Goal: Task Accomplishment & Management: Complete application form

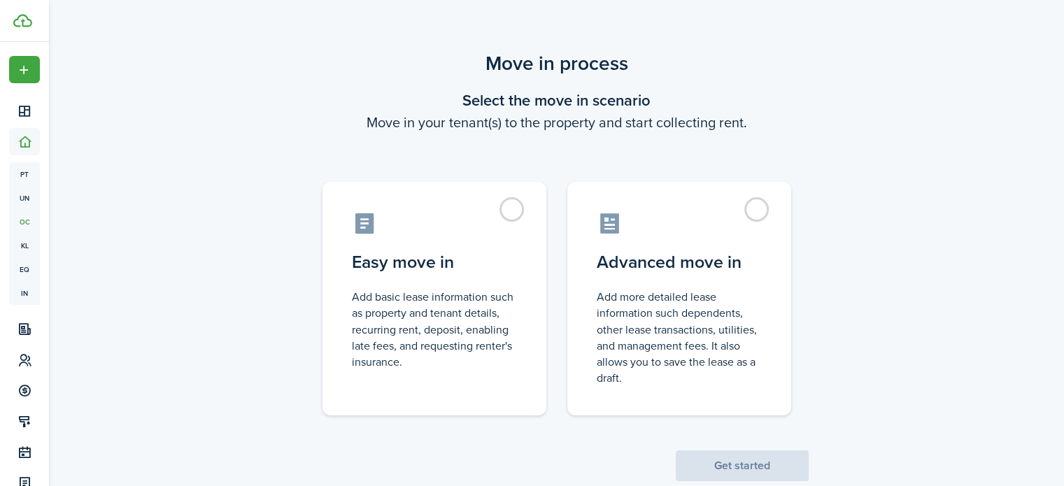
click at [813, 238] on control-radio-group "Easy move in Add basic lease information such as property and tenant details, r…" at bounding box center [557, 292] width 525 height 248
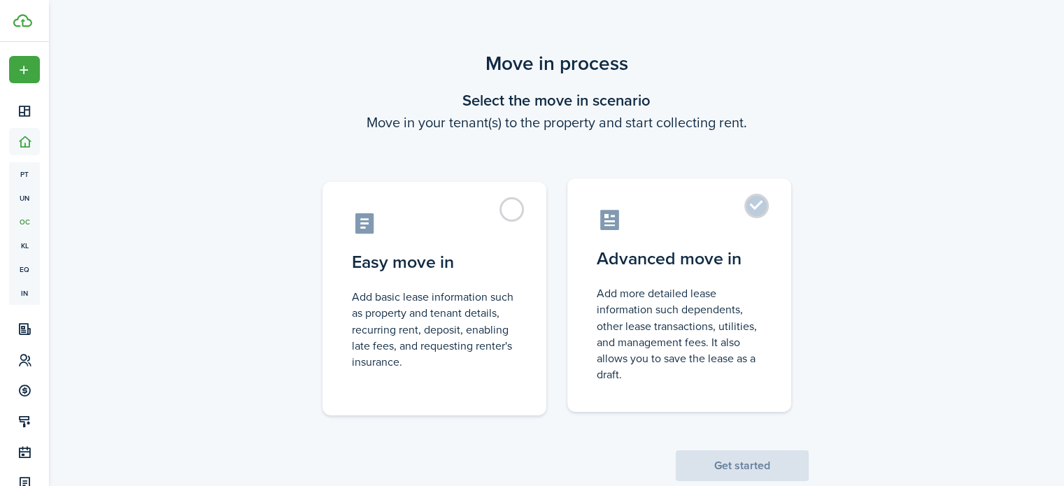
click at [767, 237] on label "Advanced move in Add more detailed lease information such dependents, other lea…" at bounding box center [679, 295] width 224 height 234
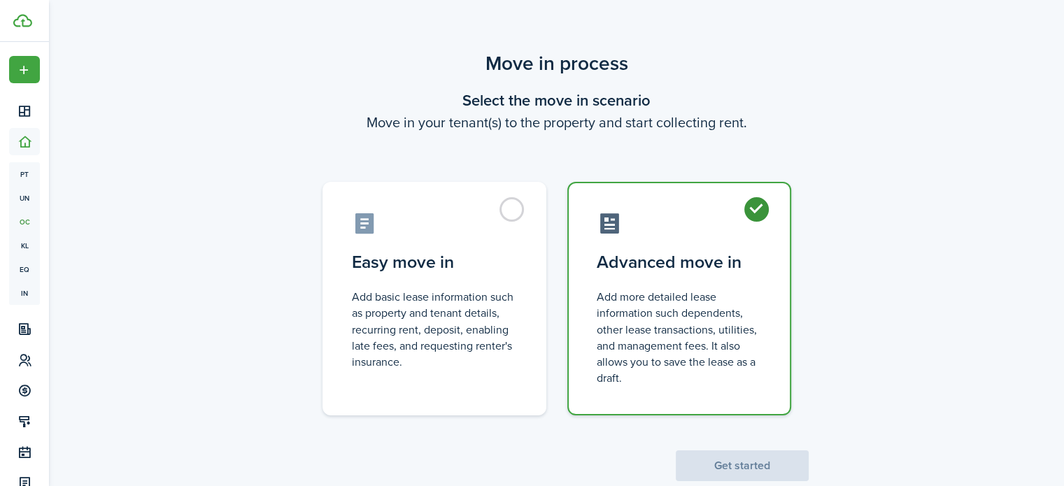
radio input "true"
click at [758, 448] on scenario-actions "Get started" at bounding box center [742, 449] width 133 height 66
click at [757, 458] on button "Get started" at bounding box center [742, 466] width 133 height 31
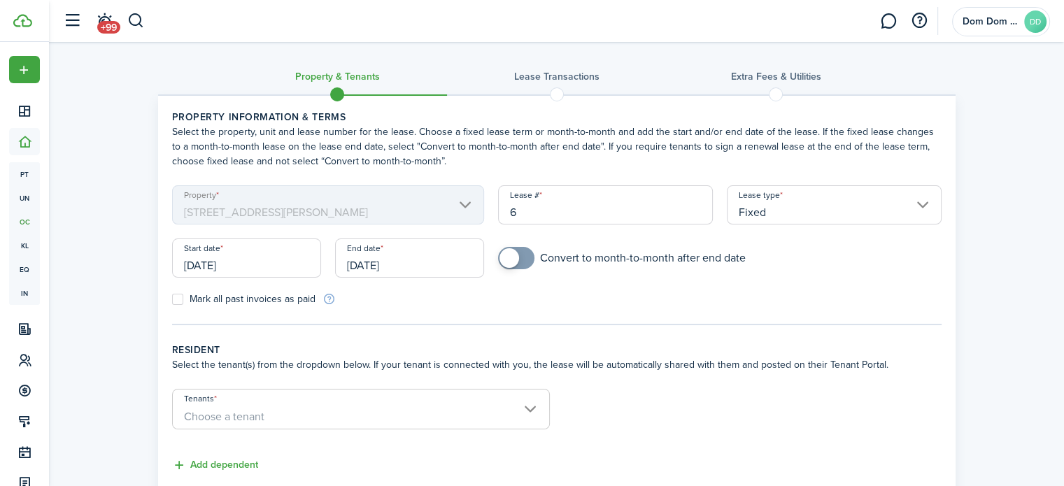
click at [808, 212] on input "Fixed" at bounding box center [834, 204] width 215 height 39
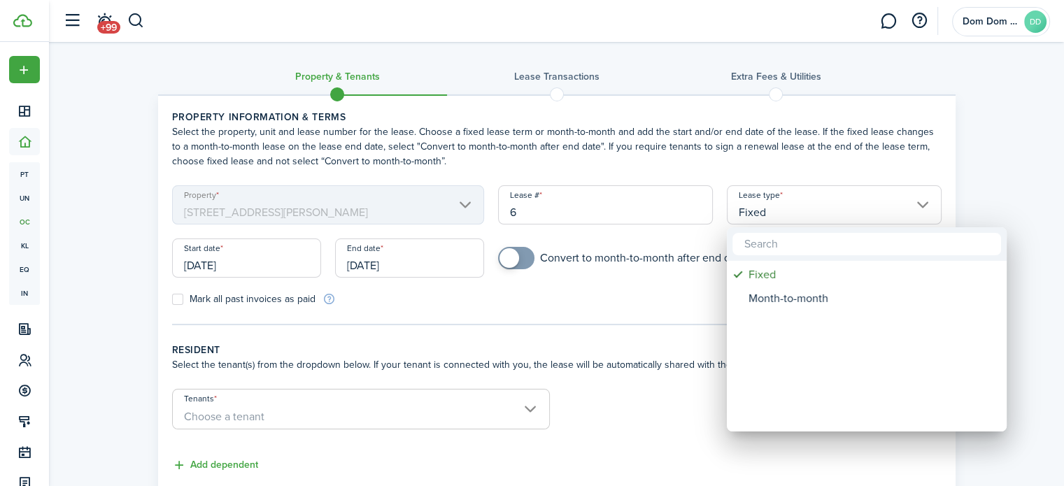
click at [1007, 199] on div at bounding box center [532, 243] width 1288 height 710
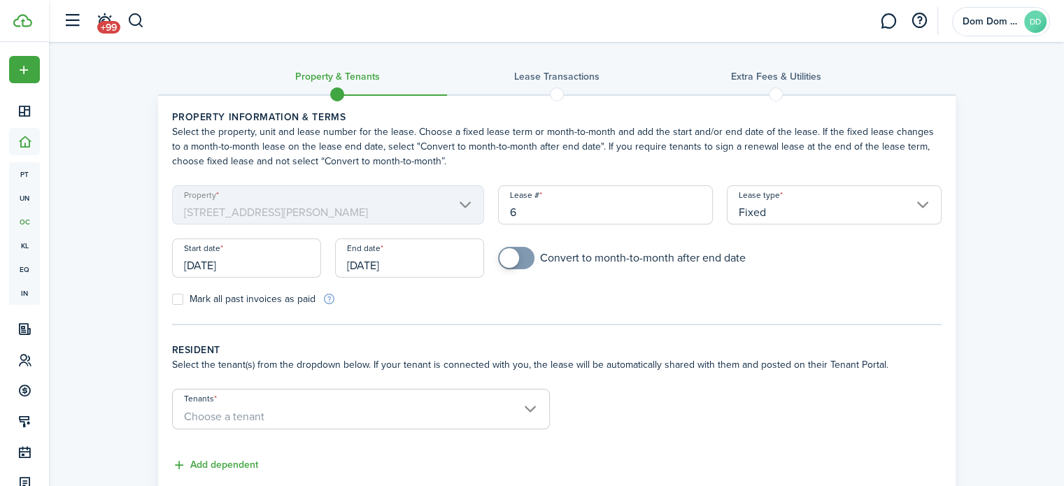
click at [241, 265] on input "[DATE]" at bounding box center [246, 258] width 149 height 39
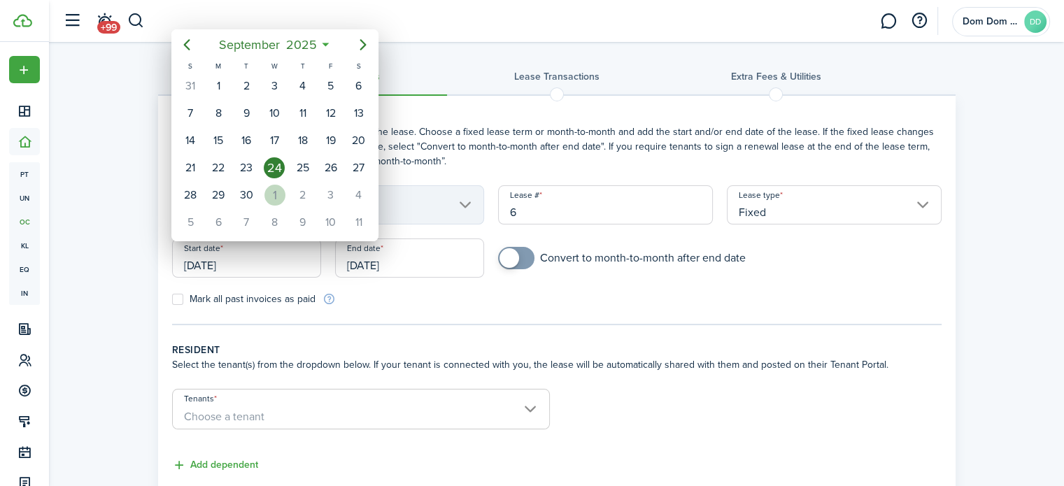
click at [281, 188] on div "1" at bounding box center [274, 195] width 21 height 21
type input "[DATE]"
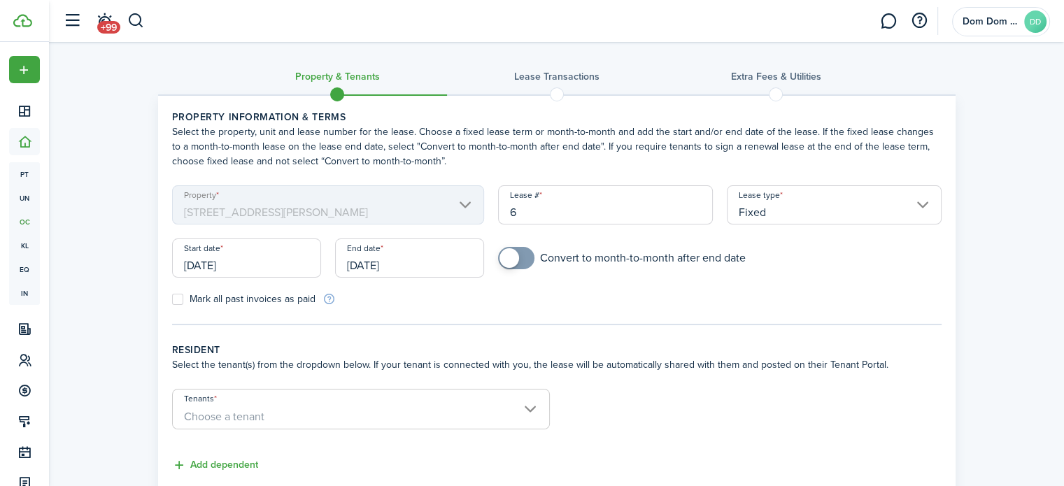
click at [381, 270] on input "[DATE]" at bounding box center [409, 258] width 149 height 39
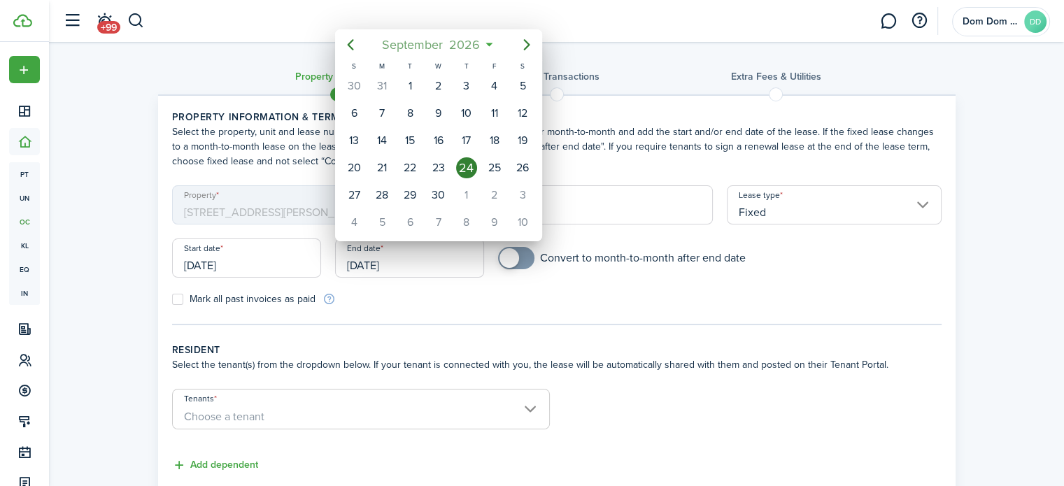
click at [485, 40] on mbsc-button "[DATE]" at bounding box center [431, 44] width 115 height 25
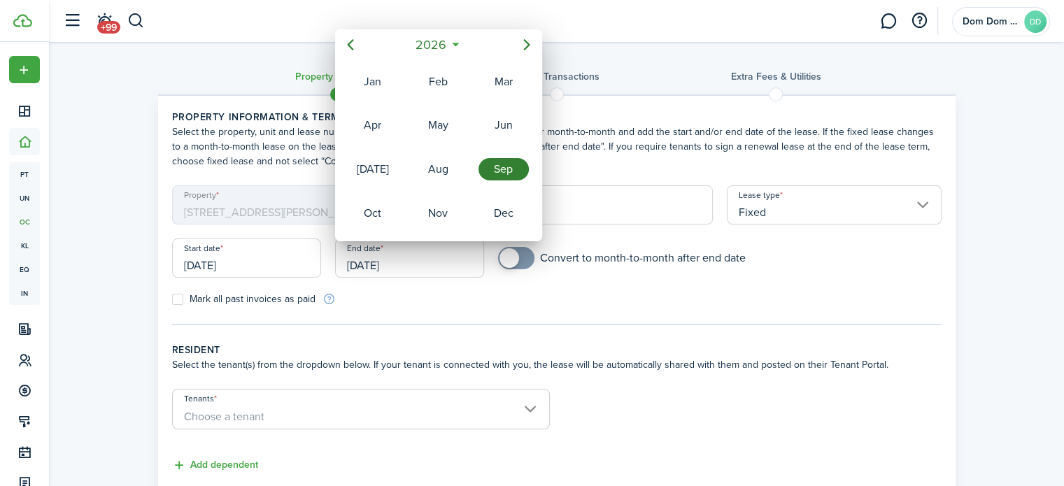
click at [448, 43] on span "2026" at bounding box center [431, 44] width 37 height 25
click at [445, 211] on div "2028" at bounding box center [438, 213] width 50 height 22
click at [495, 169] on div "Sep" at bounding box center [503, 169] width 50 height 22
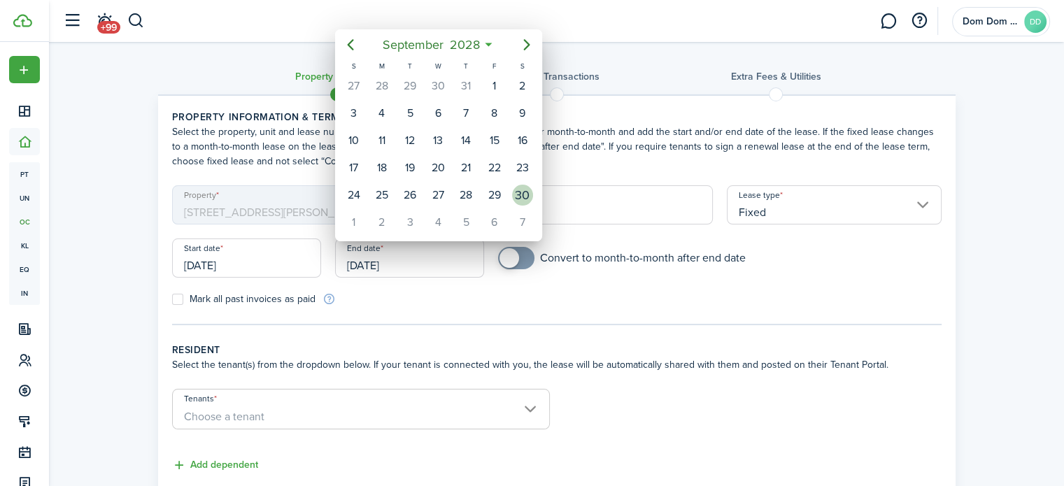
click at [519, 188] on div "30" at bounding box center [522, 195] width 21 height 21
type input "[DATE]"
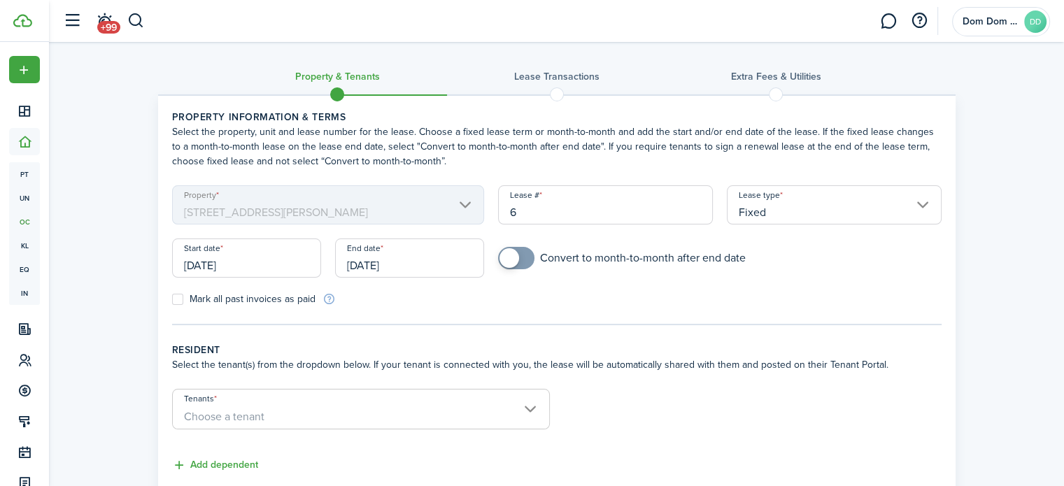
click at [476, 288] on div "End date [DATE]" at bounding box center [409, 265] width 163 height 53
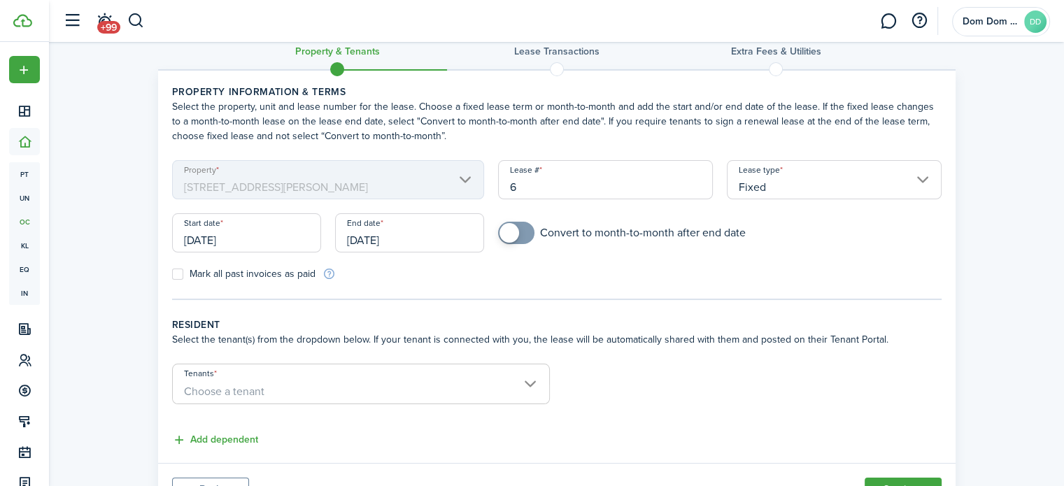
scroll to position [70, 0]
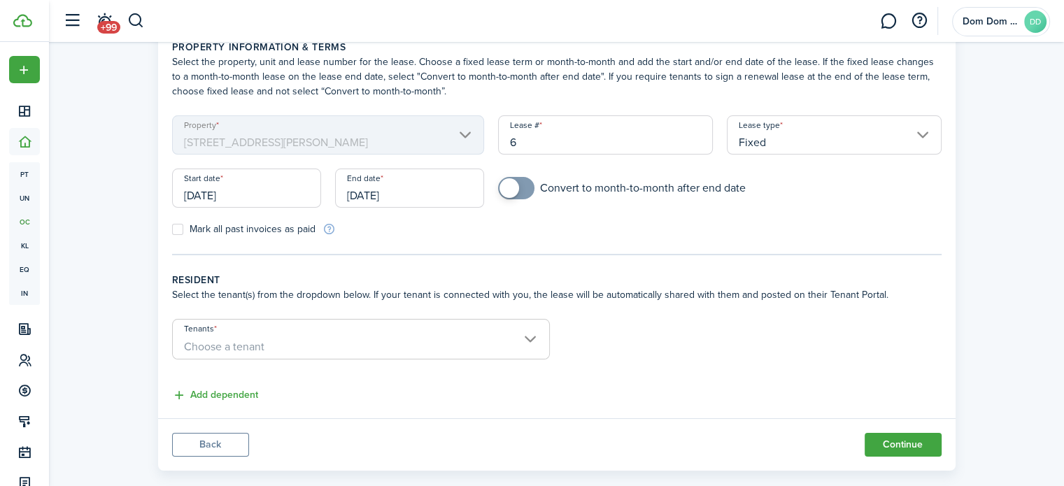
click at [439, 346] on span "Choose a tenant" at bounding box center [361, 347] width 376 height 24
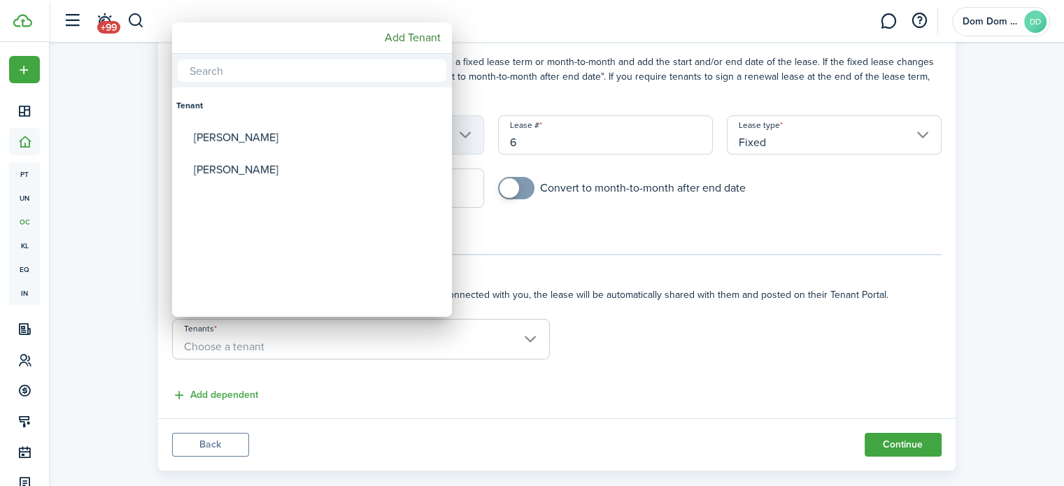
click at [420, 379] on div at bounding box center [532, 243] width 1288 height 710
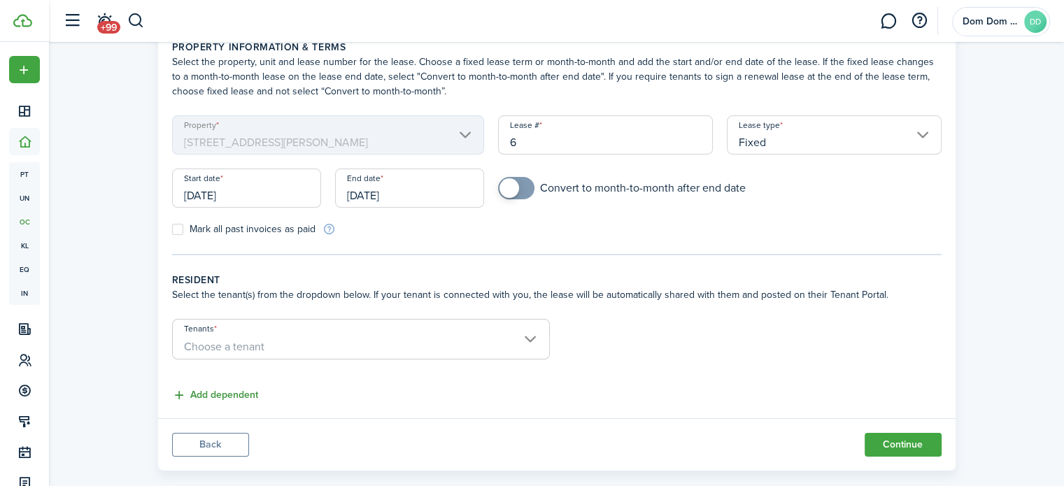
click at [218, 388] on button "Add dependent" at bounding box center [215, 396] width 86 height 16
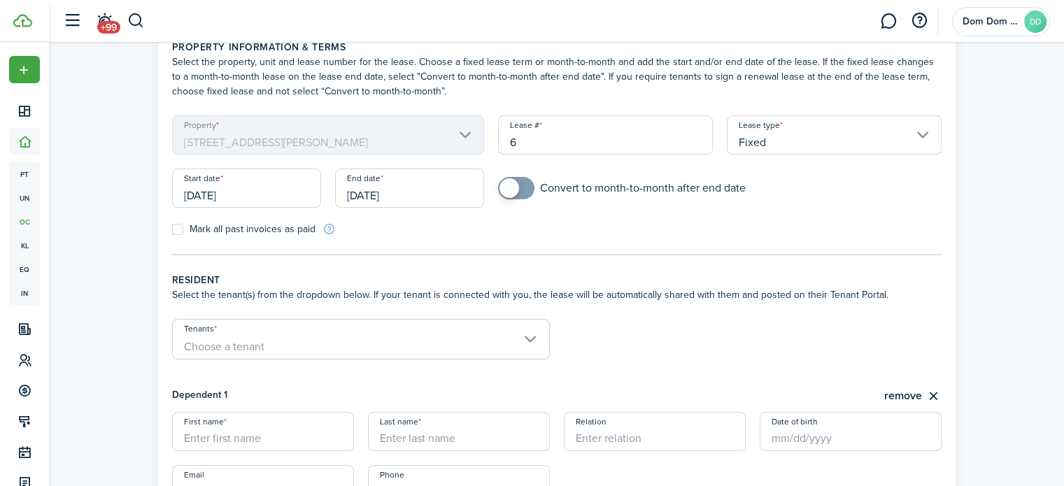
click at [376, 344] on span "Choose a tenant" at bounding box center [361, 347] width 376 height 24
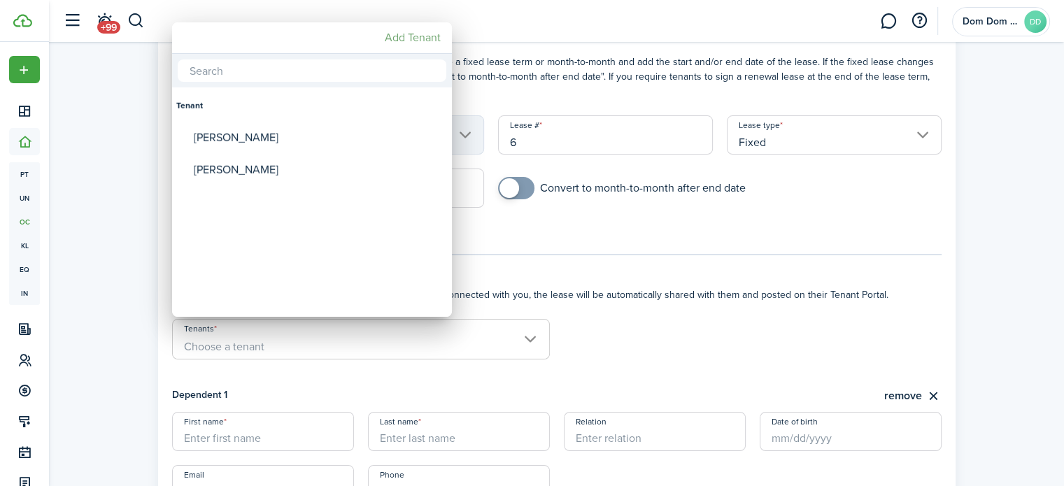
click at [418, 38] on mbsc-button "Add Tenant" at bounding box center [412, 37] width 67 height 25
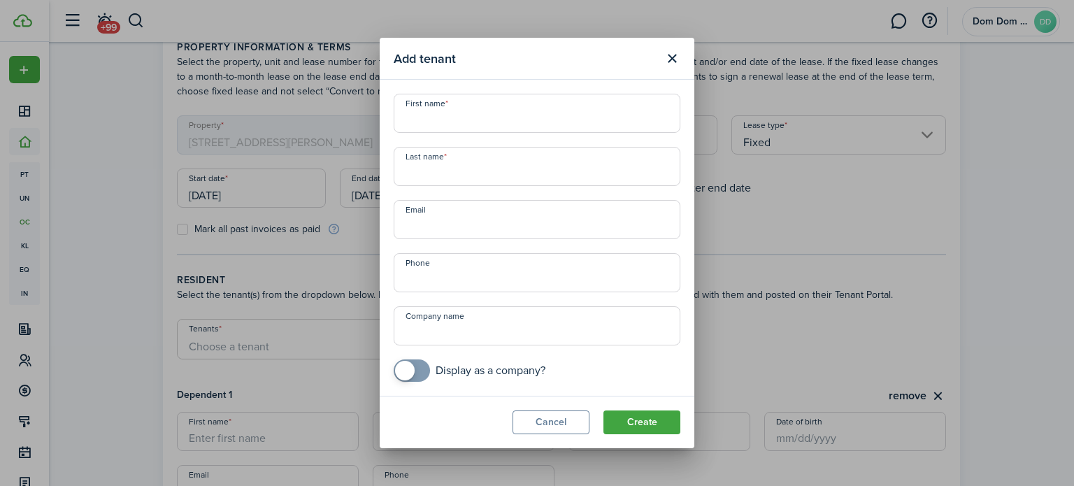
click at [450, 122] on input "First name" at bounding box center [537, 113] width 287 height 39
click at [481, 120] on input "Spartan Energy LLC" at bounding box center [537, 113] width 287 height 39
drag, startPoint x: 529, startPoint y: 115, endPoint x: 554, endPoint y: 118, distance: 25.3
click at [554, 118] on input "Spartan Energy Ventures LLC" at bounding box center [537, 113] width 287 height 39
drag, startPoint x: 485, startPoint y: 120, endPoint x: 576, endPoint y: 120, distance: 90.2
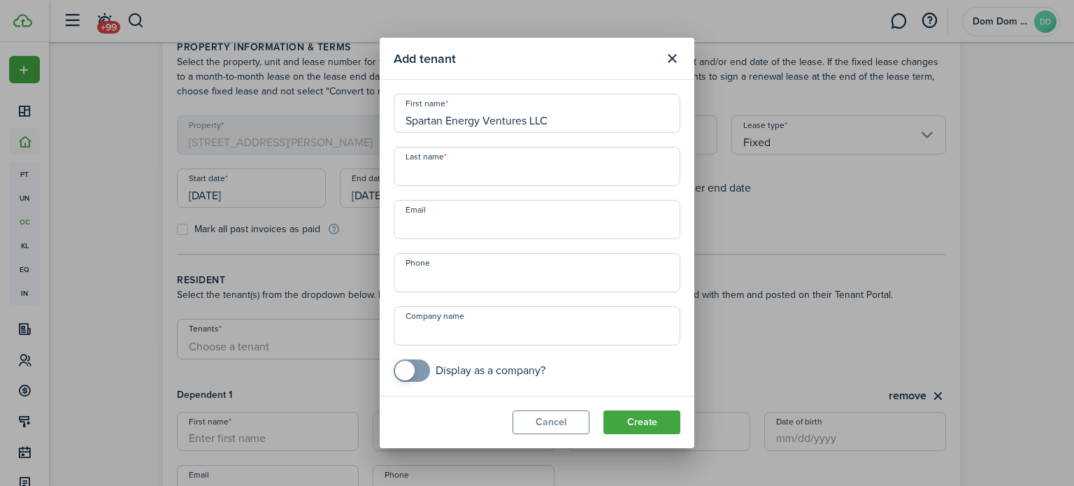
click at [576, 120] on input "Spartan Energy Ventures LLC" at bounding box center [537, 113] width 287 height 39
type input "Spartan Energy"
click at [511, 171] on input "Last name" at bounding box center [537, 166] width 287 height 39
paste input "Ventures LLC"
type input "Ventures LLC"
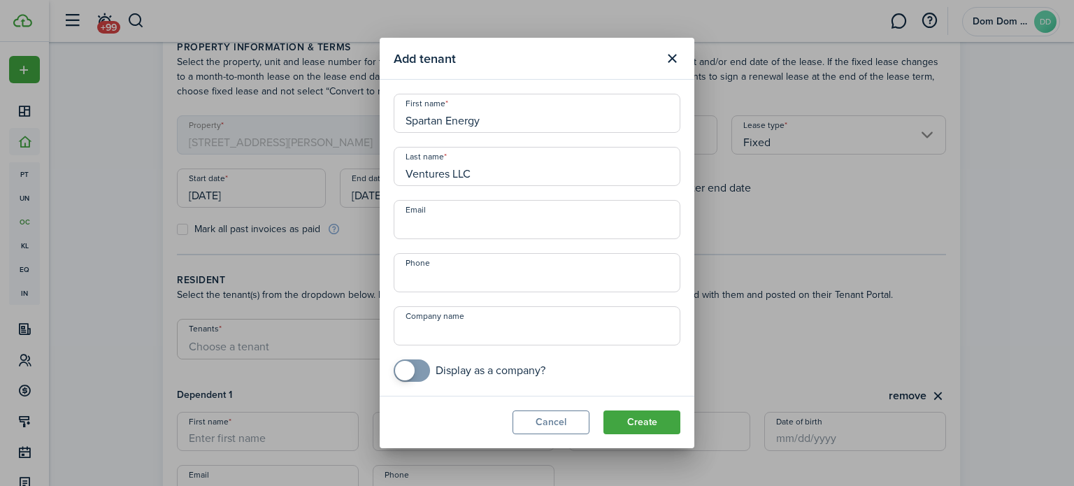
click at [513, 214] on input "Email" at bounding box center [537, 219] width 287 height 39
type input "[EMAIL_ADDRESS][DOMAIN_NAME]"
type input "+1"
click at [506, 272] on input "+1" at bounding box center [537, 272] width 287 height 39
click at [483, 330] on input "Company name" at bounding box center [537, 325] width 287 height 39
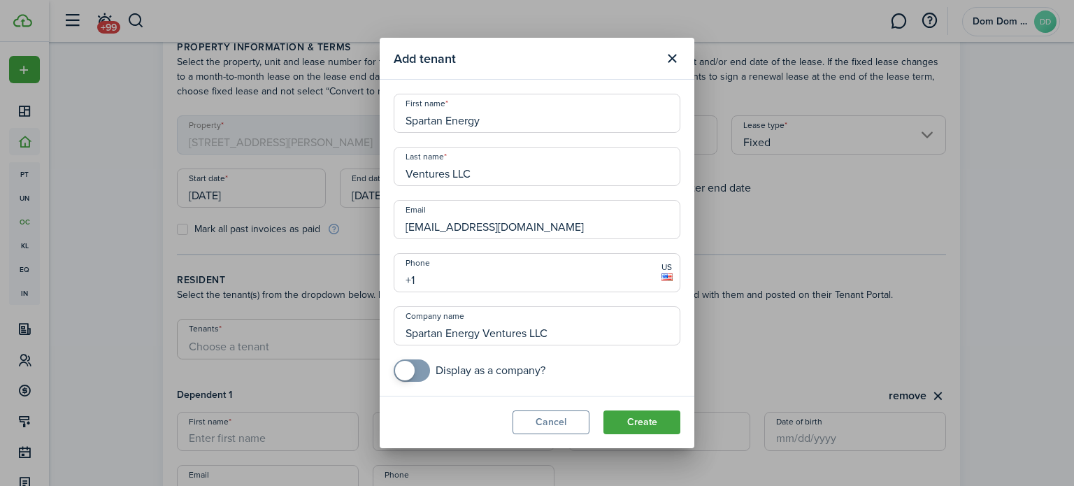
type input "Spartan Energy Ventures LLC"
checkbox input "true"
click at [419, 370] on span at bounding box center [412, 371] width 14 height 22
click at [584, 226] on input "[EMAIL_ADDRESS][DOMAIN_NAME]" at bounding box center [537, 219] width 287 height 39
click at [523, 282] on input "+1" at bounding box center [537, 272] width 287 height 39
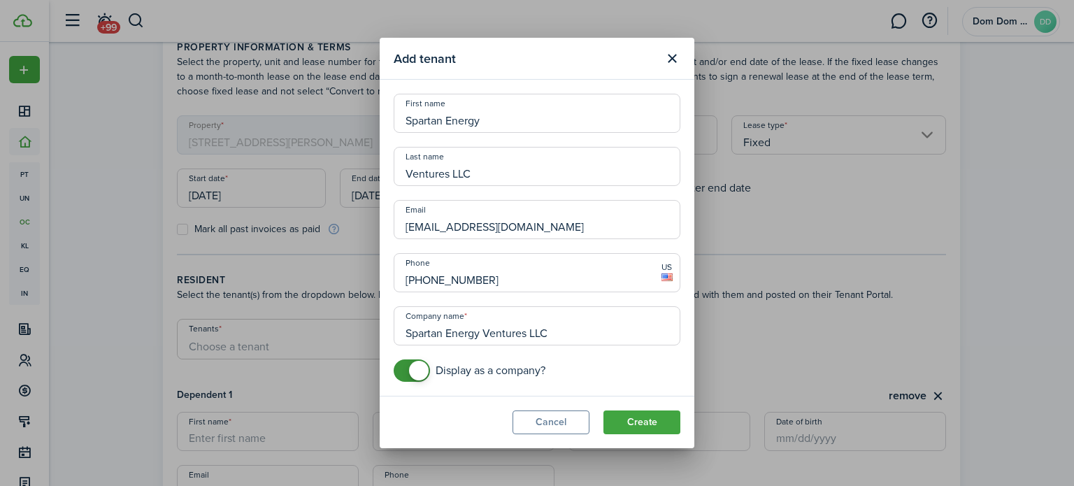
type input "[PHONE_NUMBER]"
click at [637, 423] on button "Create" at bounding box center [642, 423] width 77 height 24
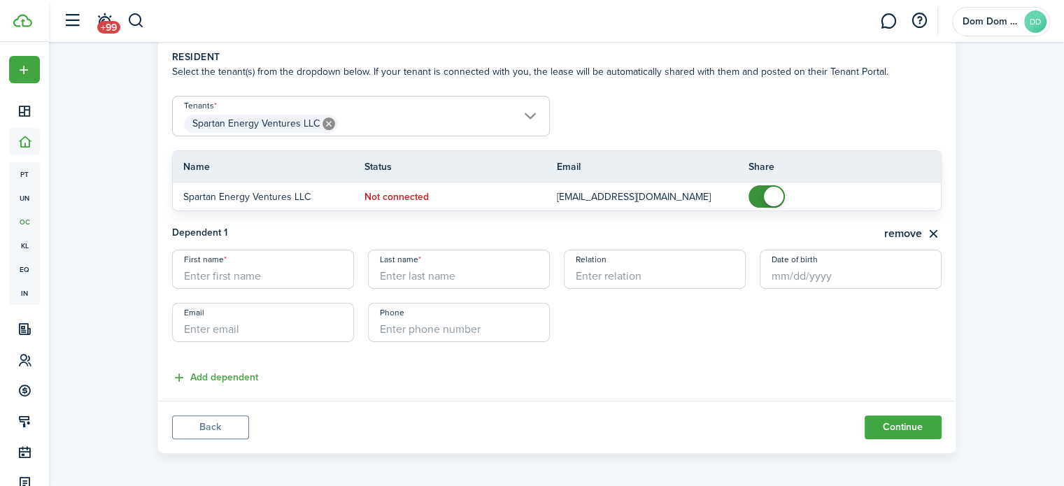
scroll to position [297, 0]
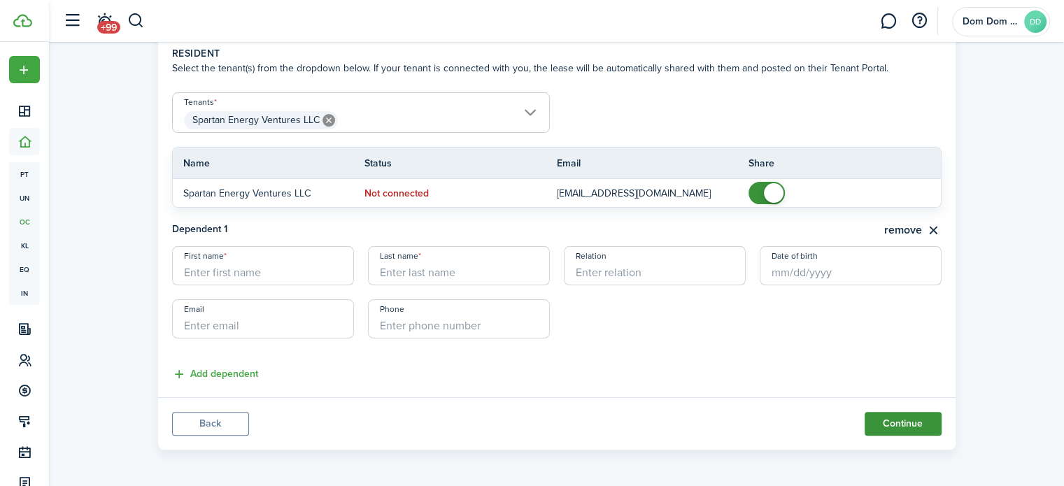
click at [886, 423] on button "Continue" at bounding box center [903, 424] width 77 height 24
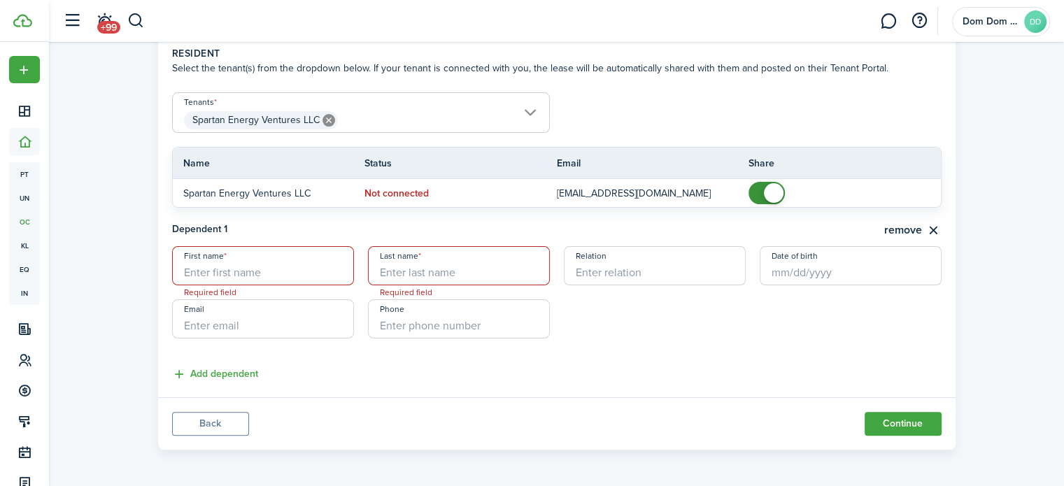
drag, startPoint x: 210, startPoint y: 271, endPoint x: 221, endPoint y: 271, distance: 11.2
click at [210, 271] on input "First name" at bounding box center [263, 265] width 182 height 39
type input "Hunter"
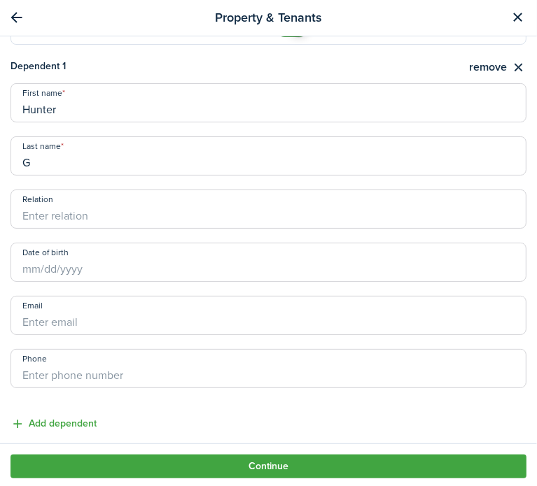
scroll to position [696, 0]
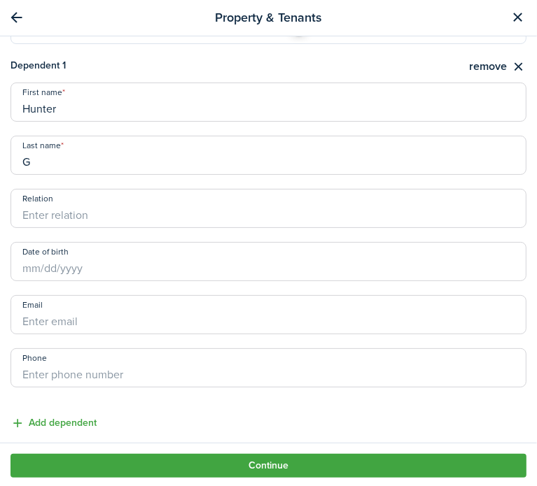
click at [53, 162] on input "G" at bounding box center [268, 155] width 516 height 39
type input "[PERSON_NAME]"
click at [55, 213] on input "Relation" at bounding box center [268, 208] width 516 height 39
type input "o"
click at [77, 262] on input "Date of birth" at bounding box center [268, 261] width 516 height 39
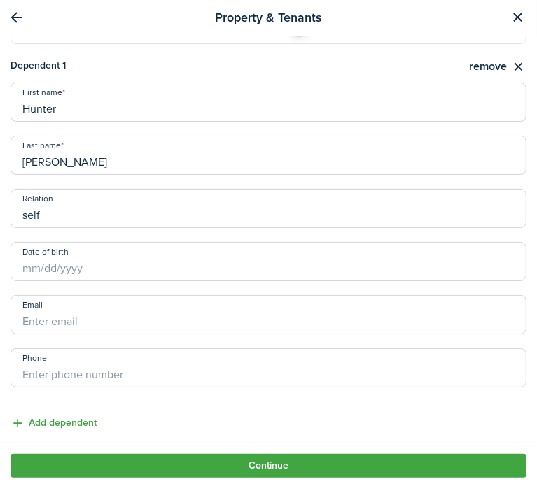
type input "self"
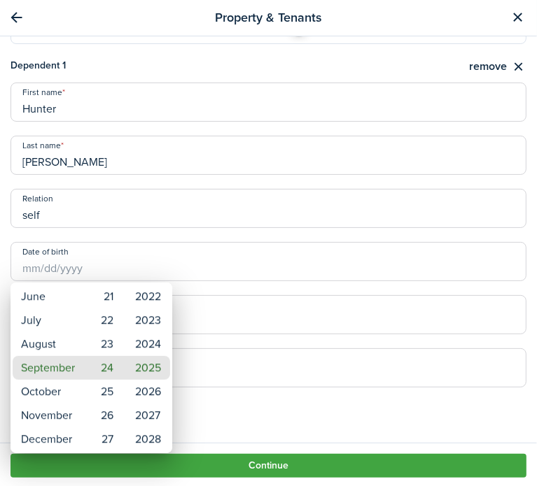
click at [148, 215] on div at bounding box center [268, 243] width 760 height 710
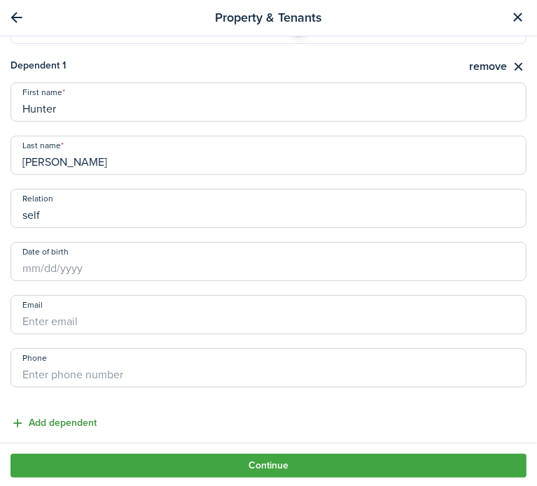
click at [64, 424] on button "Add dependent" at bounding box center [53, 424] width 86 height 16
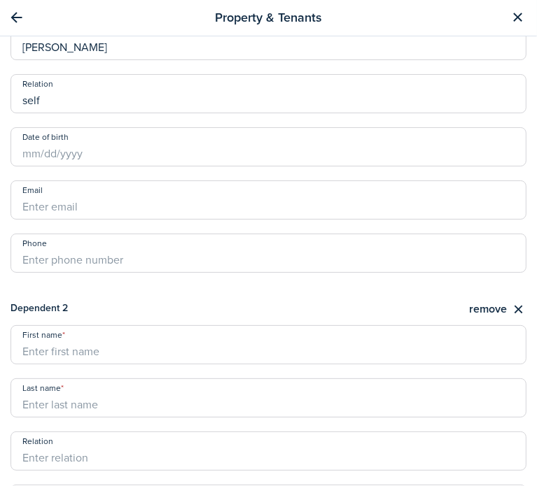
scroll to position [836, 0]
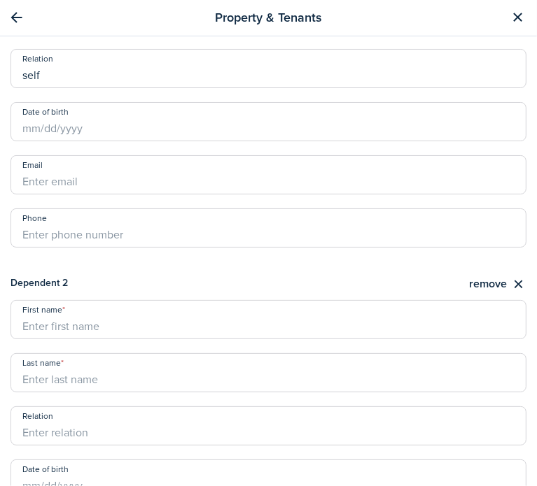
click at [67, 324] on input "First name" at bounding box center [268, 319] width 516 height 39
click at [67, 324] on input "Charity" at bounding box center [268, 319] width 516 height 39
type input "Charity"
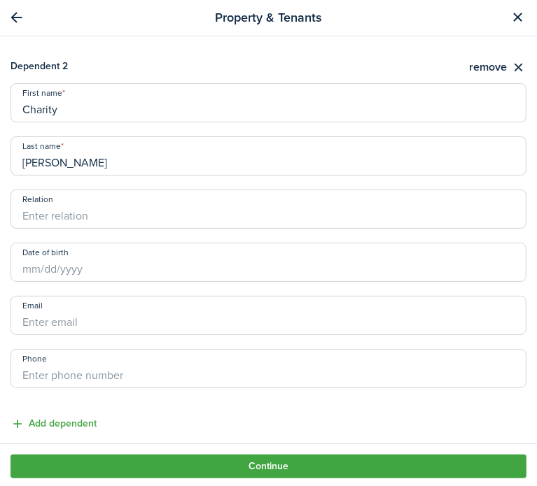
scroll to position [1054, 0]
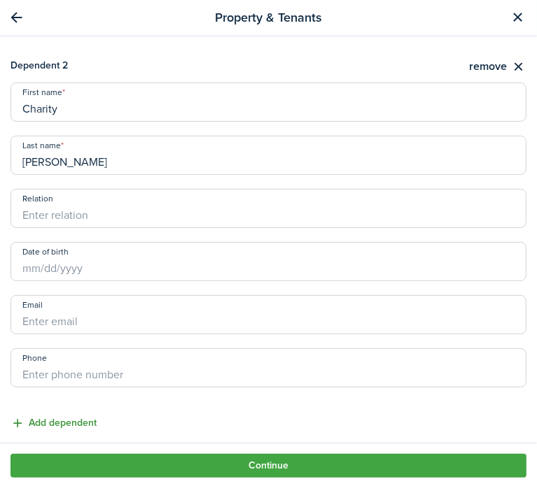
type input "[PERSON_NAME]"
click at [66, 425] on button "Add dependent" at bounding box center [53, 424] width 86 height 16
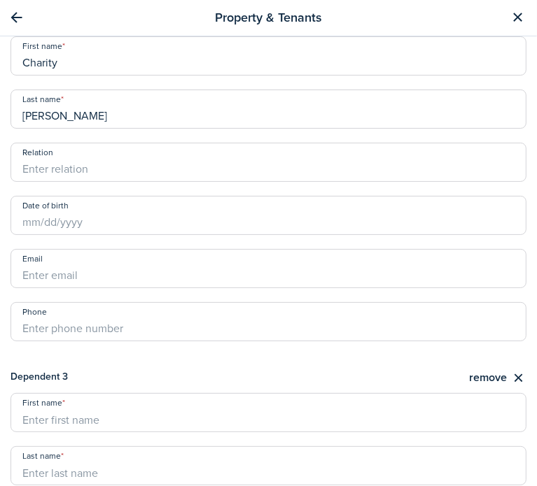
scroll to position [1123, 0]
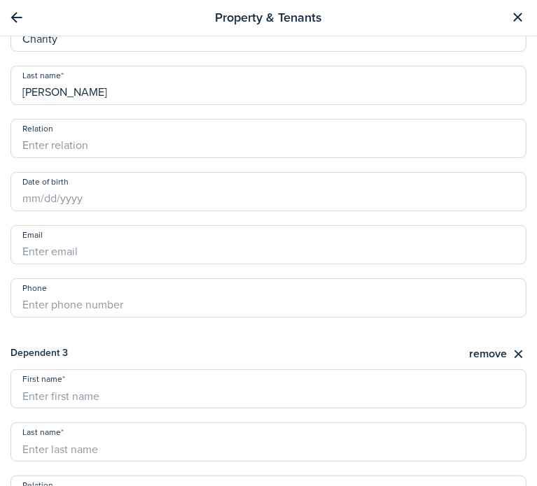
click at [73, 402] on input "First name" at bounding box center [268, 388] width 516 height 39
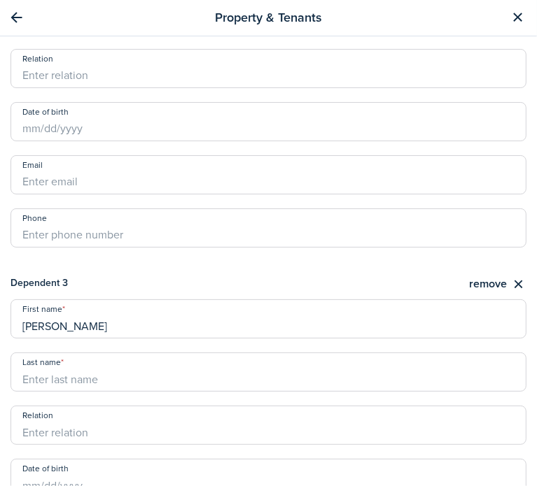
drag, startPoint x: 48, startPoint y: 324, endPoint x: 136, endPoint y: 333, distance: 89.3
click at [136, 333] on input "[PERSON_NAME]" at bounding box center [268, 318] width 516 height 39
type input "Bella"
click at [96, 369] on input "Last name" at bounding box center [268, 372] width 516 height 39
paste input "[PERSON_NAME]"
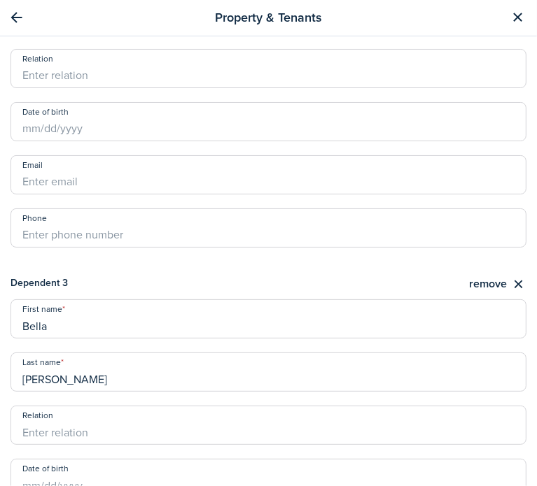
click at [29, 377] on input "[PERSON_NAME]" at bounding box center [268, 372] width 516 height 39
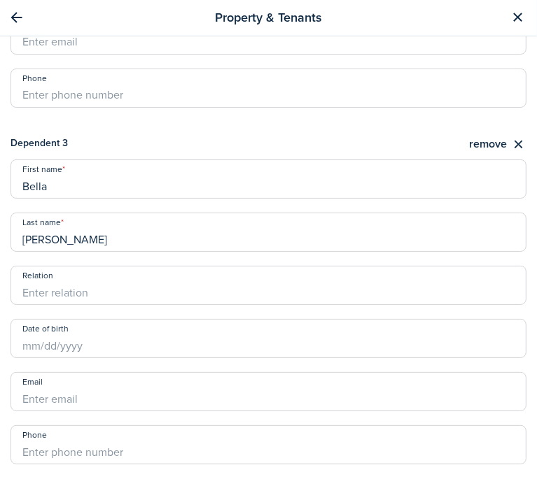
scroll to position [1410, 0]
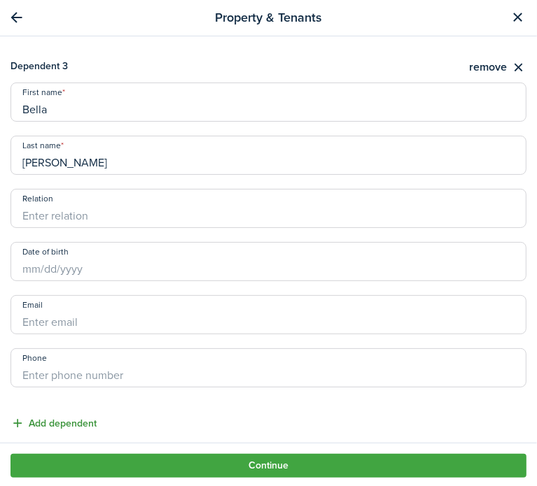
type input "[PERSON_NAME]"
click at [50, 419] on button "Add dependent" at bounding box center [53, 424] width 86 height 16
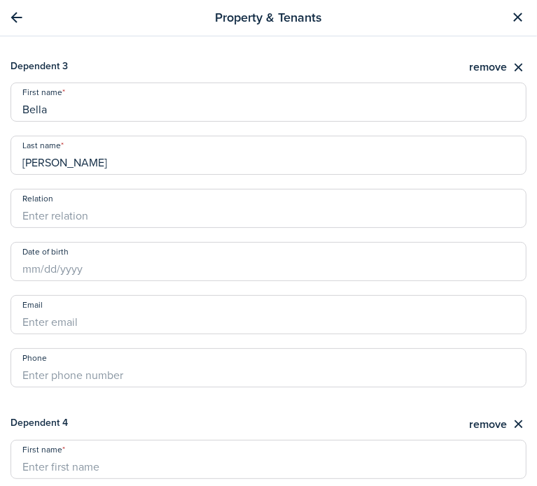
click at [62, 457] on input "First name" at bounding box center [268, 459] width 516 height 39
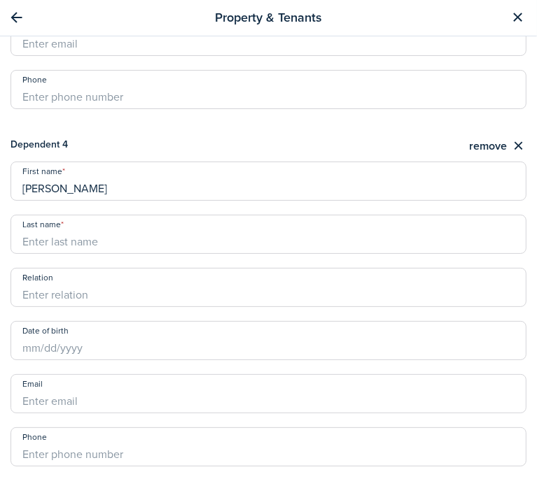
scroll to position [1690, 0]
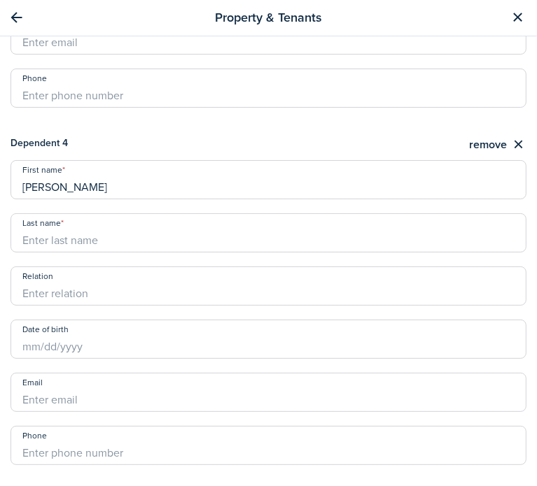
drag, startPoint x: 53, startPoint y: 184, endPoint x: 162, endPoint y: 196, distance: 109.1
click at [162, 196] on input "[PERSON_NAME]" at bounding box center [268, 179] width 516 height 39
type input "Rylee"
click at [79, 241] on input "Last name" at bounding box center [268, 232] width 516 height 39
paste input "[PERSON_NAME]"
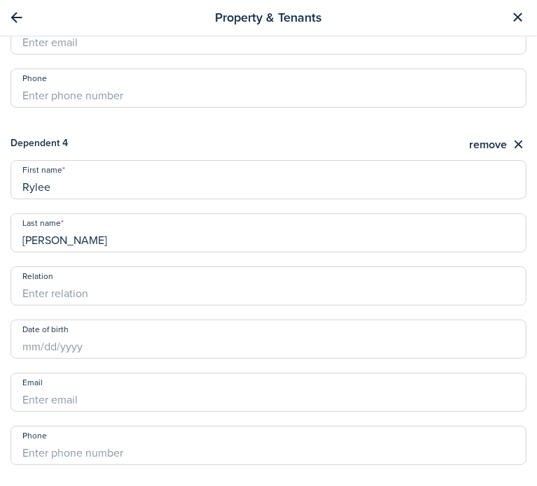
type input "[PERSON_NAME]"
click at [100, 267] on input "Relation" at bounding box center [268, 286] width 516 height 39
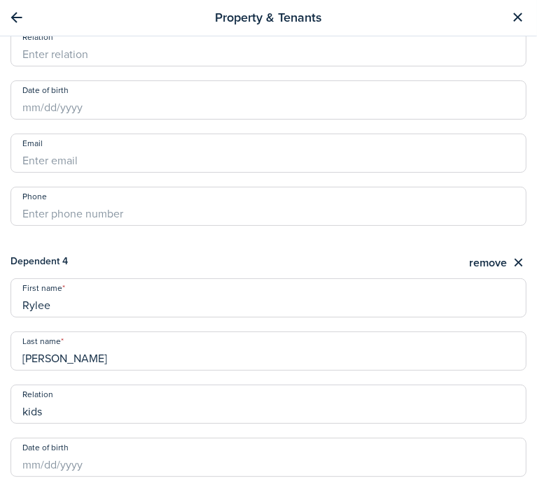
scroll to position [1489, 0]
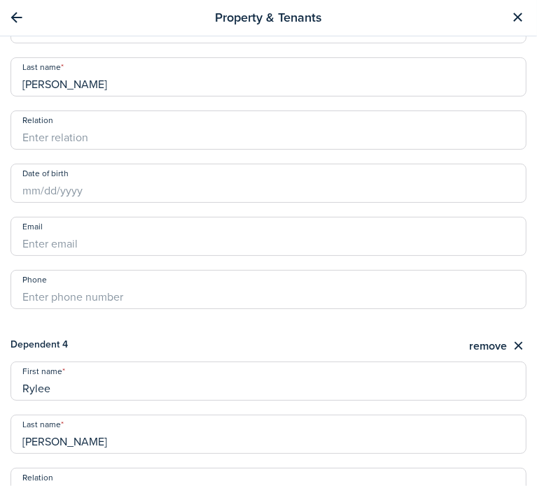
type input "kids"
click at [82, 136] on input "Relation" at bounding box center [268, 130] width 516 height 39
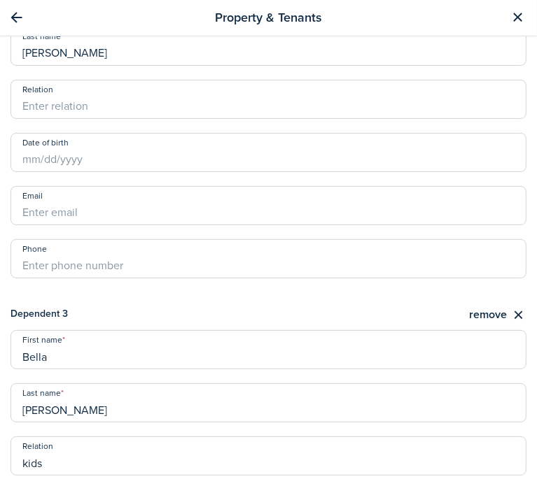
scroll to position [1139, 0]
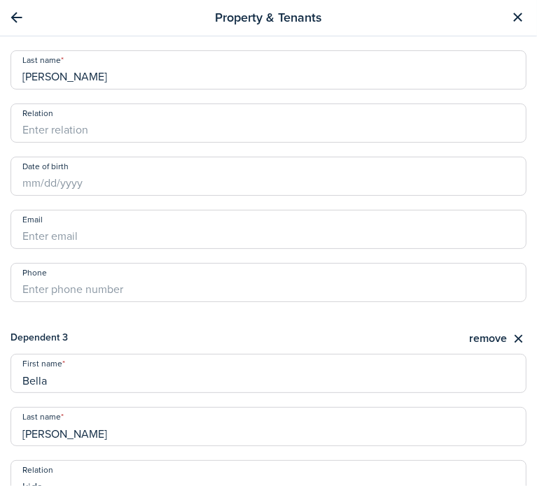
type input "kids"
click at [76, 132] on input "Relation" at bounding box center [268, 123] width 516 height 39
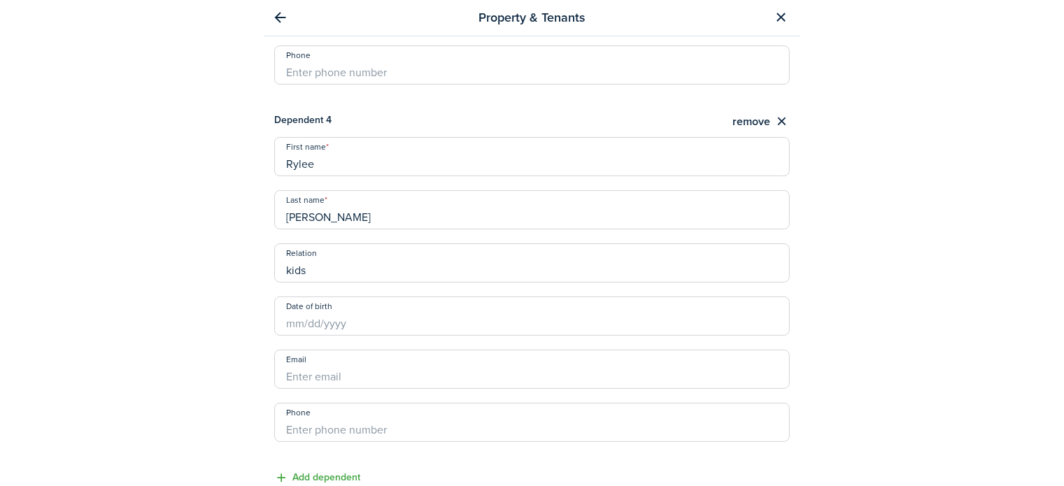
scroll to position [1768, 0]
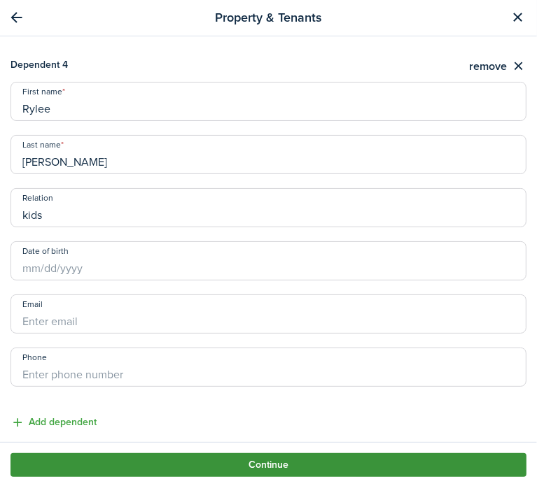
type input "partner"
click at [311, 458] on button "Continue" at bounding box center [268, 465] width 516 height 24
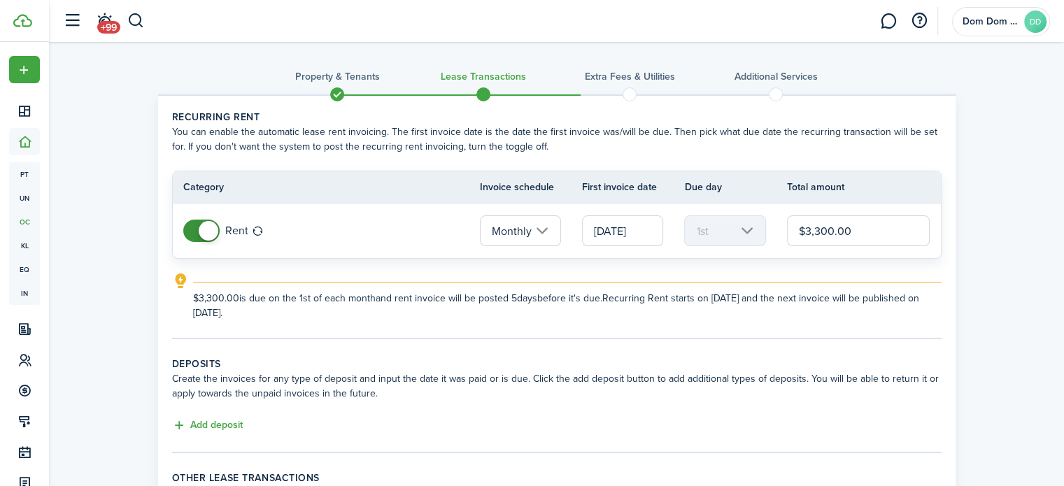
click at [811, 233] on input "$3,300.00" at bounding box center [858, 230] width 143 height 31
drag, startPoint x: 832, startPoint y: 228, endPoint x: 815, endPoint y: 233, distance: 17.5
click at [815, 233] on input "$3,300.00" at bounding box center [858, 230] width 143 height 31
type input "$3,650.00"
click at [551, 322] on tc-wizard-step "Recurring rent You can enable the automatic lease rent invoicing. The first inv…" at bounding box center [556, 224] width 769 height 229
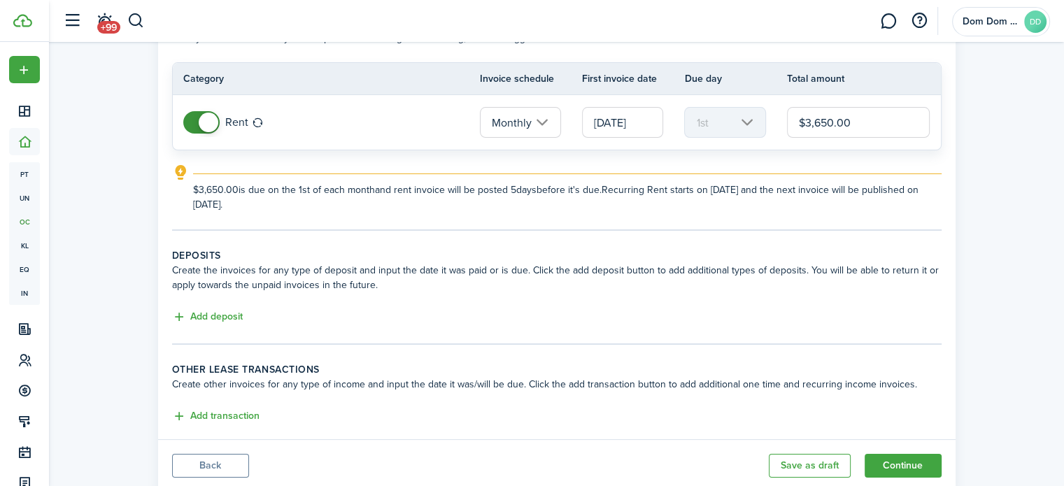
scroll to position [140, 0]
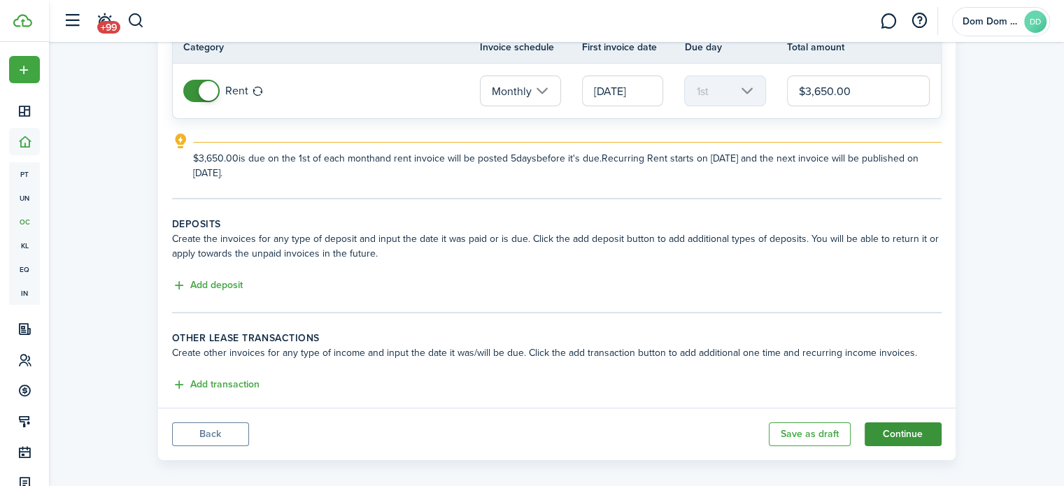
click at [926, 425] on button "Continue" at bounding box center [903, 435] width 77 height 24
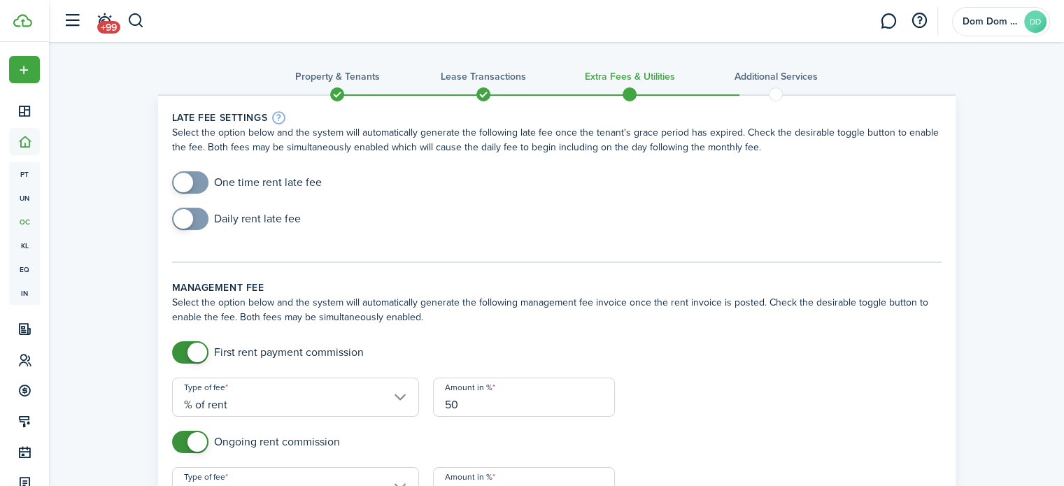
checkbox input "true"
click at [179, 180] on span at bounding box center [183, 183] width 20 height 20
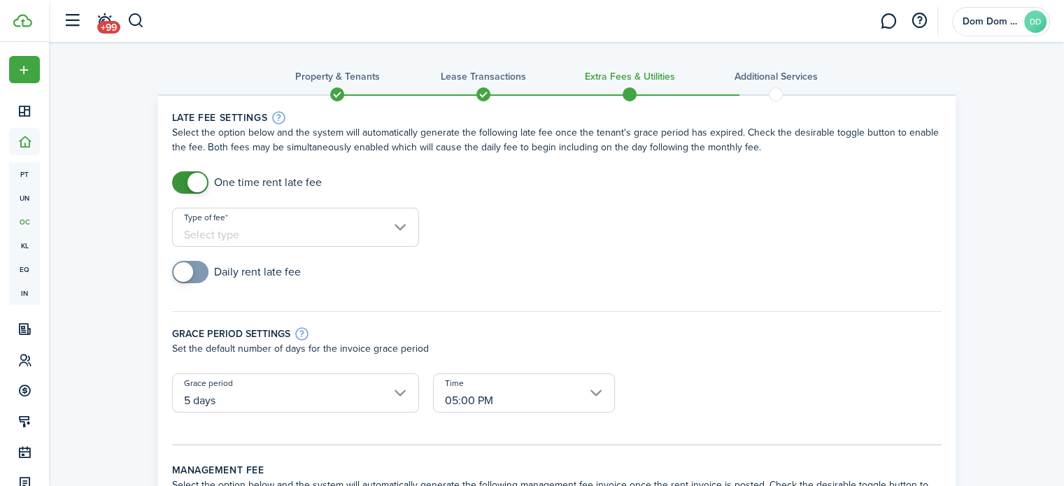
checkbox input "true"
click at [189, 269] on span at bounding box center [183, 272] width 20 height 20
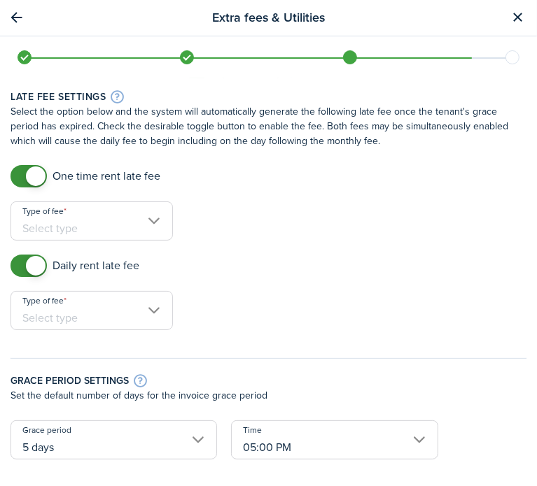
click at [92, 220] on input "Type of fee" at bounding box center [91, 220] width 162 height 39
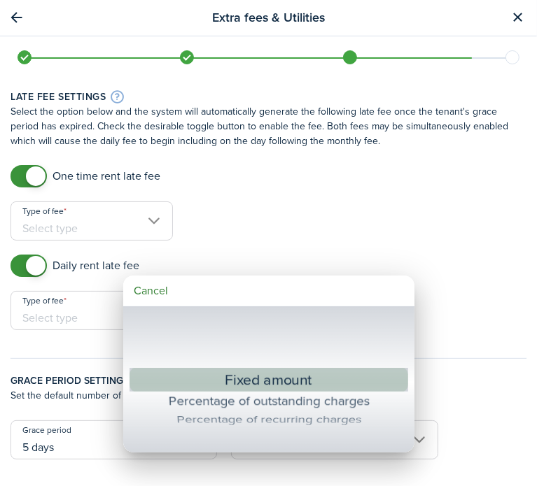
click at [253, 374] on div "Fixed amount" at bounding box center [268, 379] width 227 height 25
type input "Fixed amount"
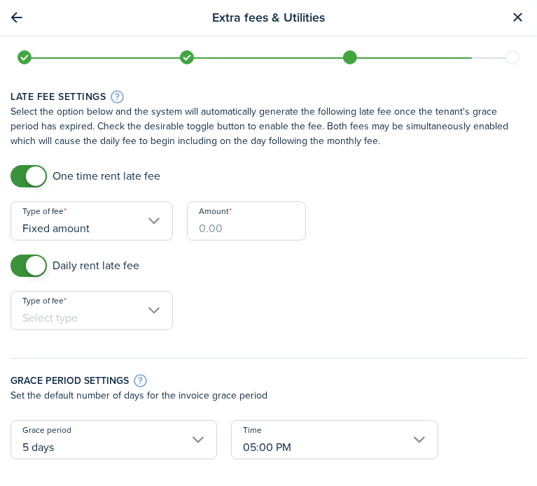
click at [225, 222] on input "Amount" at bounding box center [246, 220] width 118 height 39
click at [106, 307] on input "Type of fee" at bounding box center [91, 310] width 162 height 39
type input "$100.00"
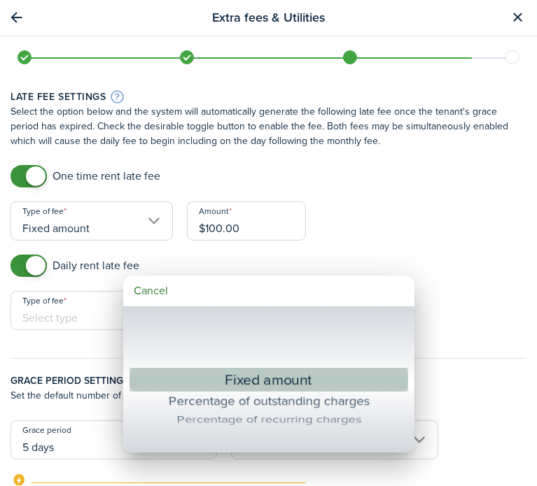
click at [248, 377] on div "Fixed amount" at bounding box center [268, 379] width 227 height 25
type input "Fixed amount"
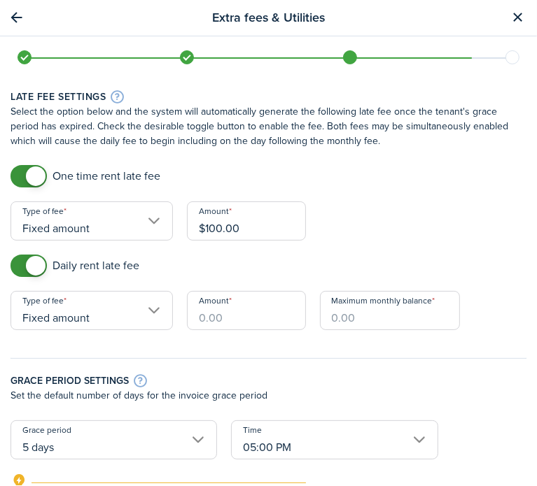
click at [249, 320] on input "Amount" at bounding box center [246, 310] width 118 height 39
type input "$10.00"
click at [361, 318] on input "Maximum monthly balance" at bounding box center [390, 310] width 141 height 39
type input "$3,650.00"
click at [359, 344] on div "Grace period settings Set the default number of days for the invoice grace peri…" at bounding box center [268, 382] width 530 height 76
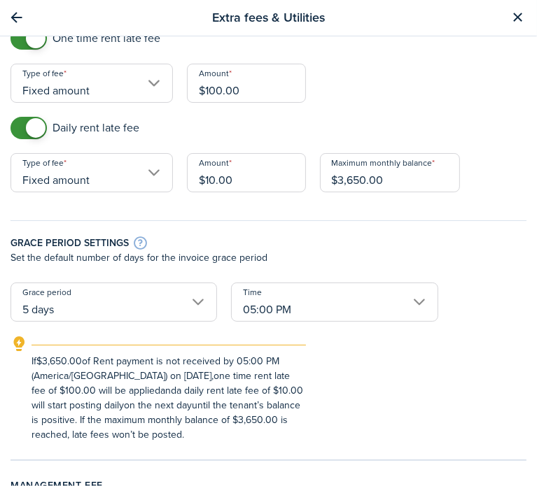
scroll to position [140, 0]
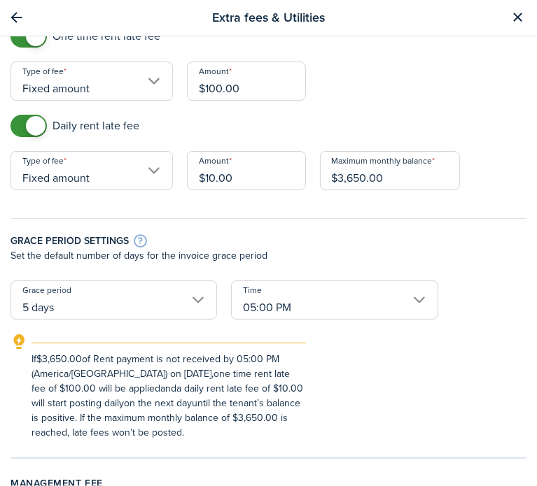
click at [62, 303] on input "5 days" at bounding box center [113, 300] width 206 height 39
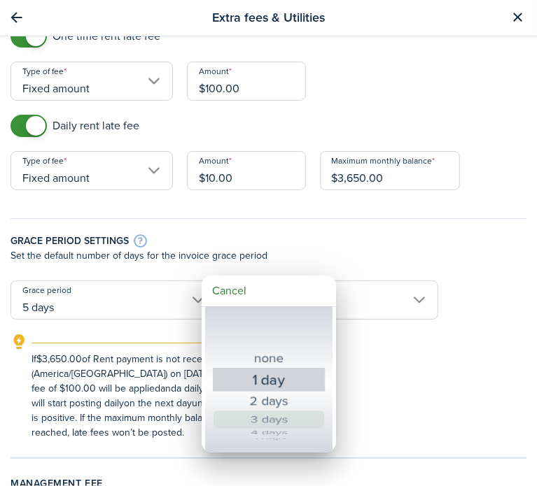
click at [282, 422] on div "3 days" at bounding box center [268, 420] width 65 height 18
type input "3 days"
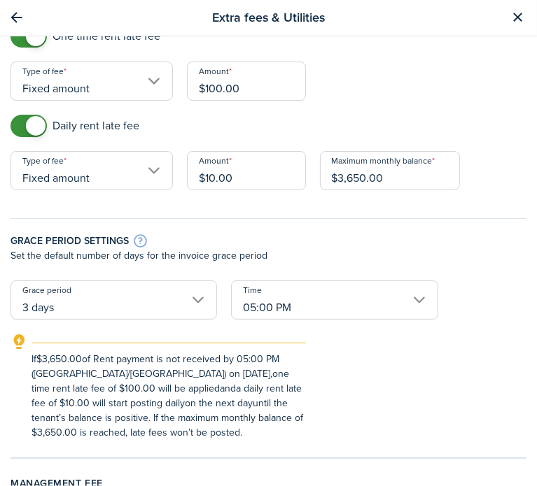
click at [324, 355] on div "If $3,650.00 of Rent payment is not received by 05:00 PM (America/[GEOGRAPHIC_D…" at bounding box center [269, 387] width 544 height 106
click at [297, 301] on input "05:00 PM" at bounding box center [334, 300] width 206 height 39
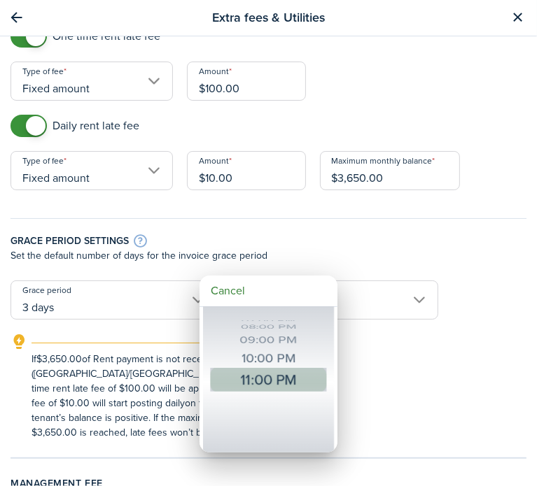
click at [288, 383] on div "11:00 PM" at bounding box center [268, 379] width 64 height 25
type input "11:00 PM"
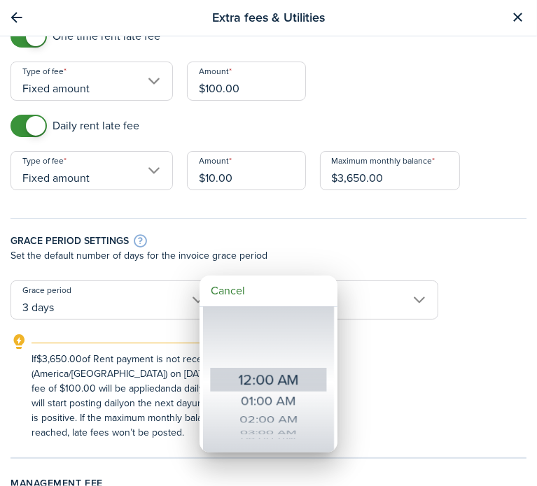
click at [374, 369] on div "If $3,650.00 of Rent payment is not received by 11:00 PM (America/[GEOGRAPHIC_D…" at bounding box center [269, 387] width 544 height 106
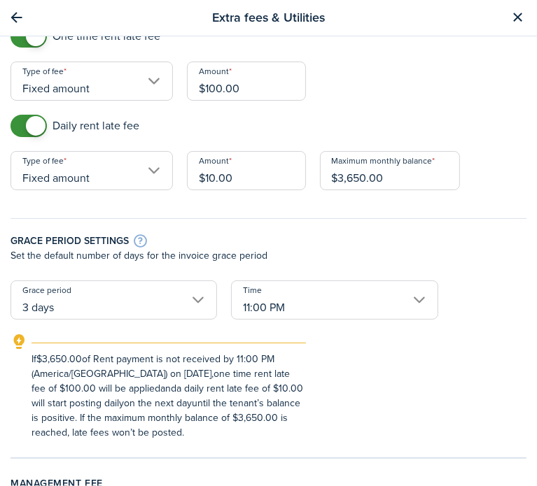
click at [407, 376] on div "If $3,650.00 of Rent payment is not received by 11:00 PM (America/[GEOGRAPHIC_D…" at bounding box center [269, 387] width 544 height 106
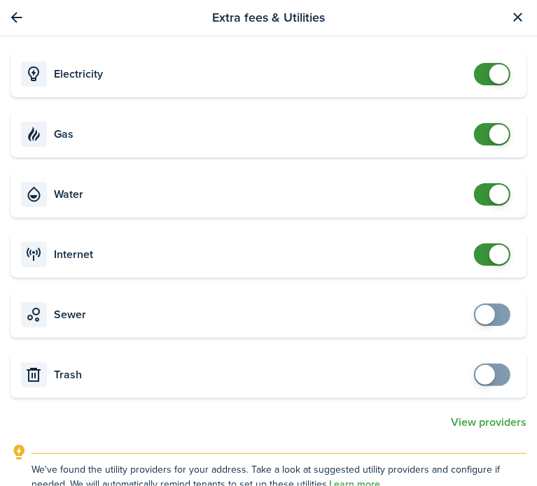
scroll to position [1049, 0]
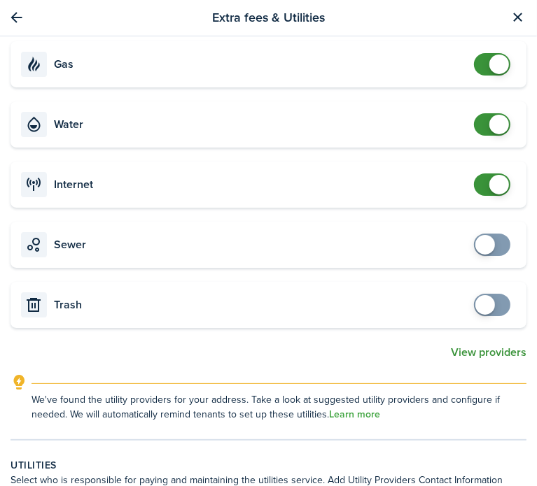
click at [474, 353] on button "View providers" at bounding box center [489, 352] width 76 height 13
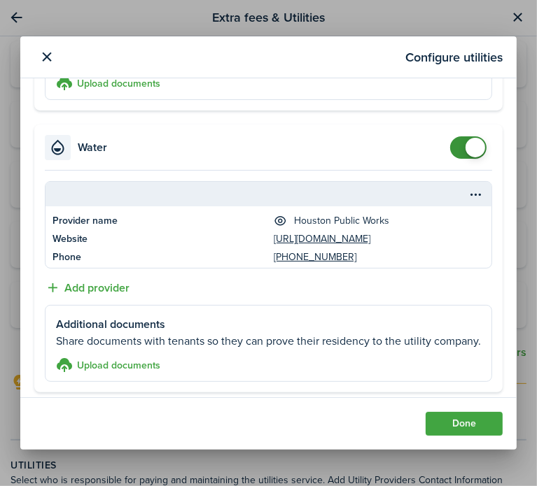
scroll to position [527, 0]
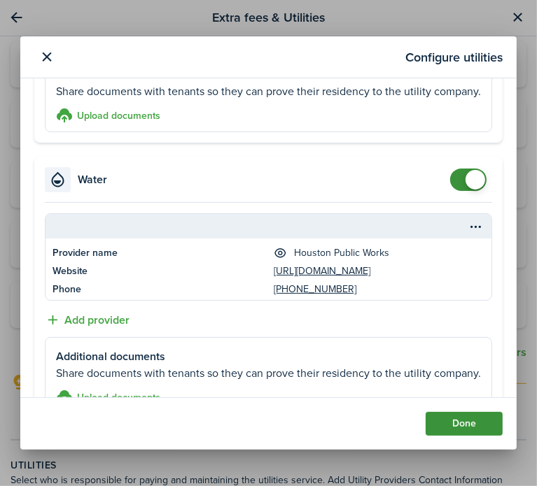
click at [478, 425] on button "Done" at bounding box center [463, 424] width 77 height 24
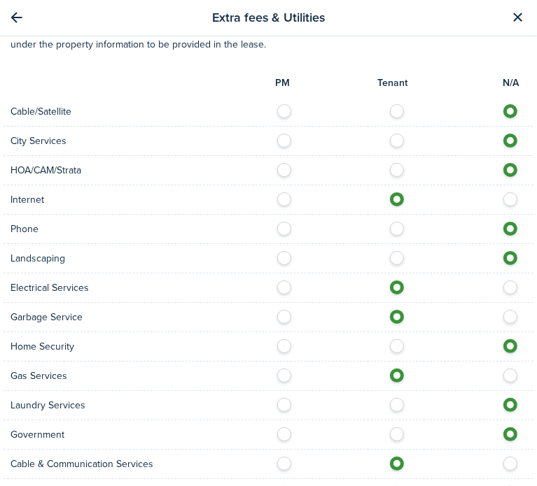
scroll to position [1434, 0]
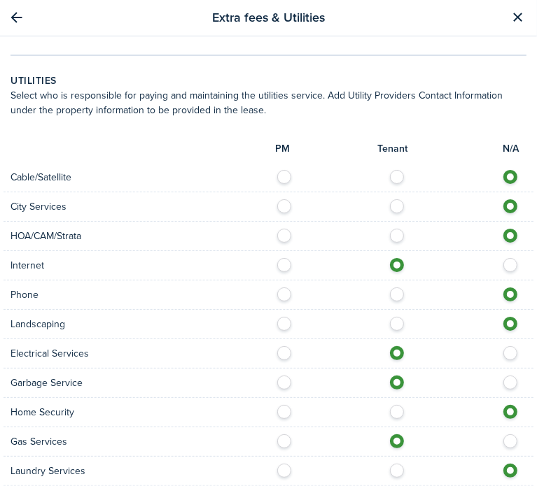
click at [393, 322] on label at bounding box center [400, 320] width 24 height 7
radio input "true"
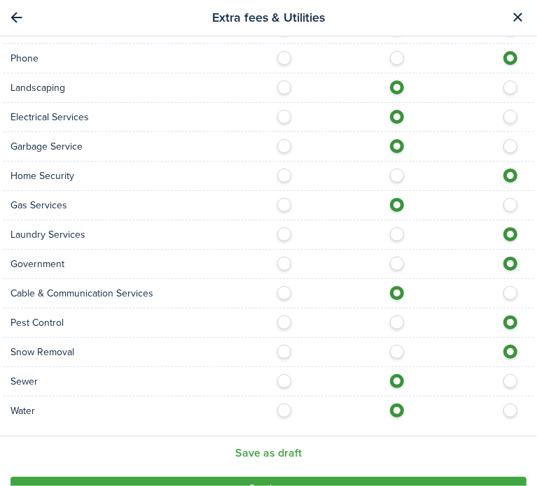
scroll to position [1691, 0]
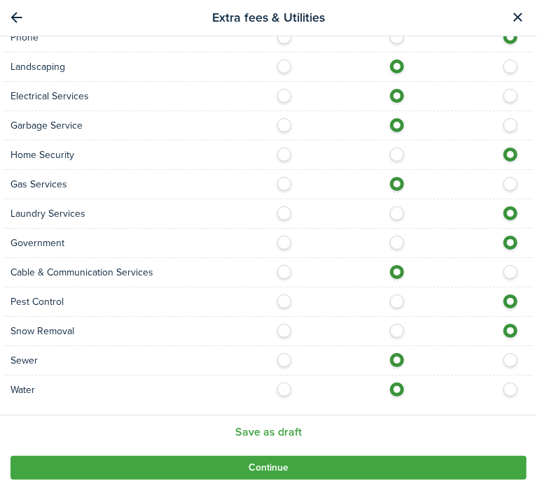
click at [395, 298] on label at bounding box center [400, 298] width 24 height 7
radio input "true"
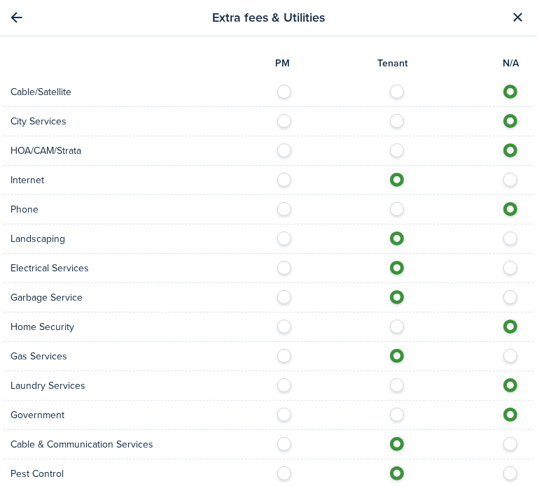
scroll to position [1342, 0]
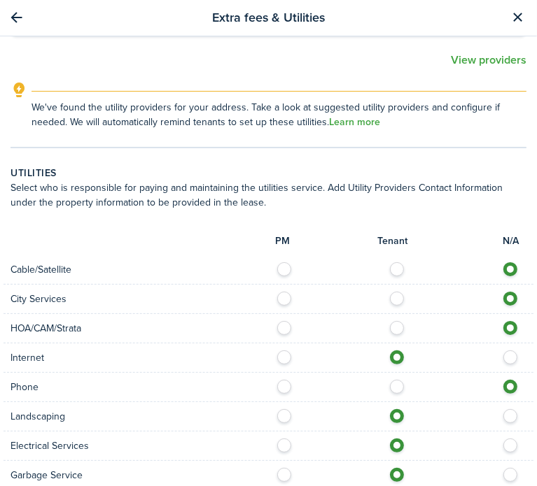
click at [276, 325] on label at bounding box center [288, 324] width 24 height 7
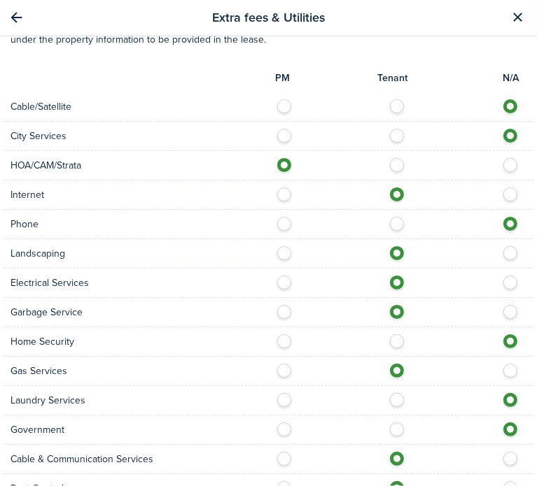
scroll to position [1412, 0]
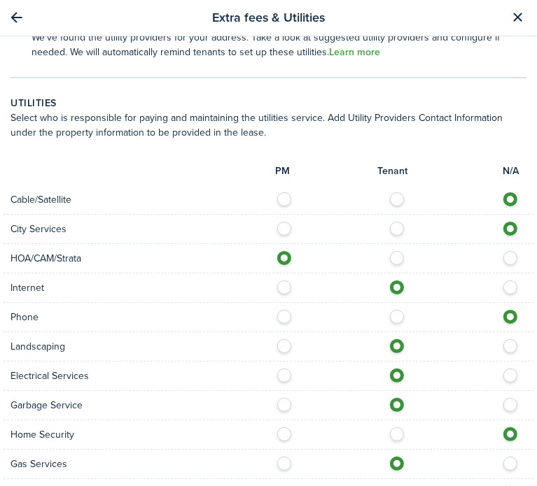
click at [502, 251] on label at bounding box center [514, 254] width 24 height 7
radio input "false"
radio input "true"
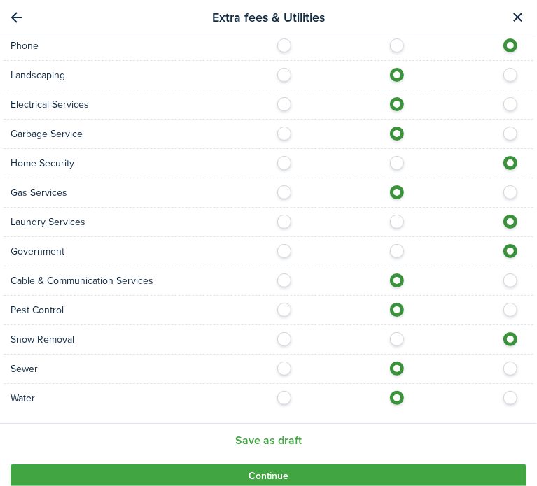
scroll to position [1691, 0]
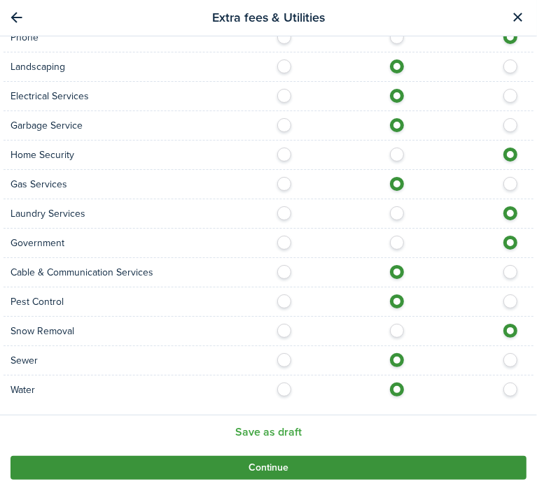
click at [272, 467] on button "Continue" at bounding box center [268, 468] width 516 height 24
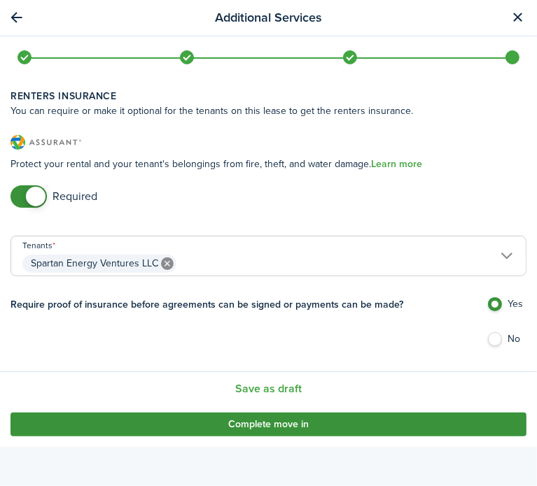
click at [269, 425] on button "Complete move in" at bounding box center [268, 425] width 516 height 24
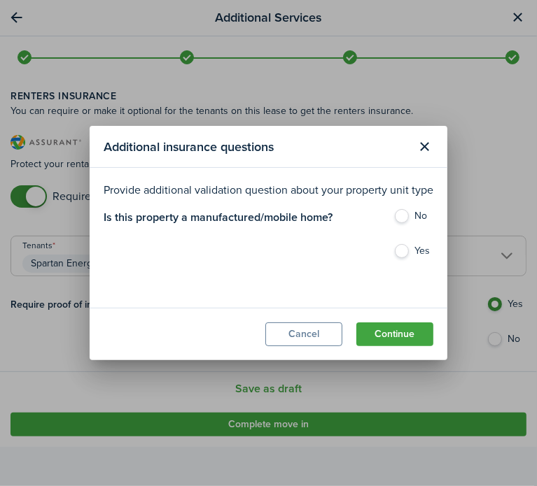
click at [415, 213] on label "No" at bounding box center [413, 219] width 40 height 21
radio input "true"
click at [396, 335] on button "Continue" at bounding box center [394, 334] width 77 height 24
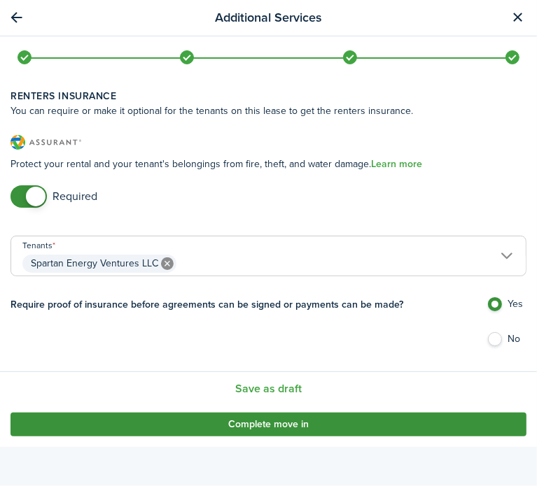
click at [320, 424] on button "Complete move in" at bounding box center [268, 425] width 516 height 24
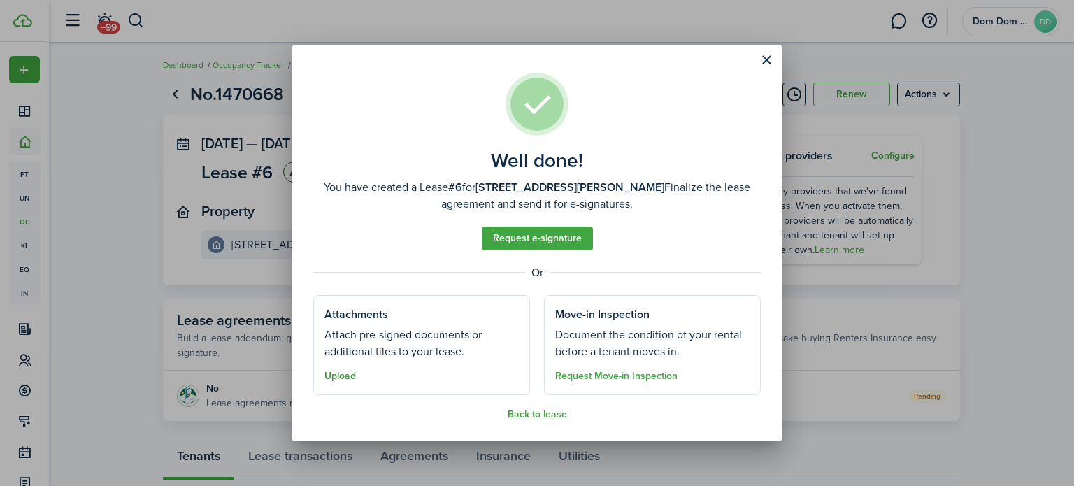
click at [339, 374] on button "Upload" at bounding box center [340, 376] width 31 height 11
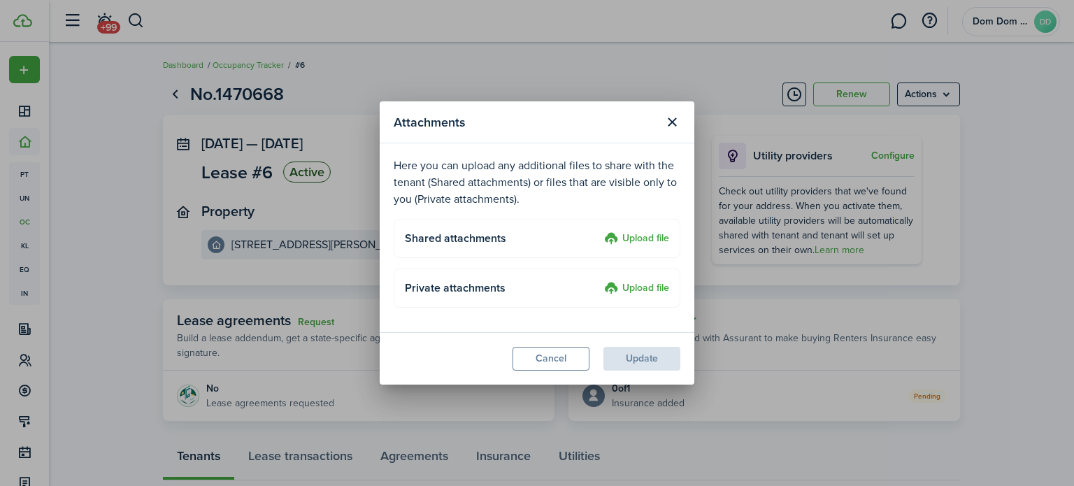
click at [645, 234] on label "Upload file" at bounding box center [636, 239] width 65 height 17
click at [600, 231] on input "Upload file" at bounding box center [600, 231] width 0 height 0
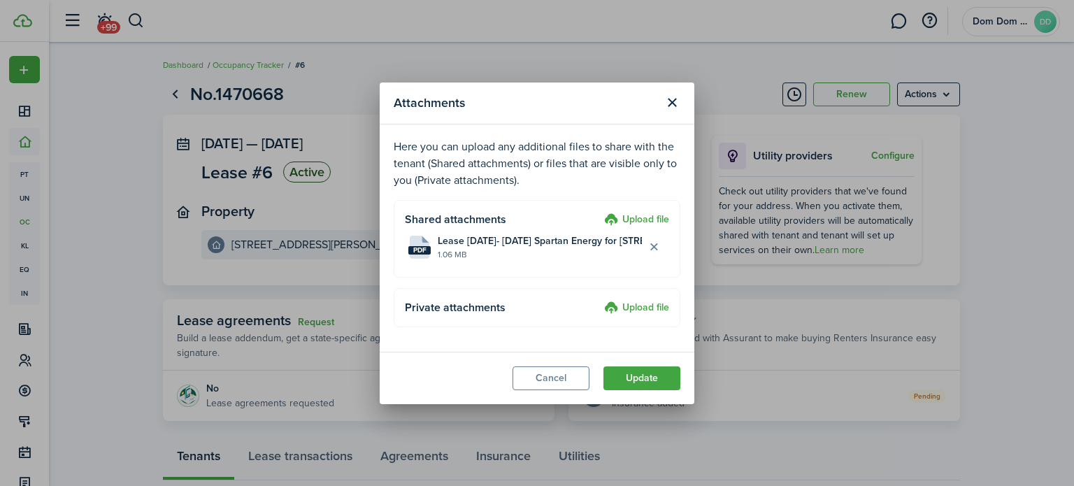
click at [637, 306] on label "Upload file" at bounding box center [636, 308] width 65 height 17
click at [600, 300] on input "Upload file" at bounding box center [600, 300] width 0 height 0
click at [630, 375] on button "Update" at bounding box center [642, 379] width 77 height 24
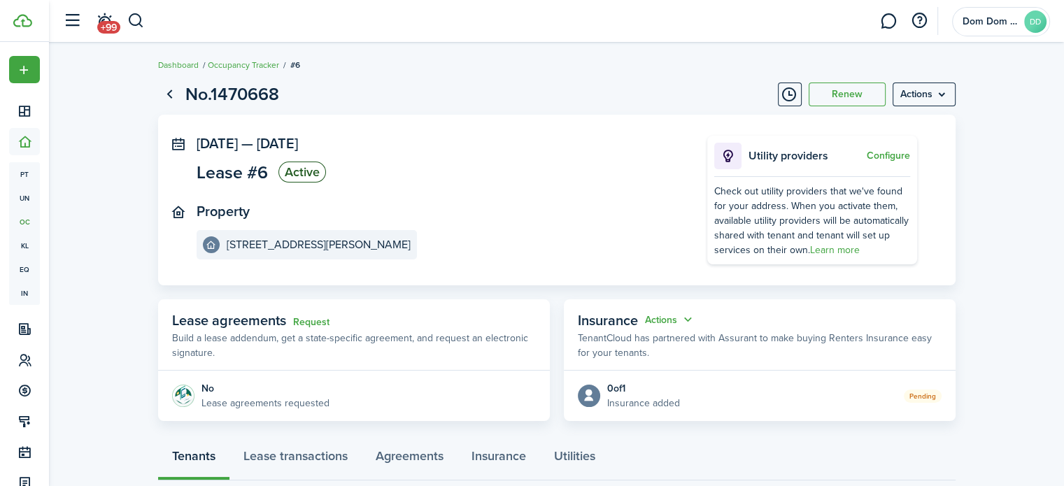
click at [912, 106] on page-view-header "No.1470668 Renew Actions" at bounding box center [556, 94] width 797 height 27
click at [930, 94] on menu-btn "Actions" at bounding box center [924, 95] width 63 height 24
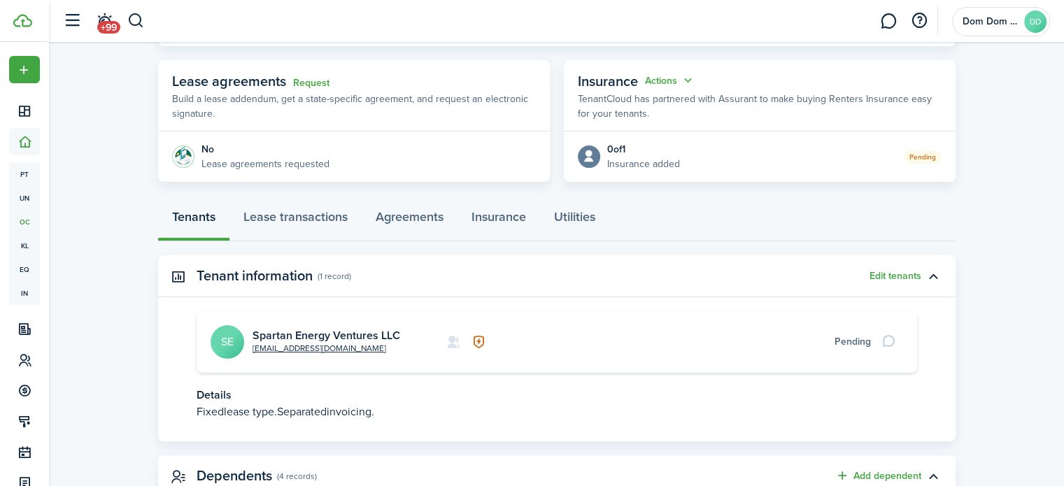
scroll to position [280, 0]
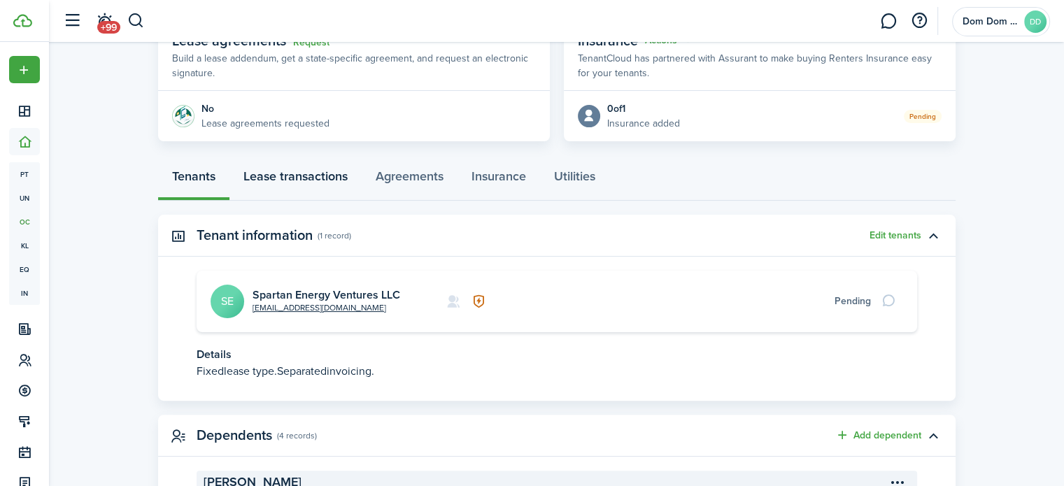
click at [308, 183] on link "Lease transactions" at bounding box center [295, 180] width 132 height 42
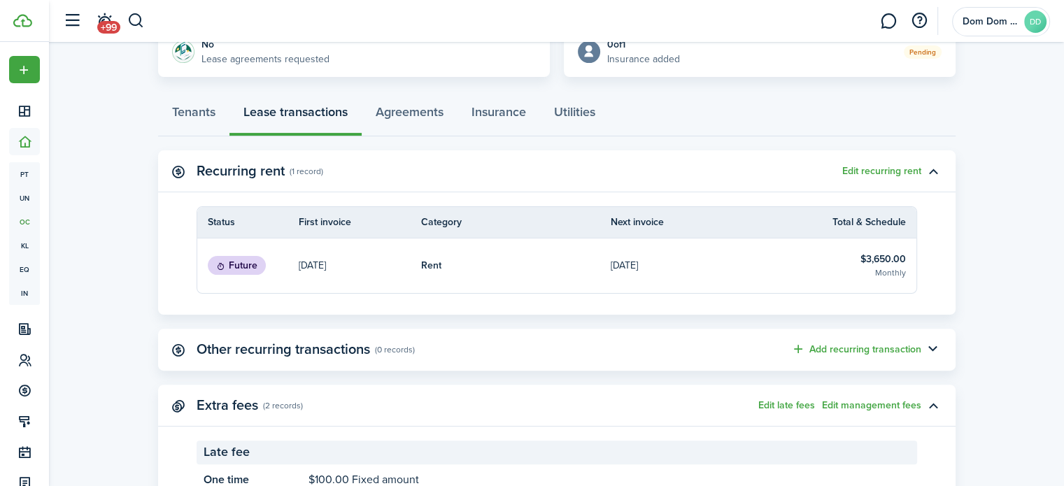
scroll to position [250, 0]
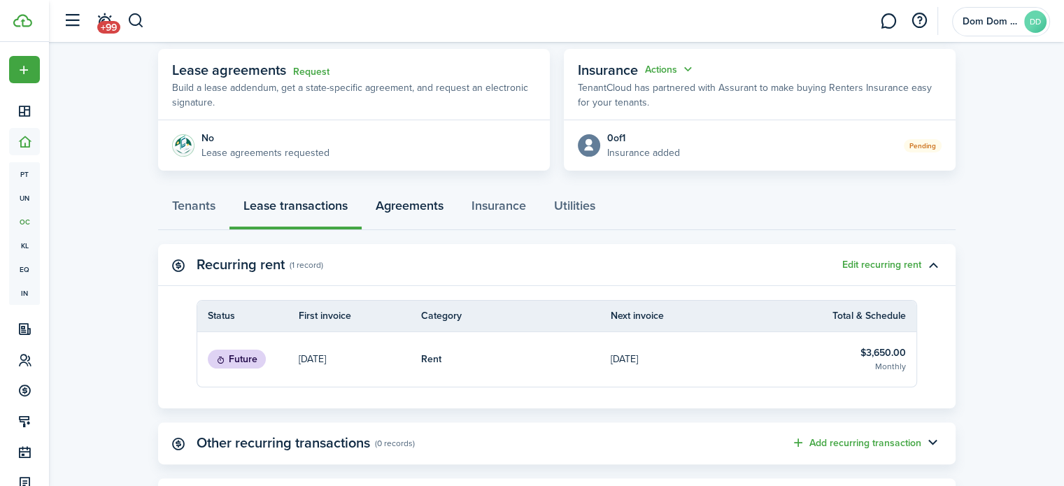
click at [428, 198] on link "Agreements" at bounding box center [410, 209] width 96 height 42
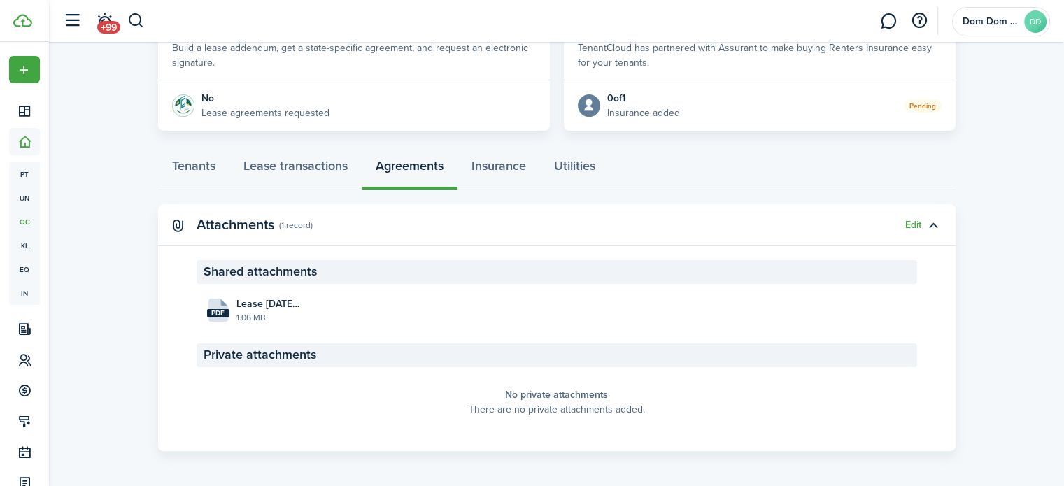
scroll to position [293, 0]
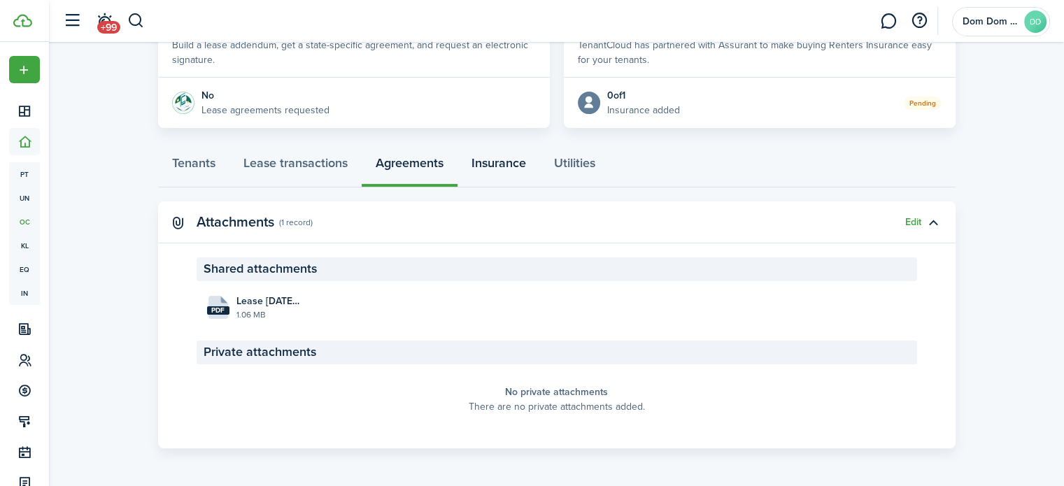
click at [473, 159] on link "Insurance" at bounding box center [498, 167] width 83 height 42
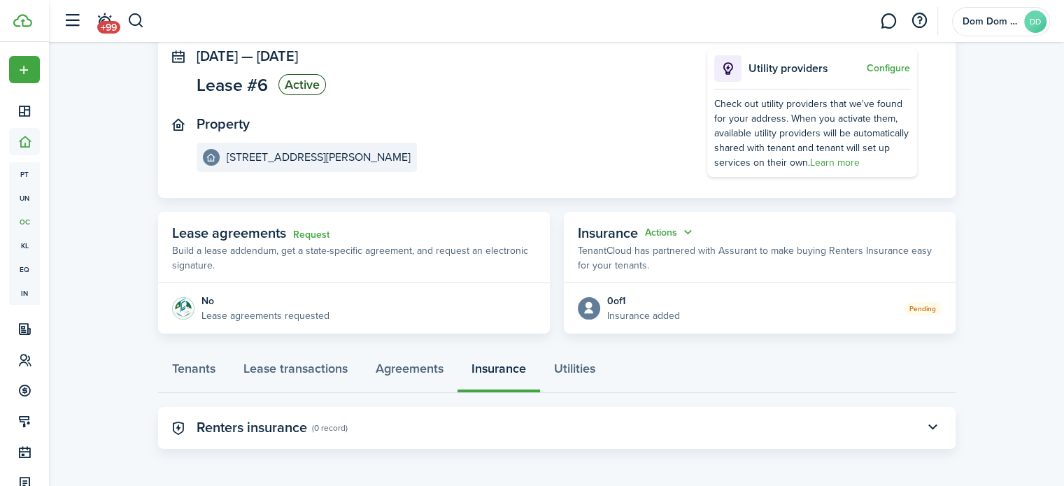
scroll to position [88, 0]
click at [585, 374] on link "Utilities" at bounding box center [574, 371] width 69 height 42
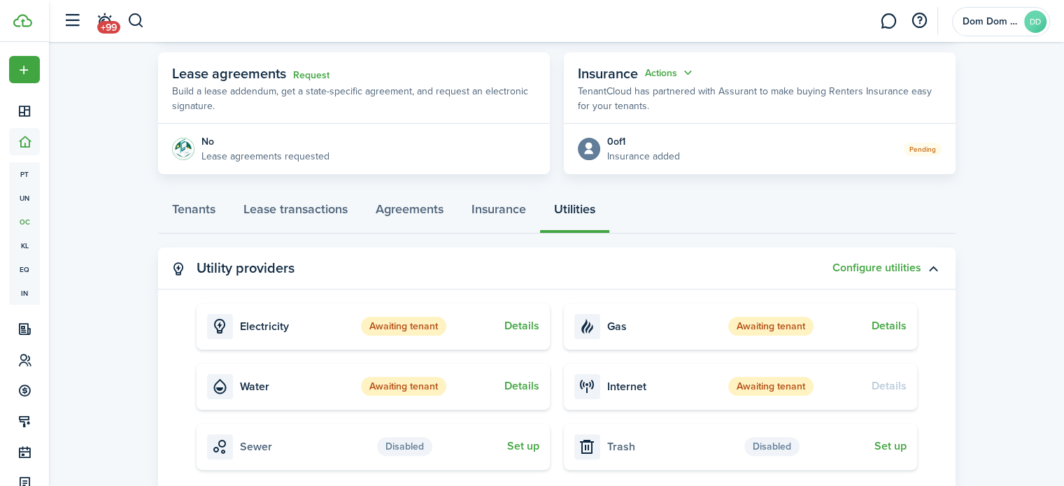
scroll to position [223, 0]
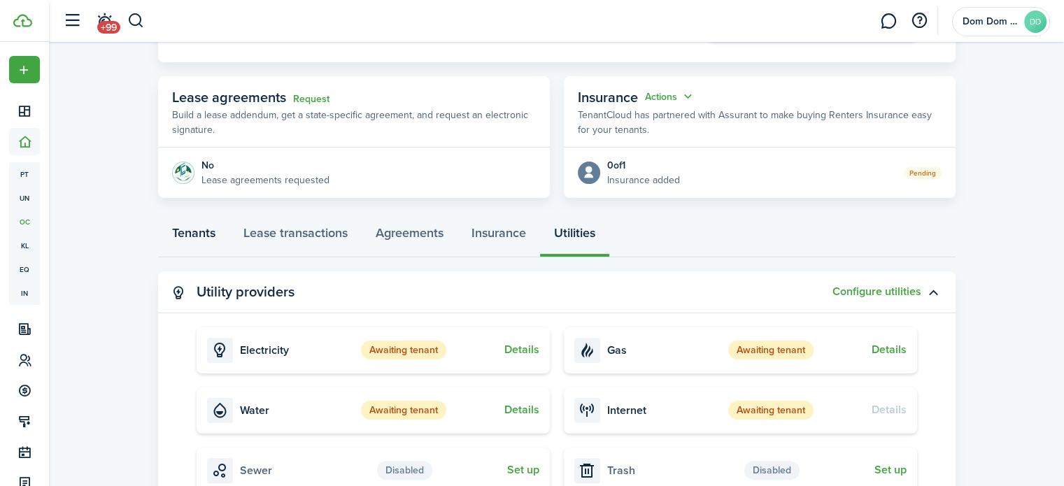
click at [180, 229] on link "Tenants" at bounding box center [193, 236] width 71 height 42
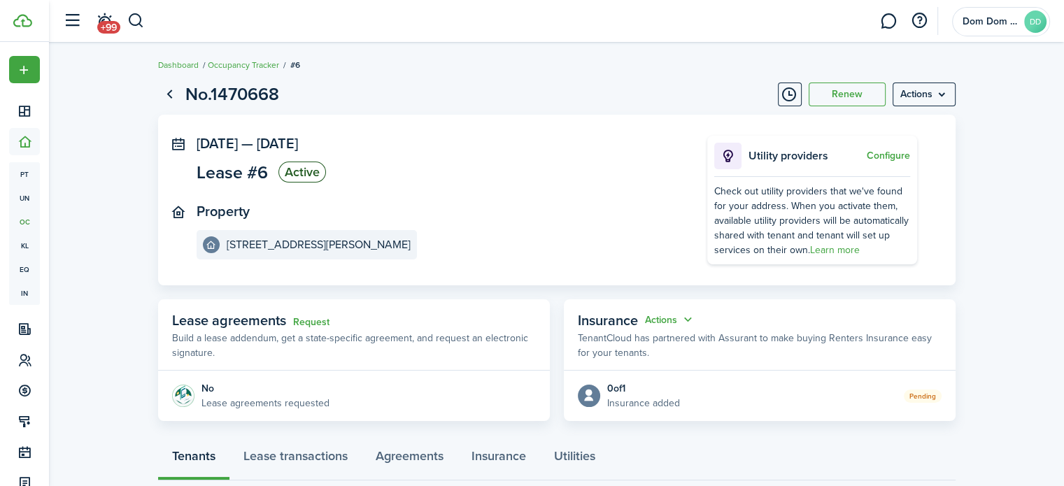
click at [607, 205] on panel-main-section "Property [STREET_ADDRESS][PERSON_NAME]" at bounding box center [431, 232] width 469 height 56
click at [173, 94] on link "Go back" at bounding box center [170, 95] width 24 height 24
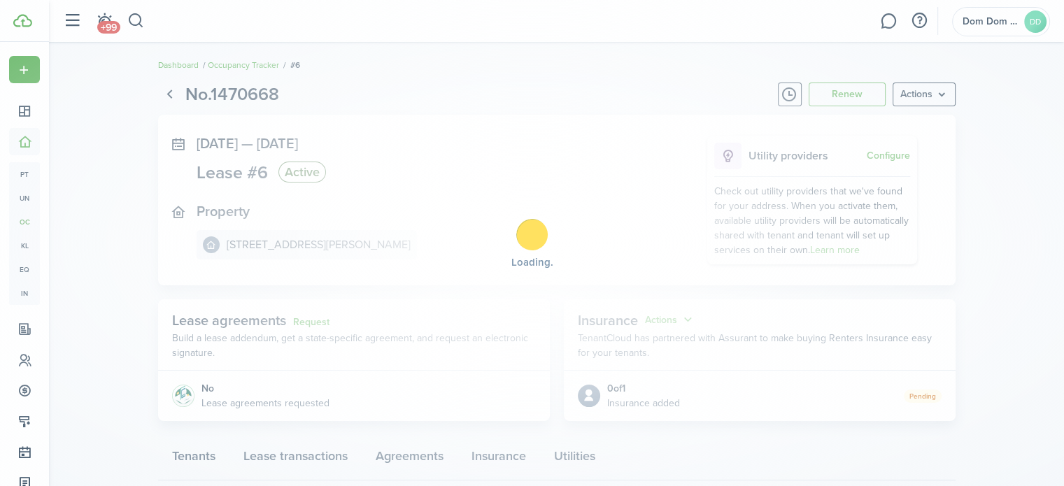
click at [171, 63] on div "Loading" at bounding box center [532, 243] width 1064 height 486
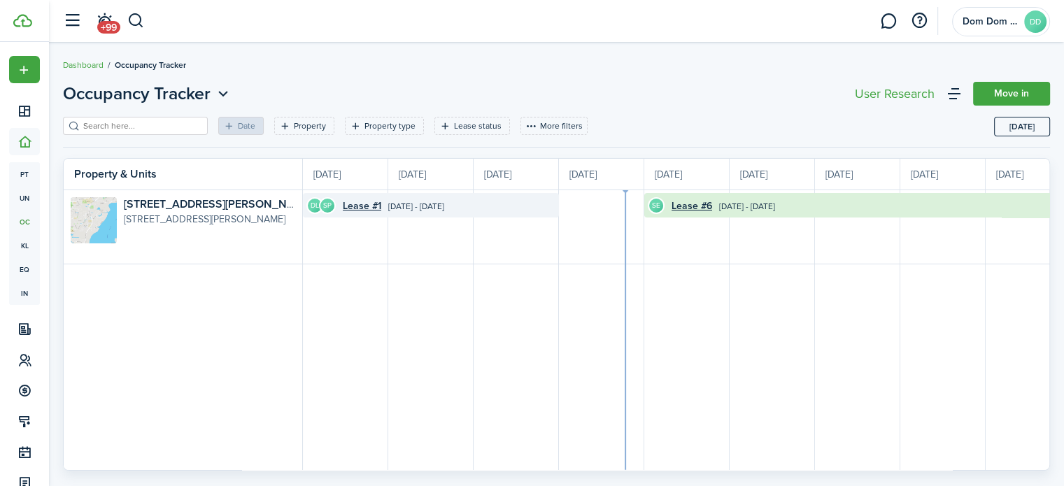
scroll to position [0, 256]
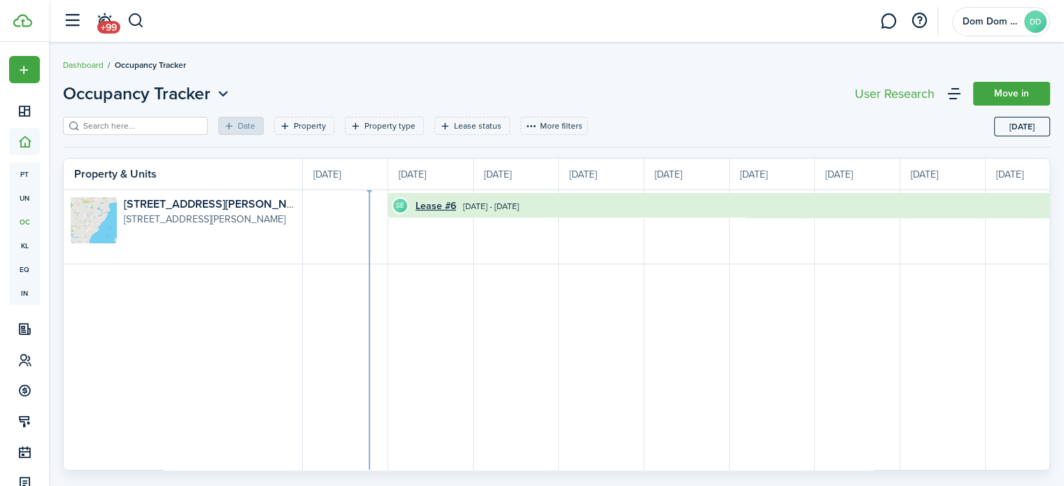
click at [76, 58] on ul "Dashboard Occupancy Tracker" at bounding box center [124, 65] width 123 height 18
click at [73, 64] on link "Dashboard" at bounding box center [83, 65] width 41 height 13
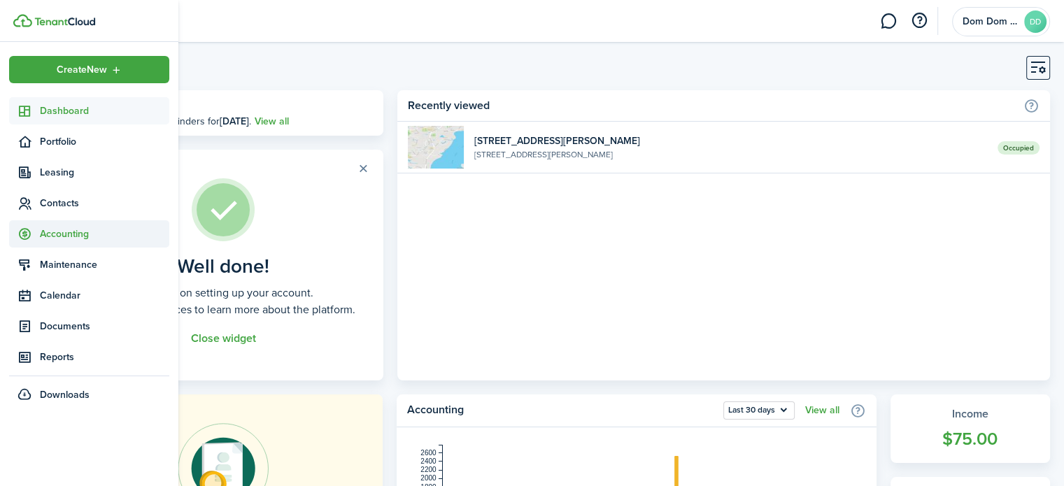
click at [50, 232] on span "Accounting" at bounding box center [104, 234] width 129 height 15
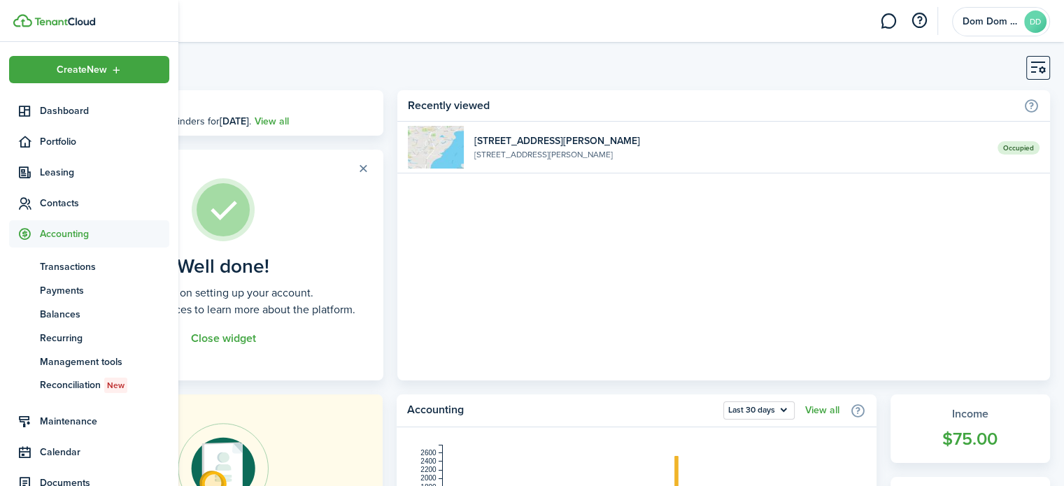
click at [83, 224] on span "Accounting" at bounding box center [89, 233] width 160 height 27
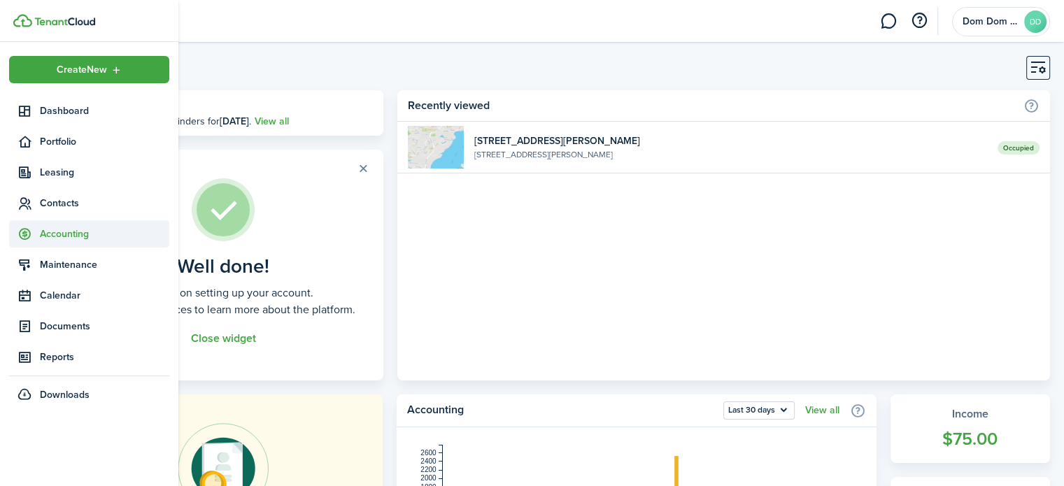
click at [80, 231] on span "Accounting" at bounding box center [104, 234] width 129 height 15
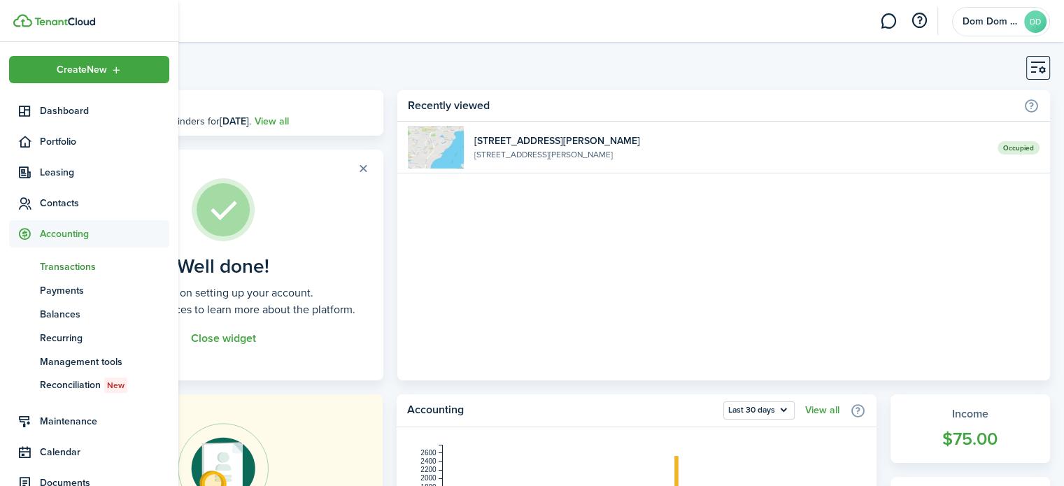
click at [72, 261] on span "Transactions" at bounding box center [104, 267] width 129 height 15
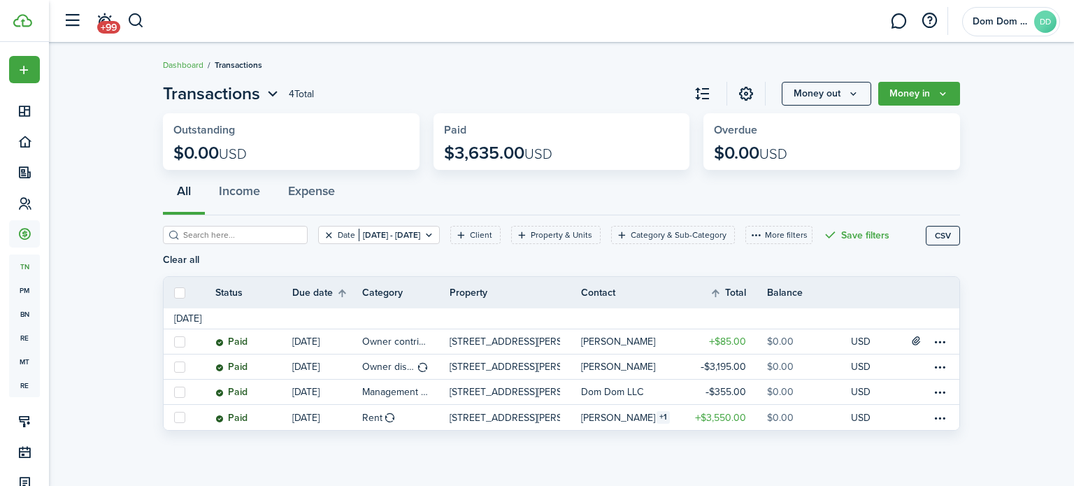
click at [323, 234] on button "Clear filter" at bounding box center [329, 234] width 12 height 11
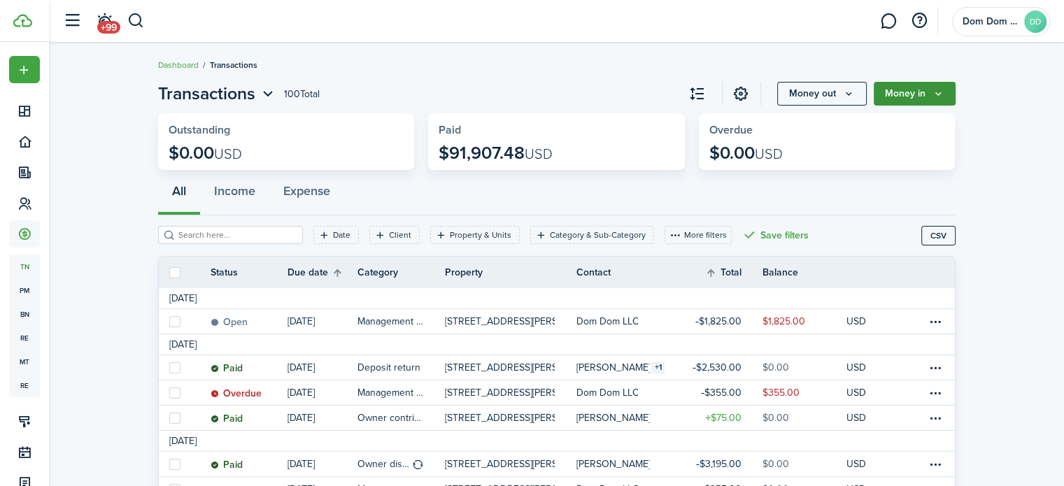
click at [929, 94] on button "Money in" at bounding box center [915, 94] width 82 height 24
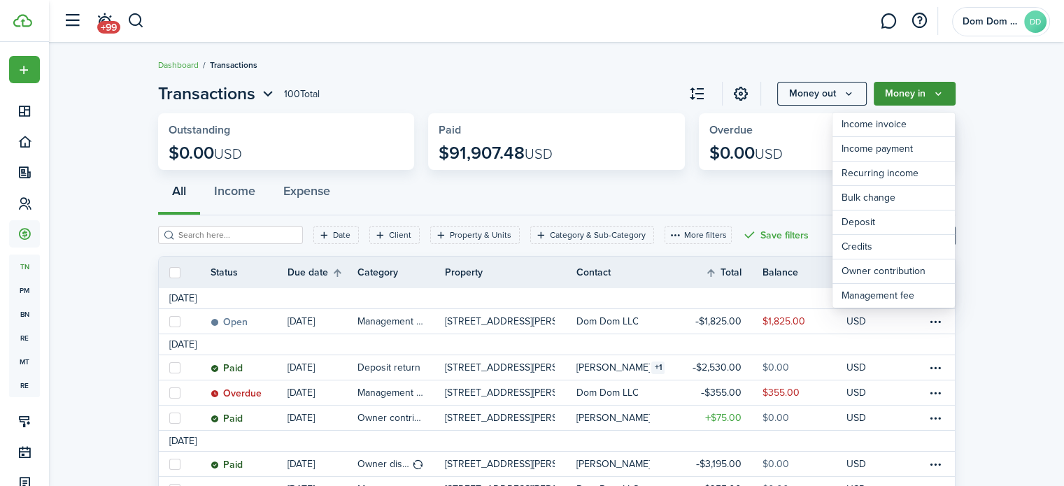
click at [929, 90] on button "Money in" at bounding box center [915, 94] width 82 height 24
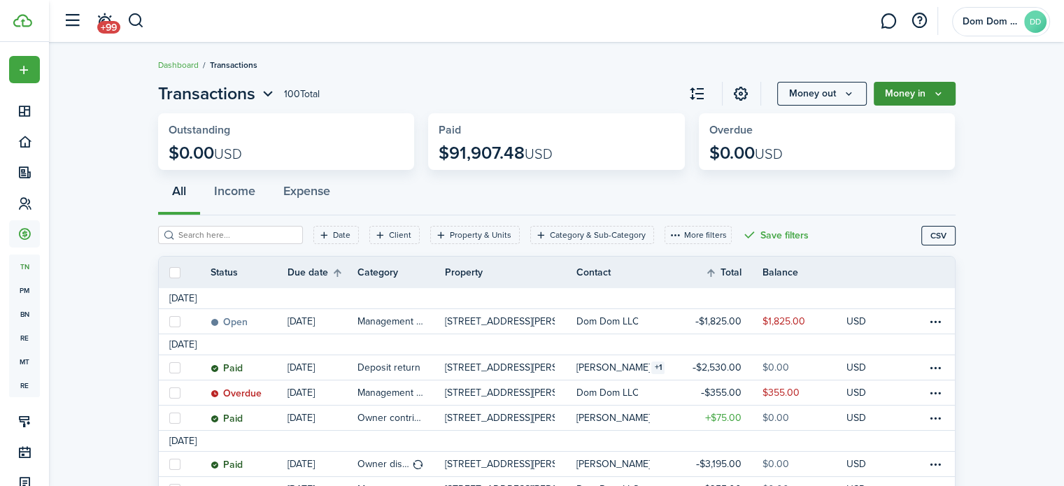
click at [929, 90] on button "Money in" at bounding box center [915, 94] width 82 height 24
click at [848, 97] on icon "Money out" at bounding box center [849, 93] width 12 height 11
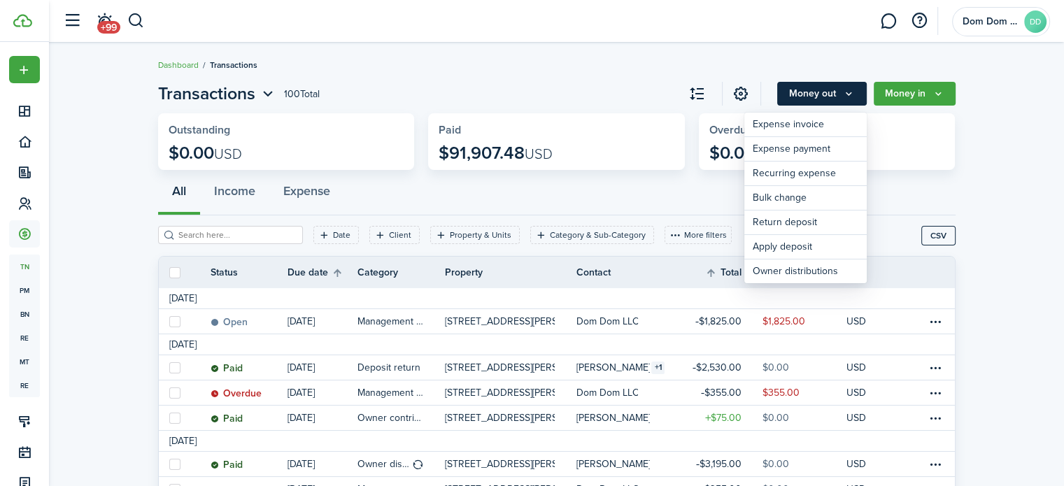
click at [848, 97] on icon "Money out" at bounding box center [849, 93] width 12 height 11
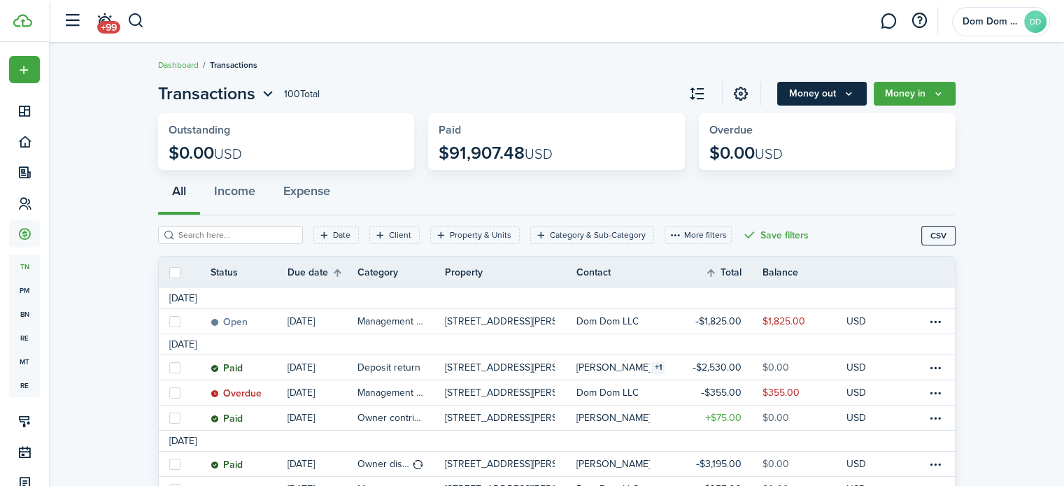
click at [843, 97] on icon "Money out" at bounding box center [849, 93] width 12 height 11
click at [902, 97] on button "Money in" at bounding box center [915, 94] width 82 height 24
click at [847, 97] on icon "Money out" at bounding box center [849, 93] width 12 height 11
click at [900, 85] on button "Money in" at bounding box center [915, 94] width 82 height 24
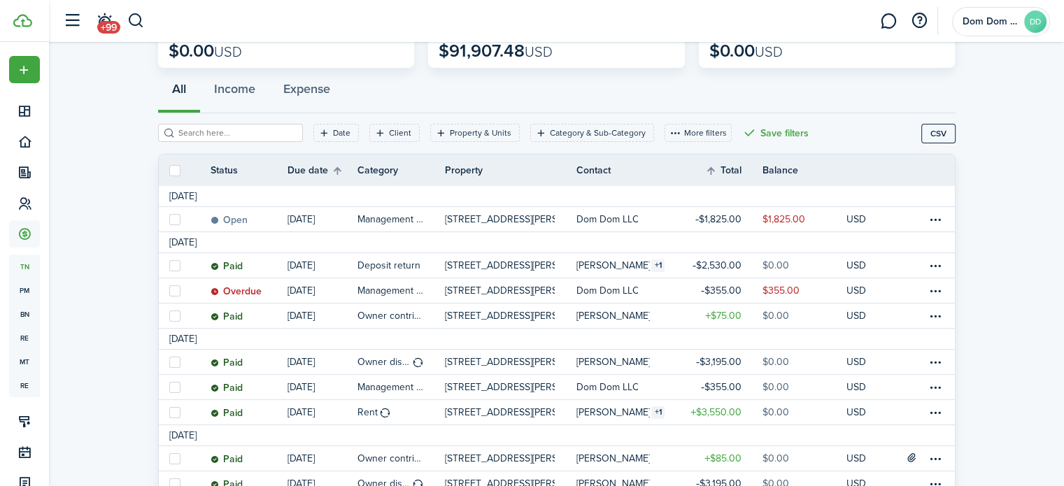
scroll to position [70, 0]
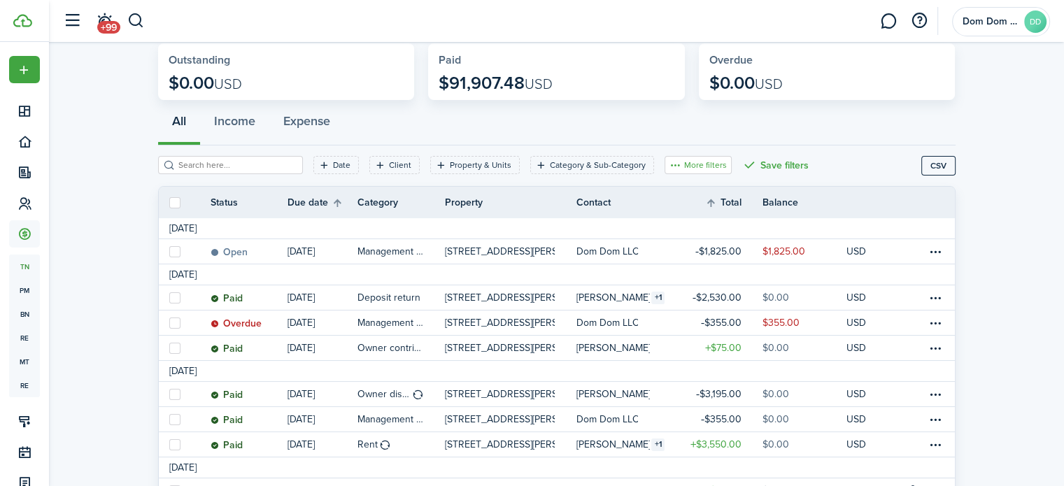
click at [690, 162] on button "More filters" at bounding box center [698, 165] width 67 height 18
click at [750, 165] on button "Save filters" at bounding box center [775, 165] width 66 height 18
click at [693, 165] on button "More filters" at bounding box center [698, 165] width 67 height 18
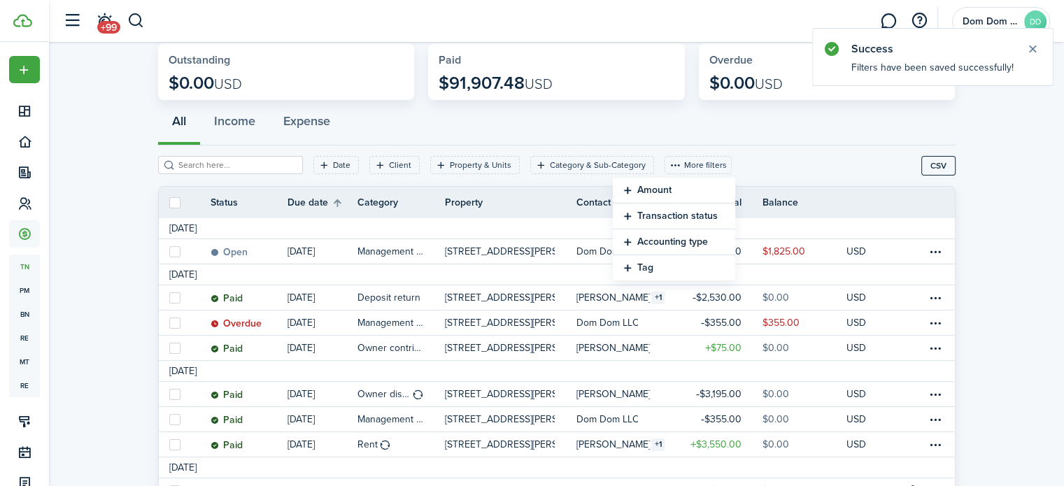
click at [683, 242] on button "Accounting type" at bounding box center [674, 242] width 122 height 26
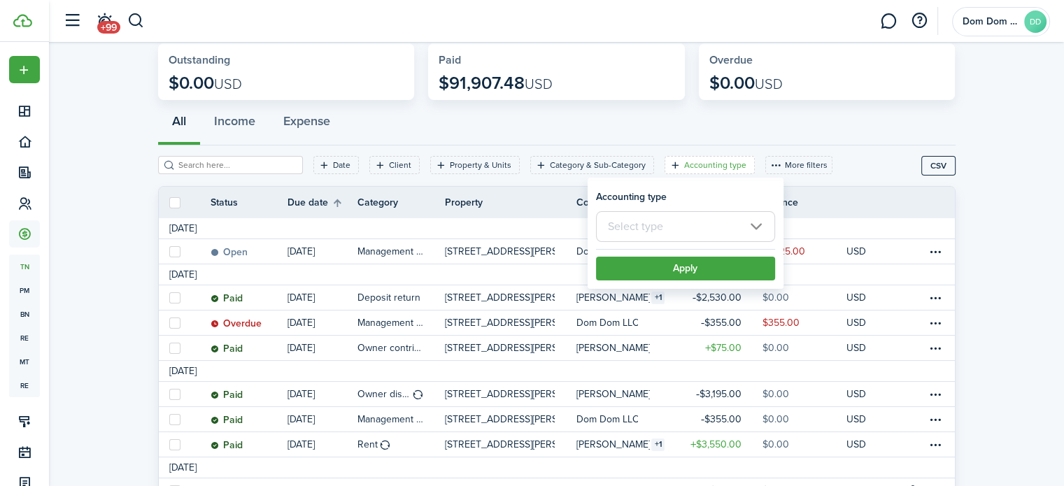
click at [751, 131] on div "All Income Expense" at bounding box center [556, 125] width 797 height 42
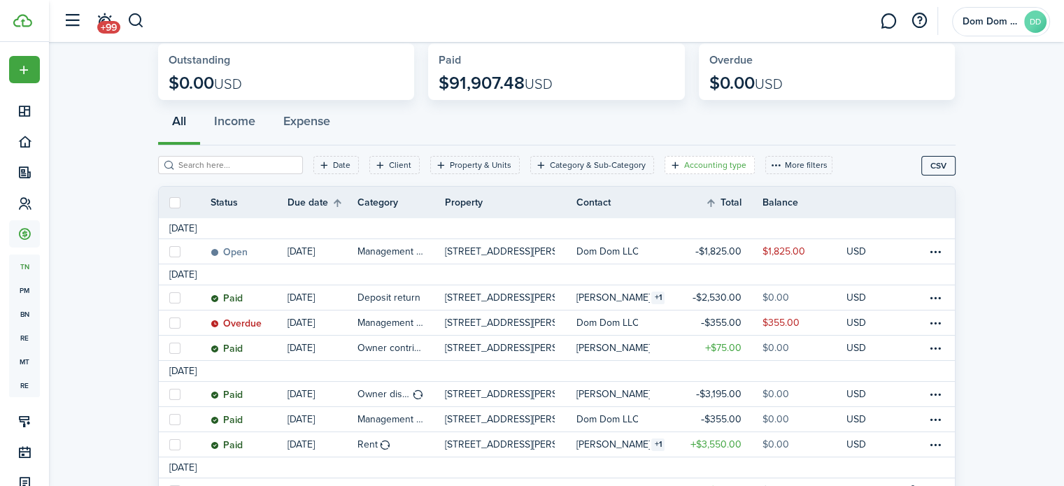
click at [710, 160] on filter-tag-label "Accounting type" at bounding box center [715, 165] width 62 height 13
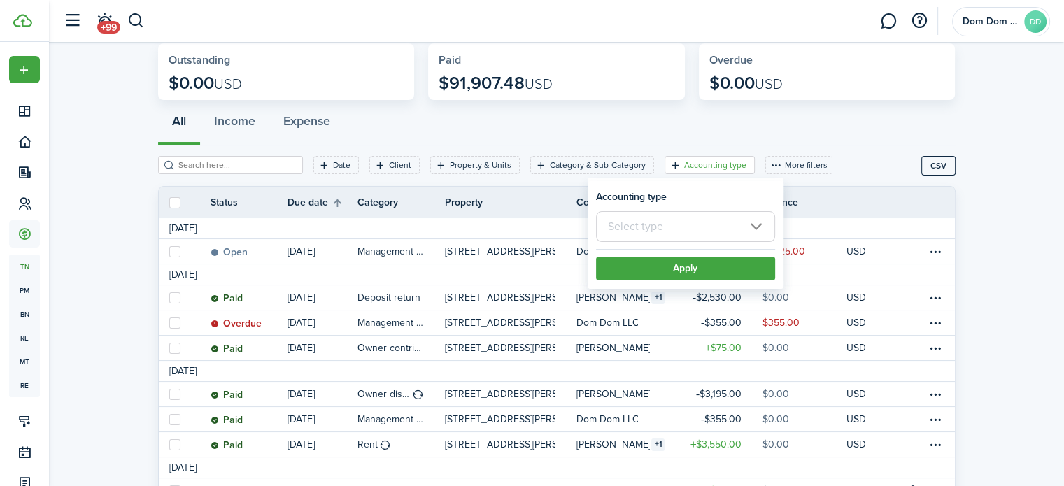
click at [683, 229] on input "text" at bounding box center [685, 226] width 179 height 31
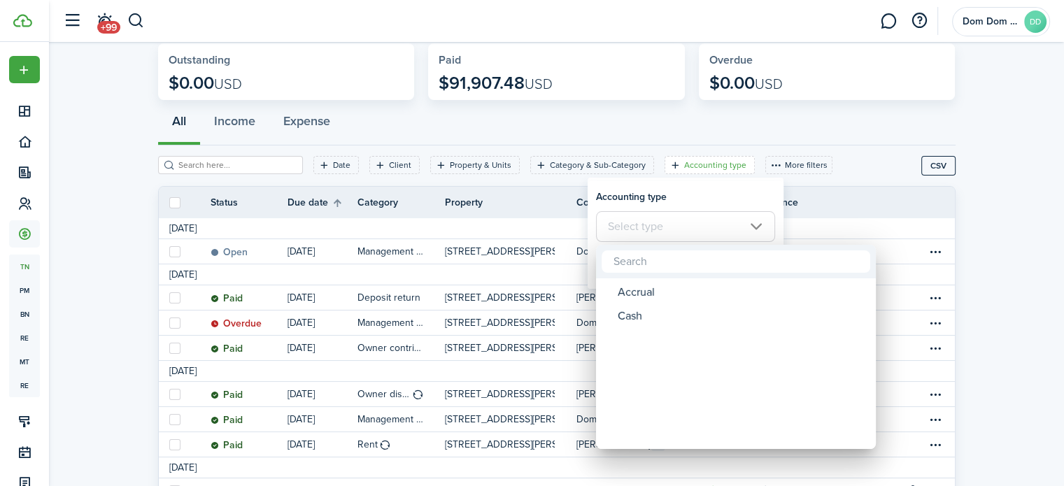
click at [659, 118] on div at bounding box center [532, 243] width 1288 height 710
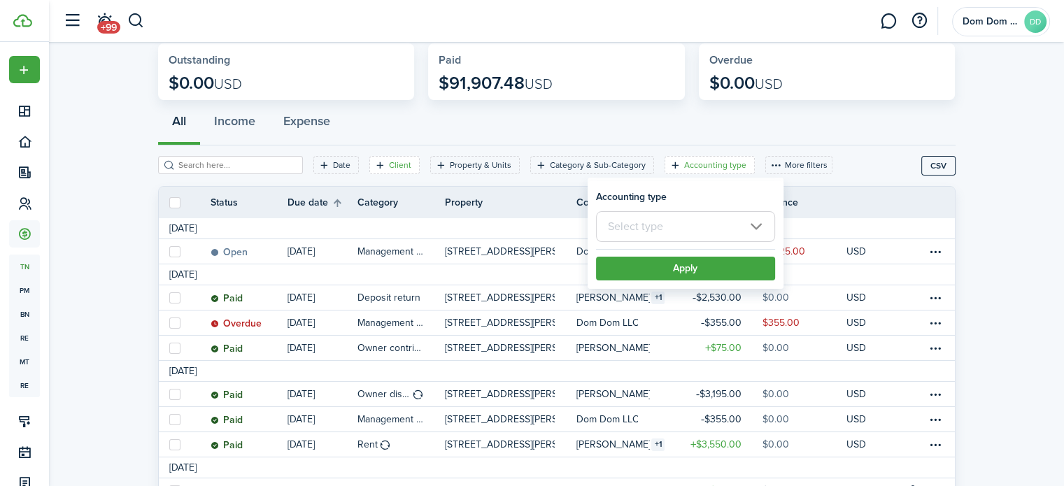
click at [391, 162] on filter-tag-label "Client" at bounding box center [400, 165] width 22 height 13
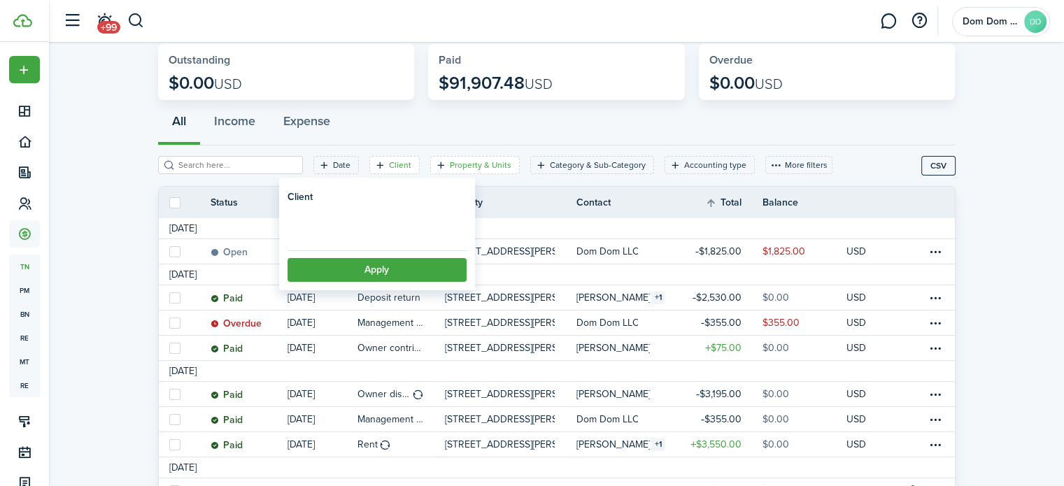
click at [450, 162] on filter-tag-label "Property & Units" at bounding box center [481, 165] width 62 height 13
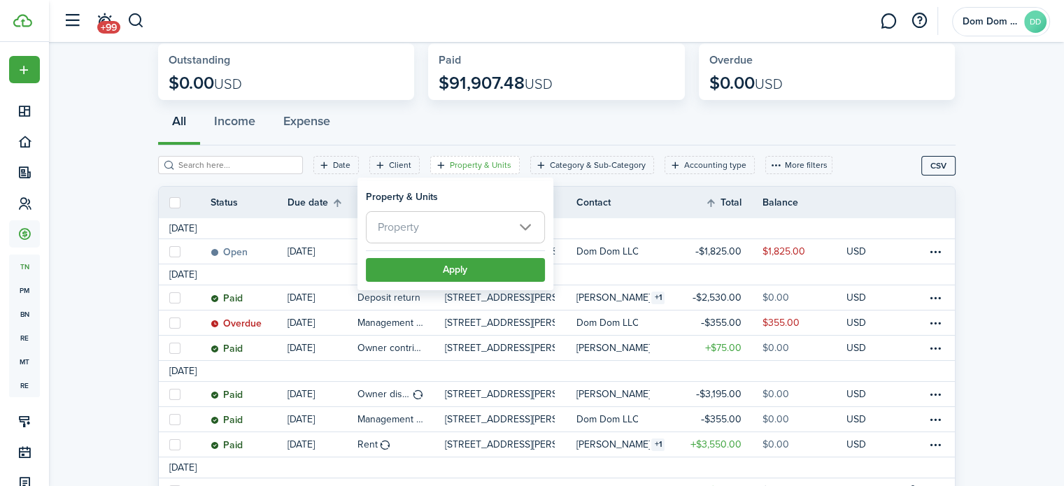
click at [436, 223] on span "Property" at bounding box center [456, 227] width 178 height 31
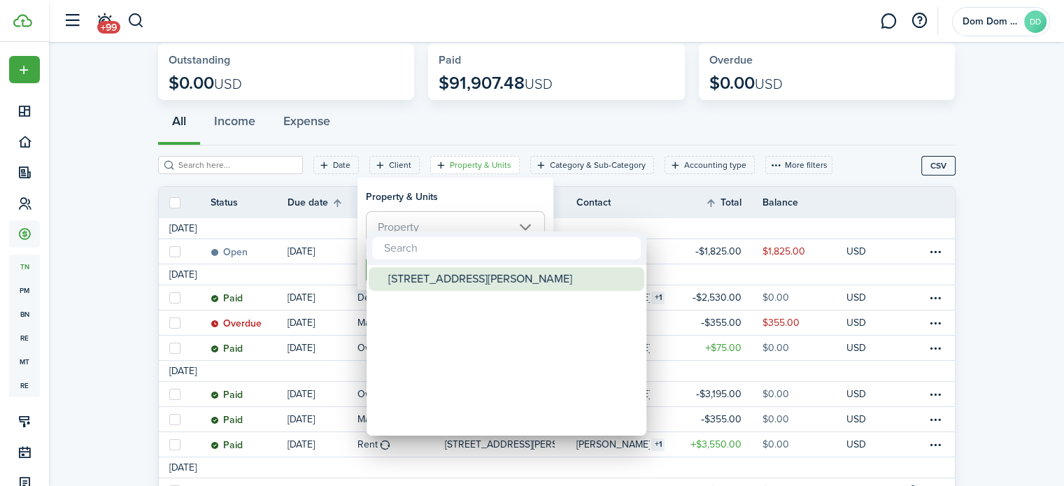
click at [433, 288] on div "[STREET_ADDRESS][PERSON_NAME]" at bounding box center [512, 279] width 248 height 24
type input "[STREET_ADDRESS][PERSON_NAME]"
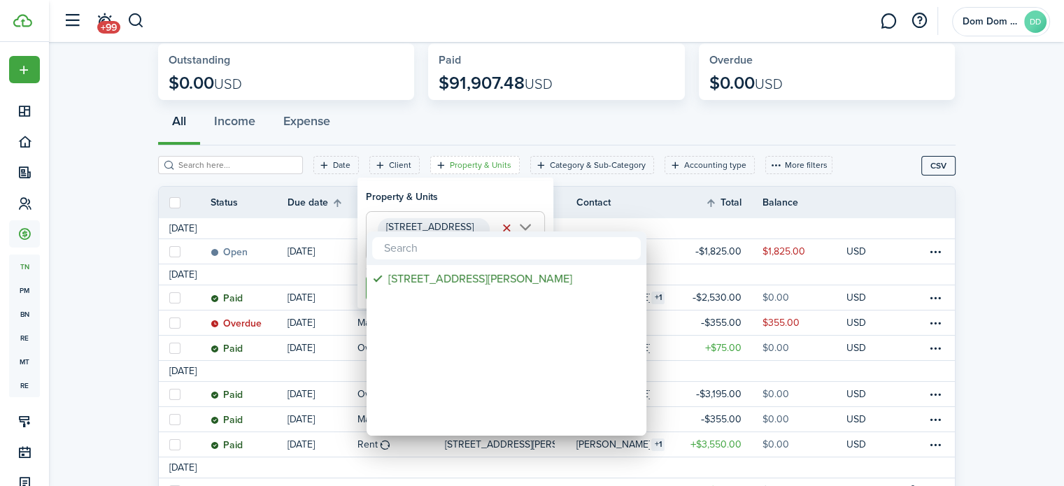
click at [475, 201] on div at bounding box center [532, 243] width 1288 height 710
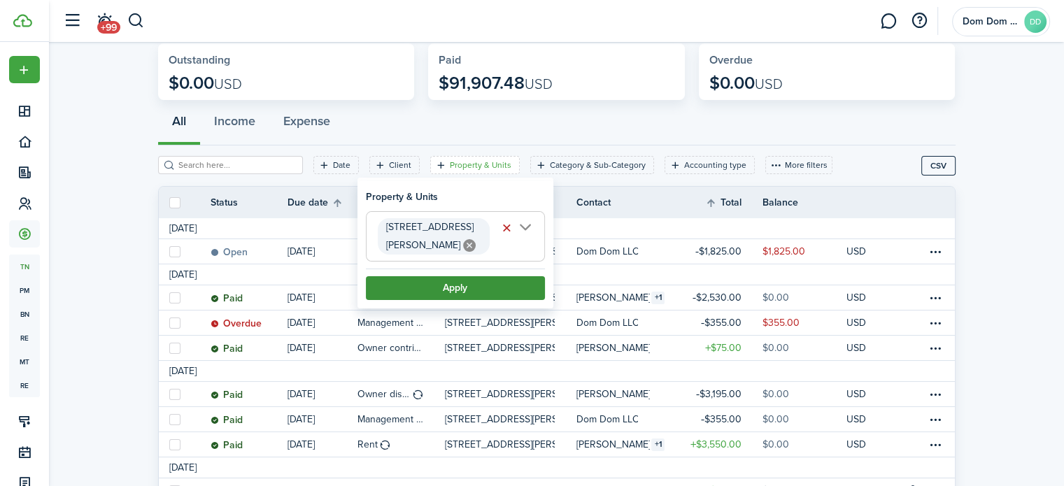
click at [460, 288] on button "Apply" at bounding box center [455, 288] width 179 height 24
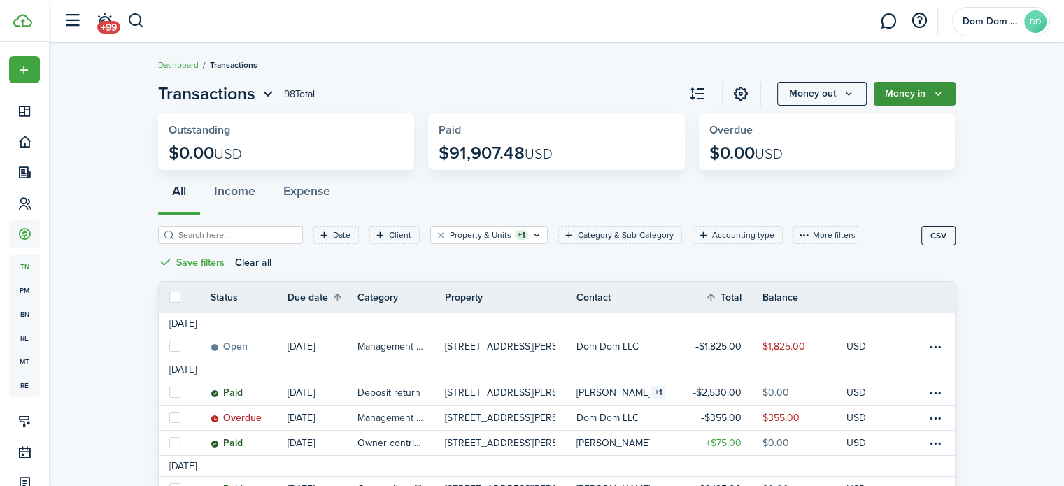
click at [898, 97] on button "Money in" at bounding box center [915, 94] width 82 height 24
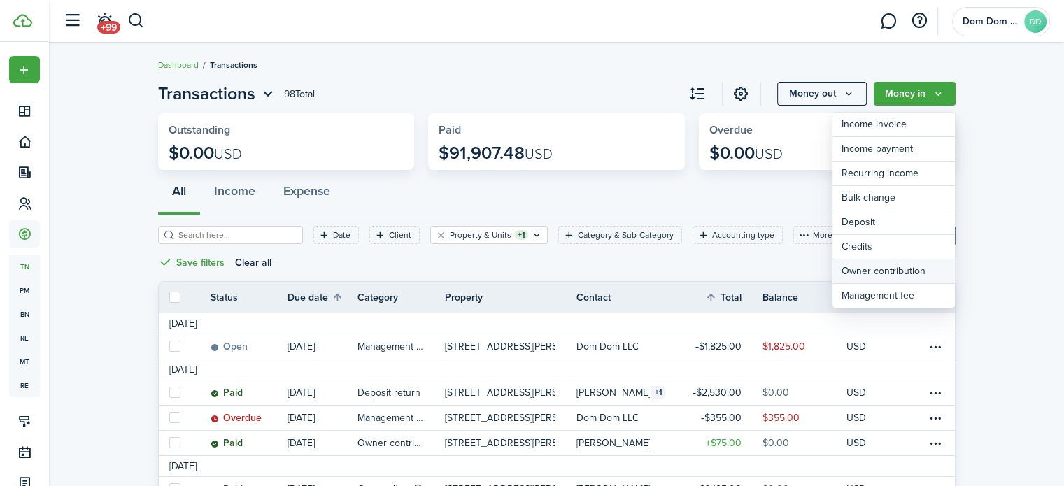
click at [902, 268] on link "Owner contribution" at bounding box center [893, 272] width 122 height 24
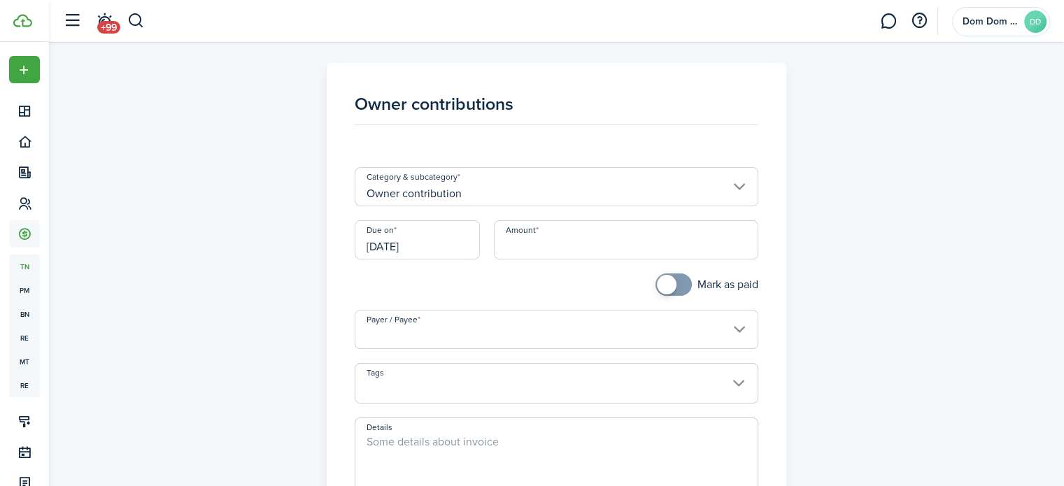
click at [517, 245] on input "Amount" at bounding box center [626, 239] width 264 height 39
type input "$2,000.00"
click at [627, 279] on div "Mark as paid" at bounding box center [557, 292] width 418 height 36
click at [441, 246] on input "[DATE]" at bounding box center [417, 239] width 125 height 39
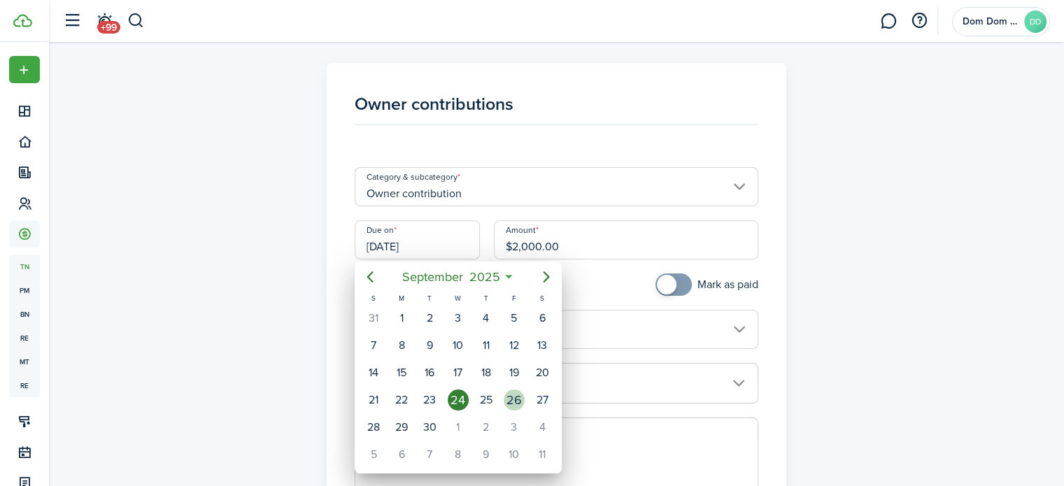
click at [511, 393] on div "26" at bounding box center [514, 400] width 21 height 21
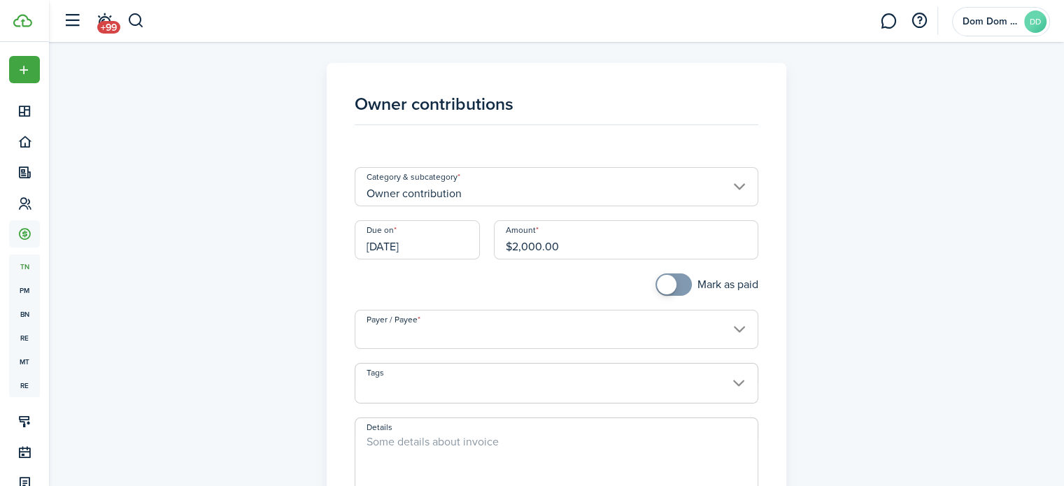
click at [585, 278] on div "Mark as paid" at bounding box center [557, 292] width 418 height 36
click at [416, 256] on input "[DATE]" at bounding box center [417, 239] width 125 height 39
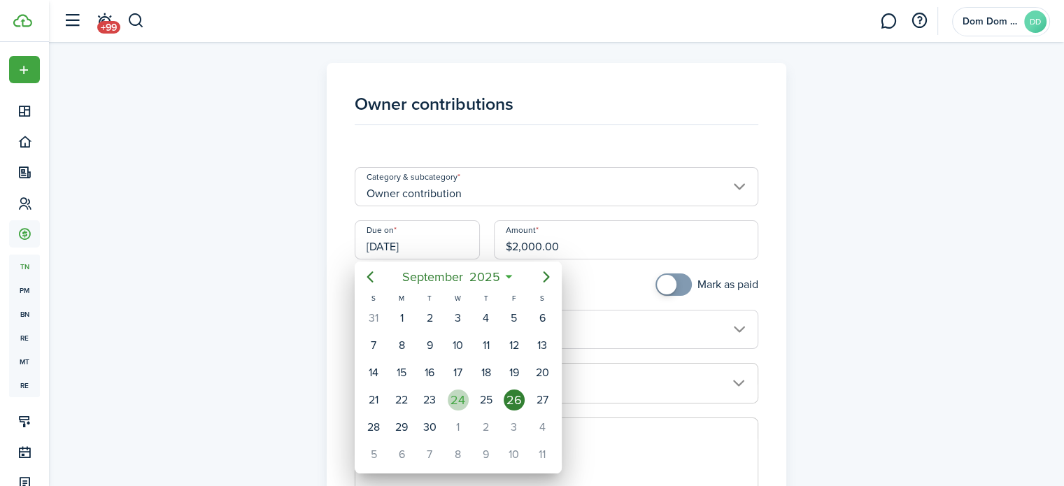
click at [456, 390] on div "24" at bounding box center [458, 400] width 21 height 21
type input "[DATE]"
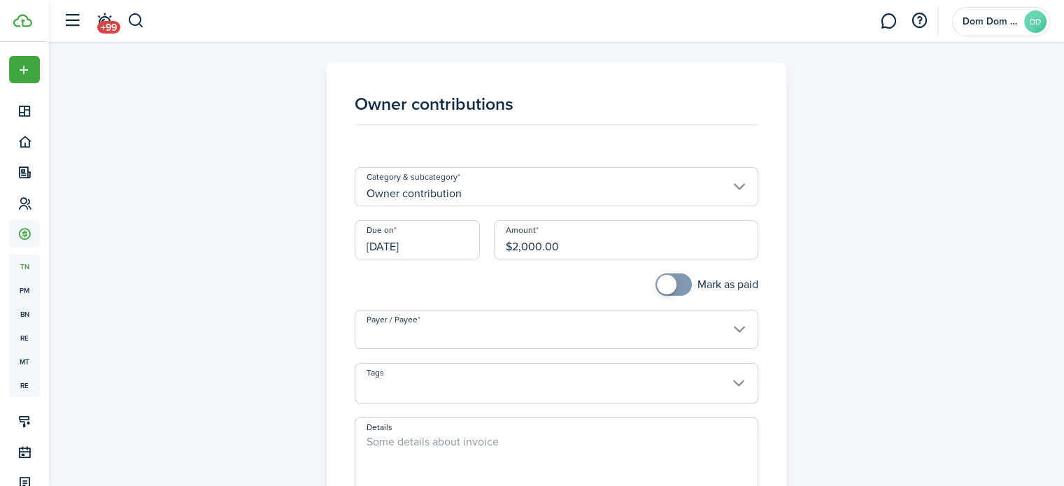
click at [483, 291] on div "Mark as paid" at bounding box center [557, 292] width 418 height 36
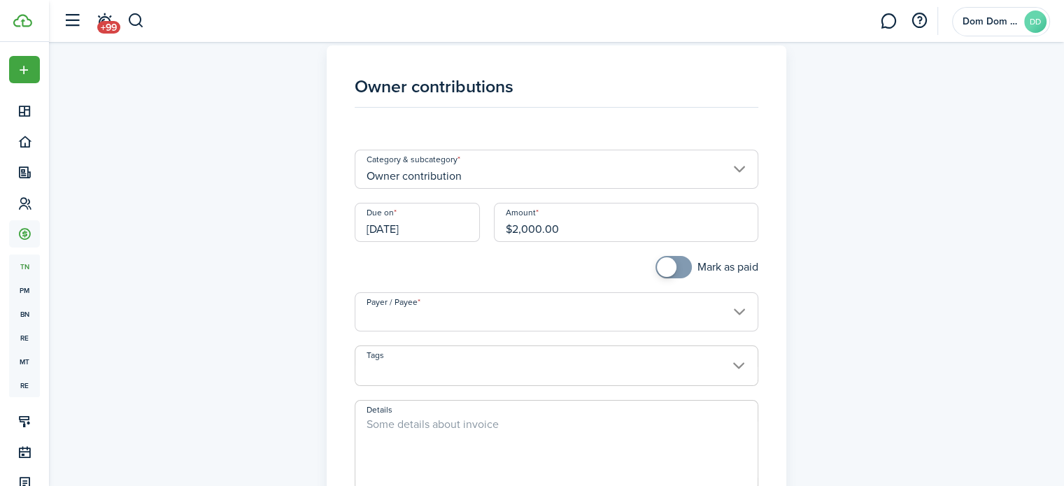
scroll to position [70, 0]
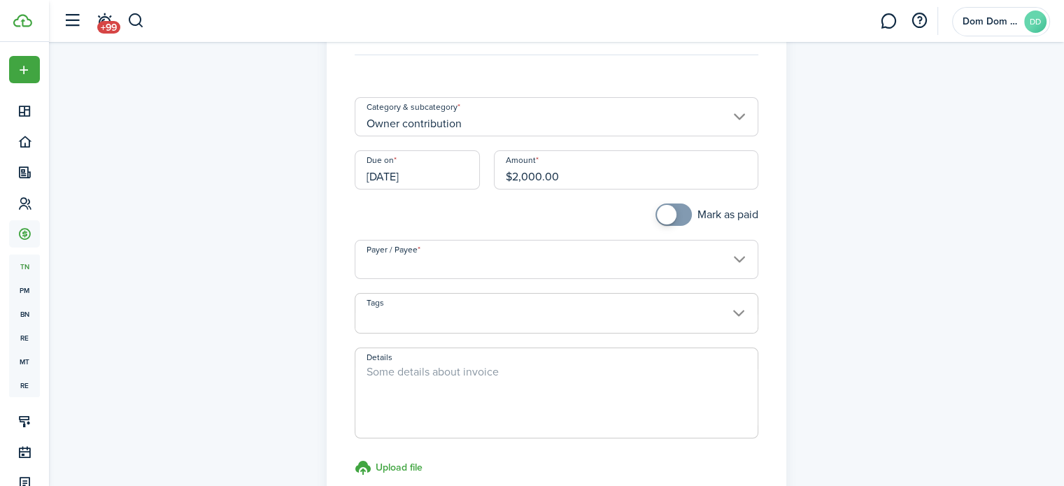
click at [461, 259] on input "Payer / Payee" at bounding box center [557, 259] width 404 height 39
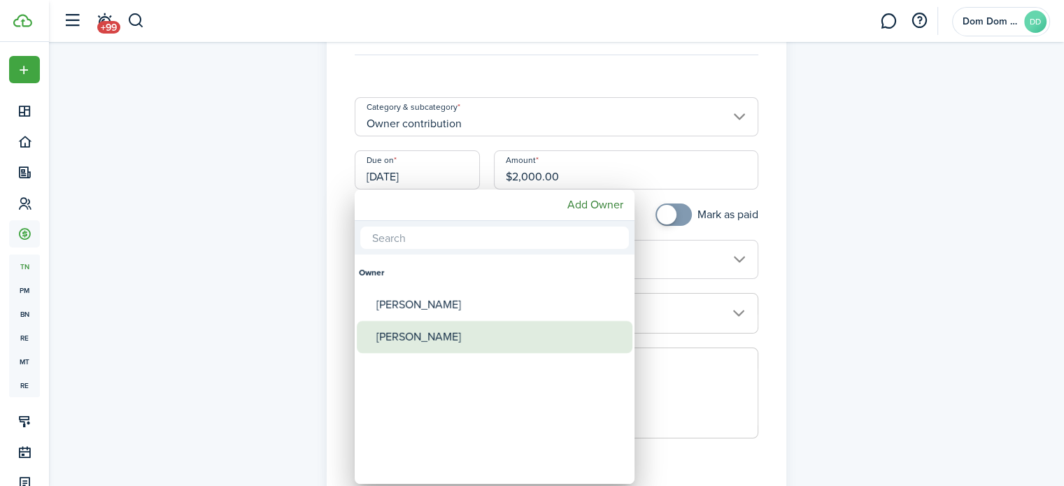
click at [441, 330] on div "[PERSON_NAME]" at bounding box center [500, 337] width 248 height 32
type input "[PERSON_NAME]"
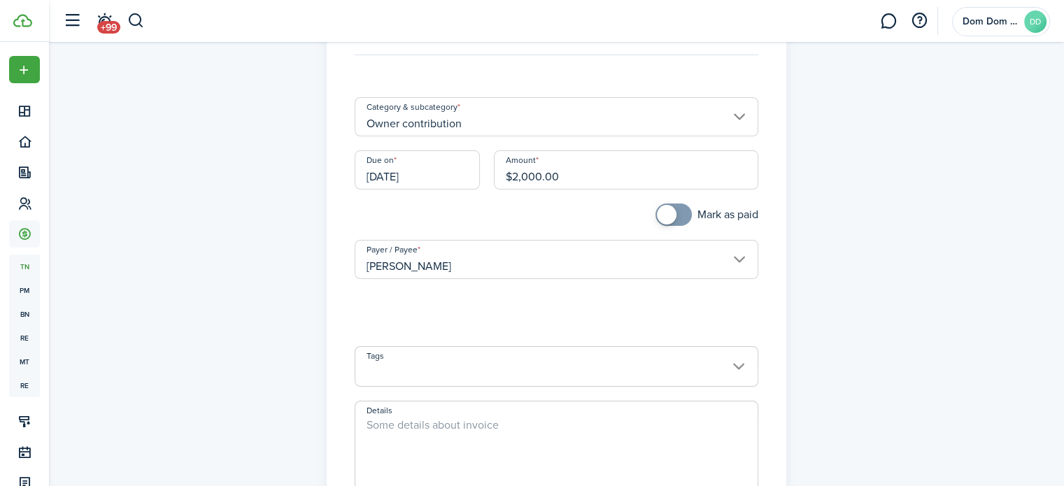
click at [445, 363] on span at bounding box center [557, 366] width 404 height 41
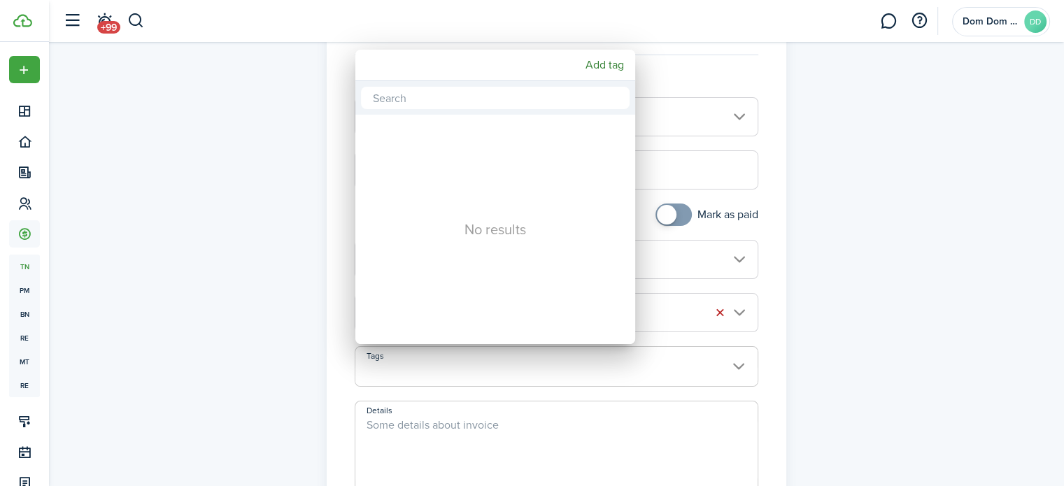
click at [336, 360] on div at bounding box center [532, 243] width 1288 height 710
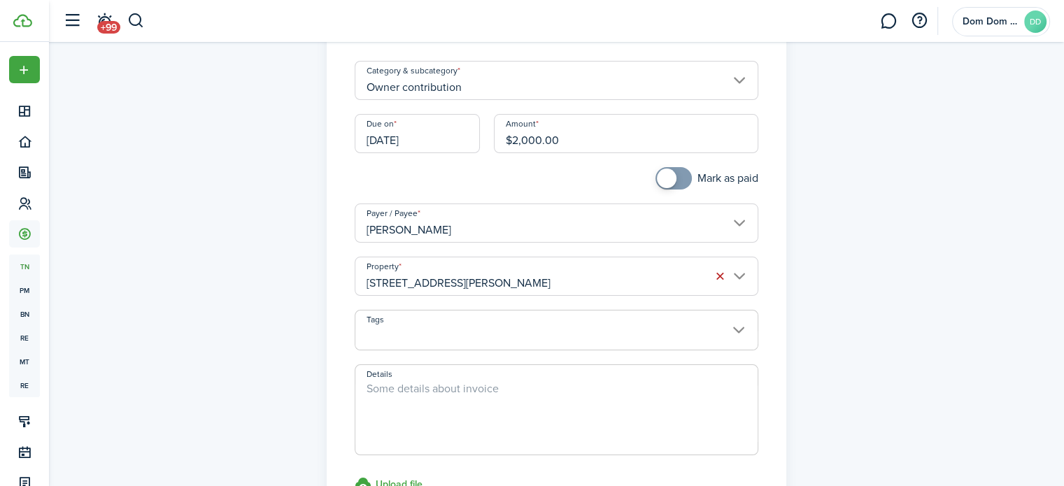
scroll to position [140, 0]
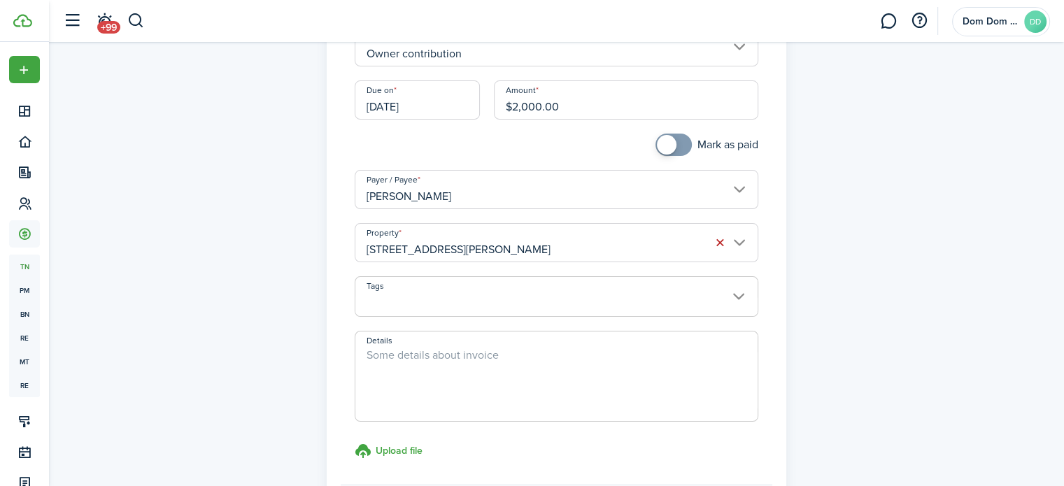
click at [416, 388] on textarea "Details" at bounding box center [556, 380] width 402 height 67
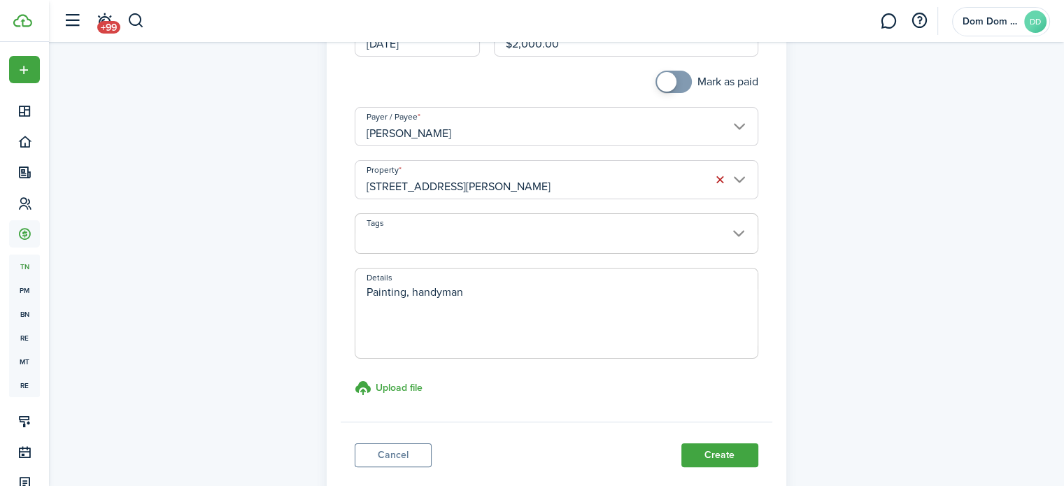
scroll to position [210, 0]
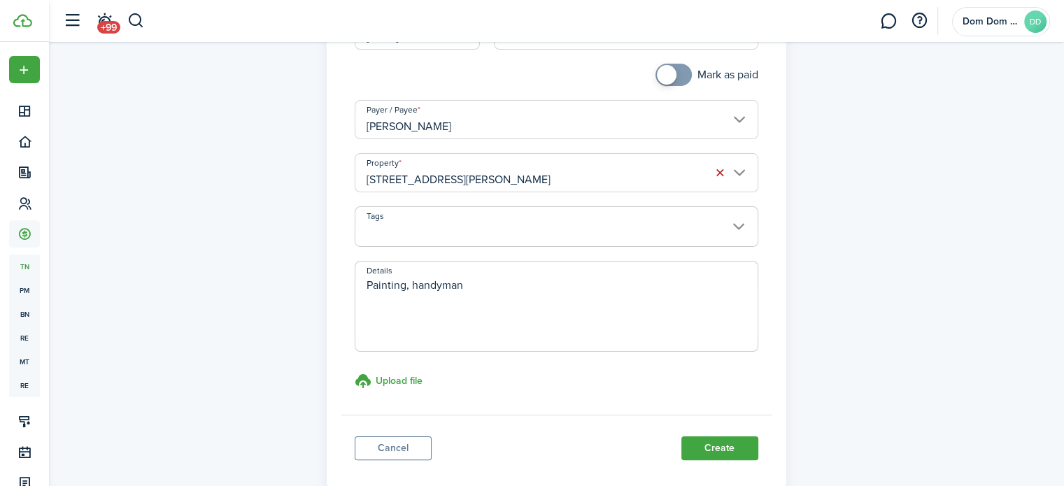
click at [554, 288] on textarea "Painting, handyman" at bounding box center [556, 310] width 402 height 67
click at [518, 296] on textarea "Painting, handyman" at bounding box center [556, 310] width 402 height 67
click at [407, 291] on textarea "Painting, handyman (repair some picket on fence," at bounding box center [556, 310] width 402 height 67
click at [638, 322] on textarea "Painting walls/touch up, handyman (repair some picket on fence," at bounding box center [556, 310] width 402 height 67
click at [684, 287] on textarea "Painting walls/touch up, handyman (repair some picket on fence," at bounding box center [556, 310] width 402 height 67
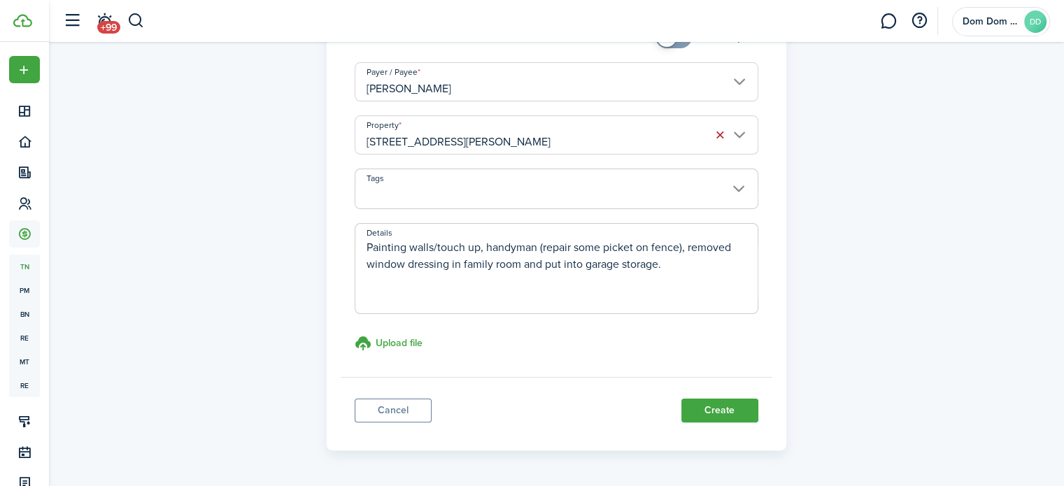
scroll to position [280, 0]
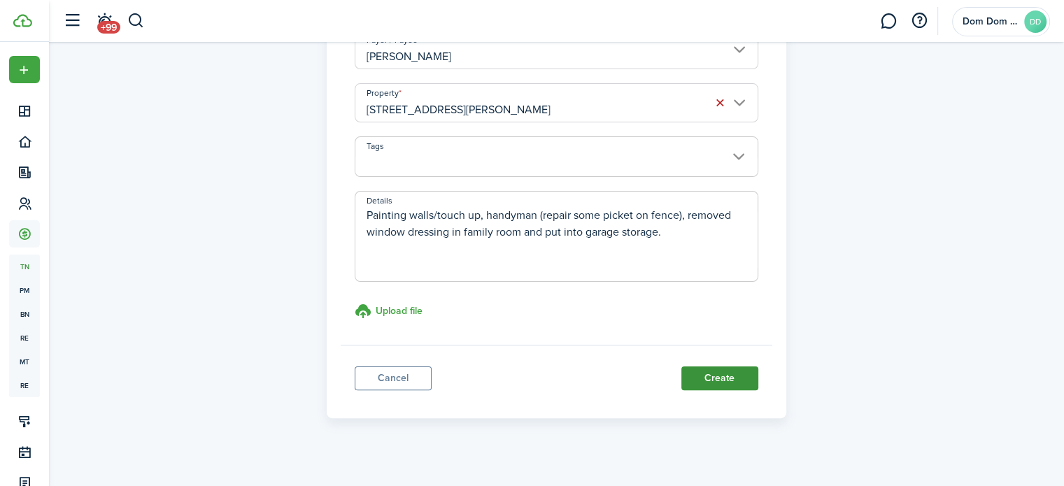
type textarea "Painting walls/touch up, handyman (repair some picket on fence), removed window…"
click at [702, 379] on button "Create" at bounding box center [719, 379] width 77 height 24
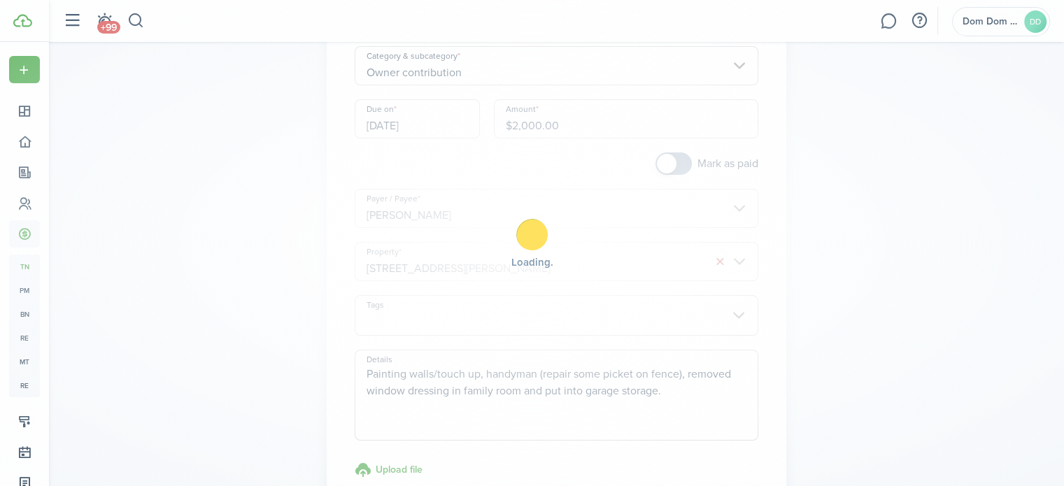
scroll to position [70, 0]
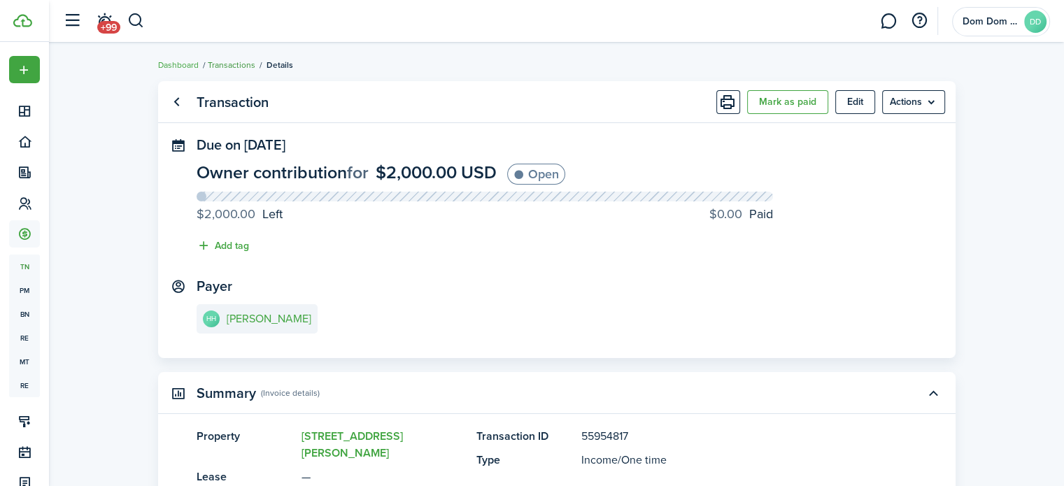
click at [230, 66] on link "Transactions" at bounding box center [232, 65] width 48 height 13
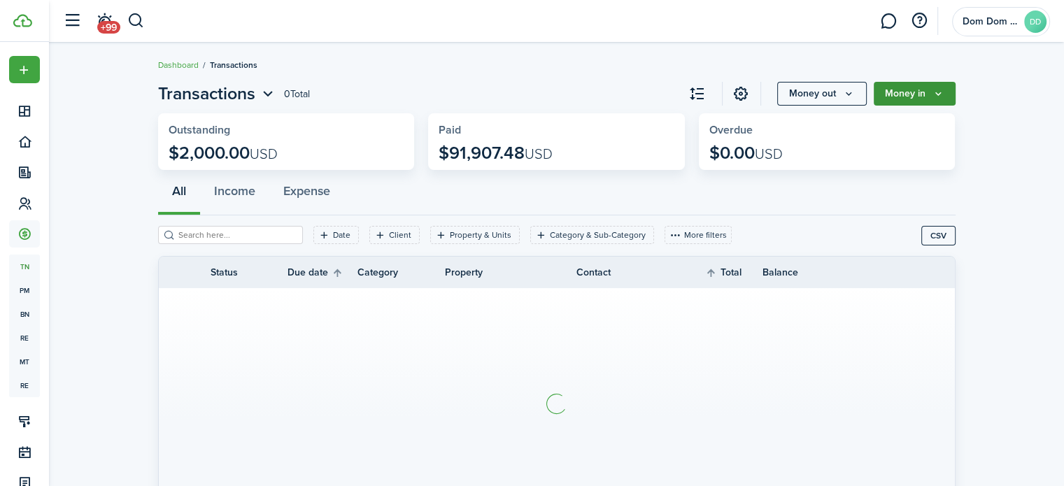
click at [930, 83] on button "Money in" at bounding box center [915, 94] width 82 height 24
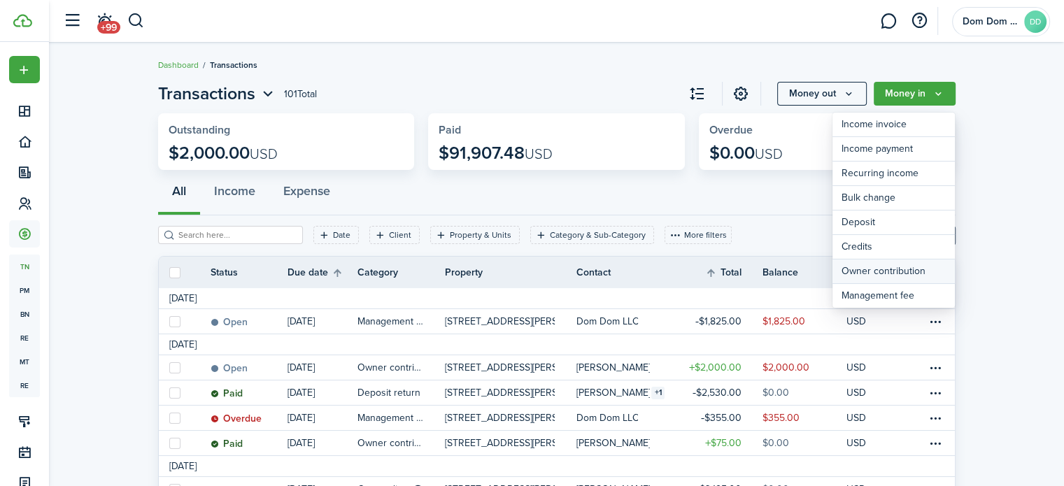
click at [895, 268] on link "Owner contribution" at bounding box center [893, 272] width 122 height 24
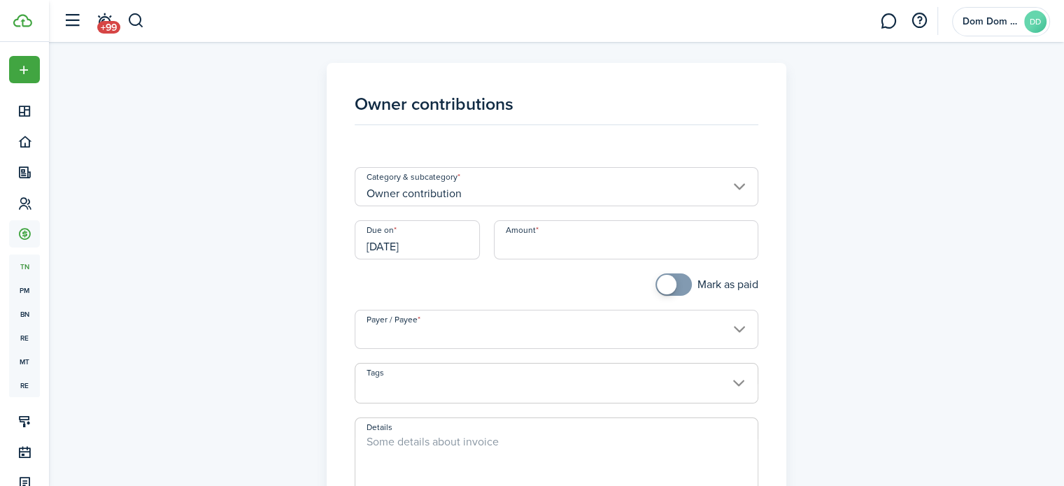
click at [583, 240] on input "Amount" at bounding box center [626, 239] width 264 height 39
click at [545, 246] on input "Amount" at bounding box center [626, 239] width 264 height 39
type input "$259.00"
click at [797, 296] on div "Owner contributions Category & subcategory Owner contribution Due on [DATE] Amo…" at bounding box center [556, 354] width 811 height 582
click at [744, 335] on input "Payer / Payee" at bounding box center [557, 329] width 404 height 39
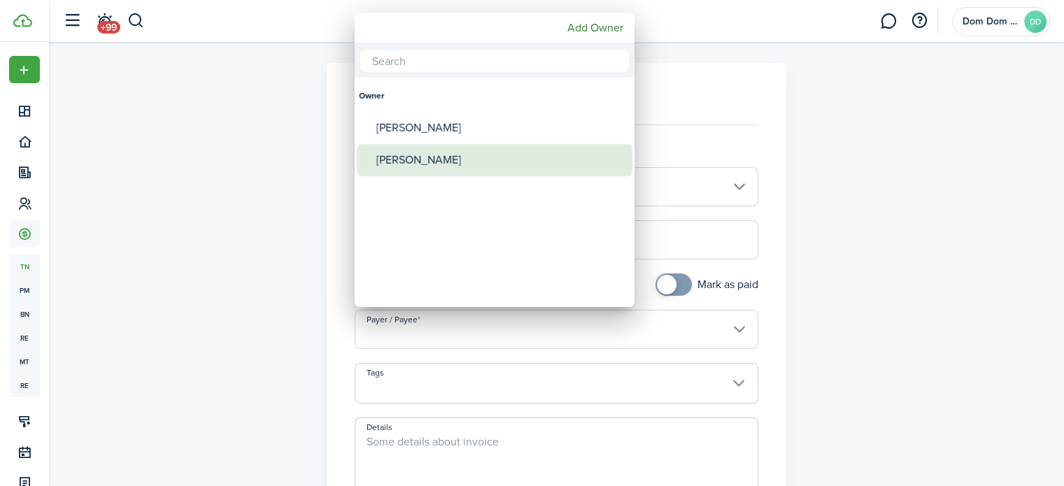
click at [474, 150] on div "[PERSON_NAME]" at bounding box center [500, 160] width 248 height 32
type input "[PERSON_NAME]"
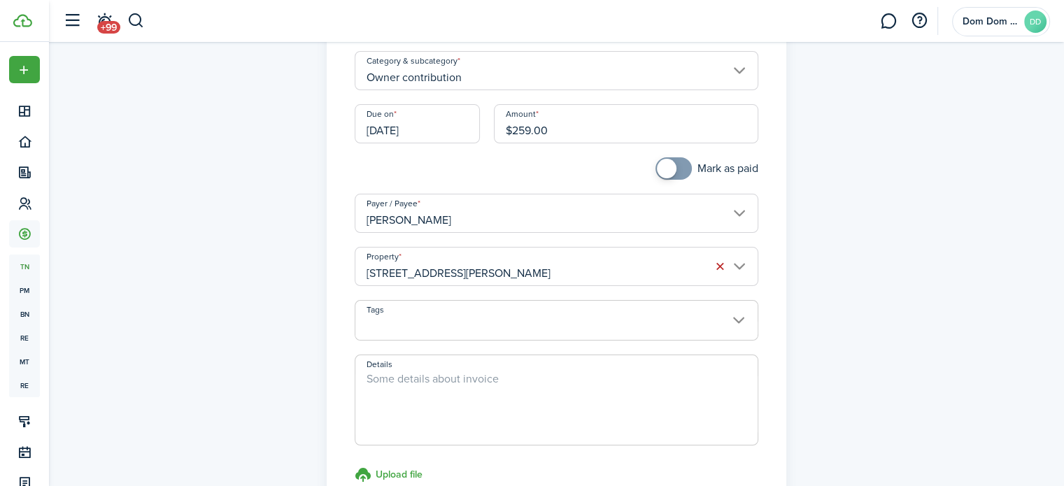
scroll to position [140, 0]
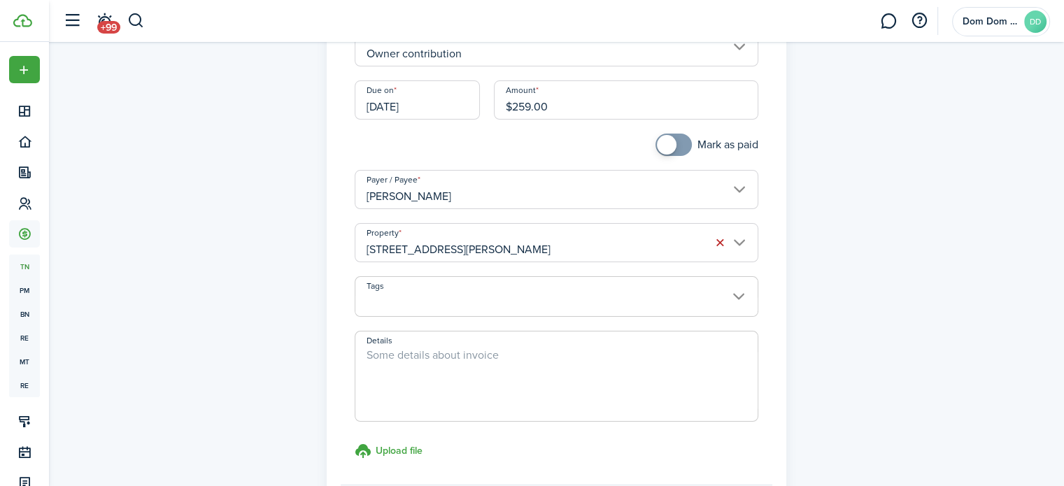
click at [460, 297] on span at bounding box center [556, 304] width 402 height 24
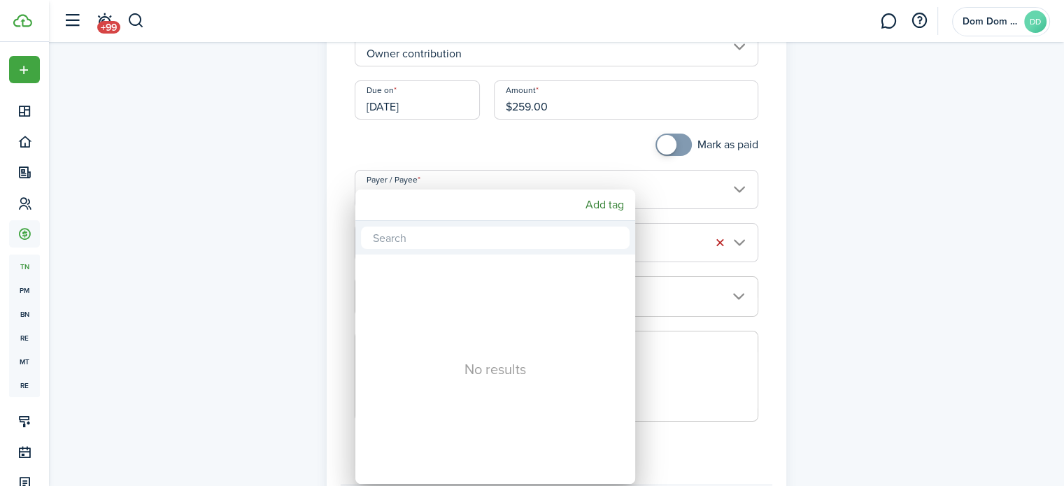
click at [721, 370] on div at bounding box center [532, 243] width 1288 height 710
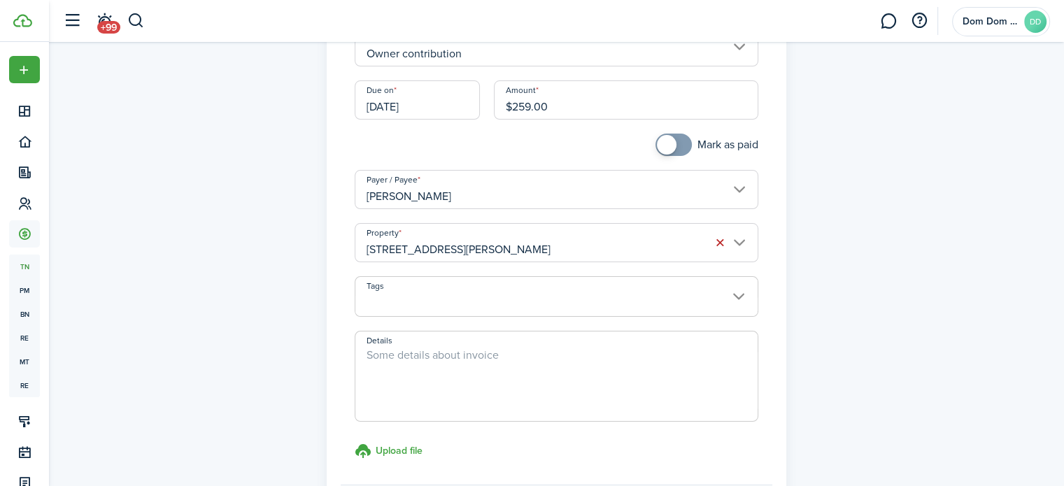
click at [585, 368] on textarea "Details" at bounding box center [556, 380] width 402 height 67
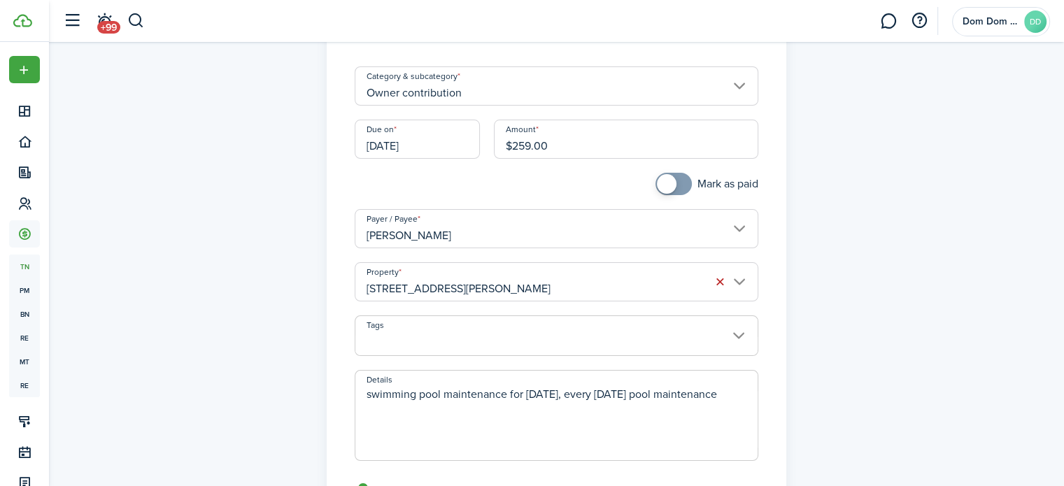
scroll to position [70, 0]
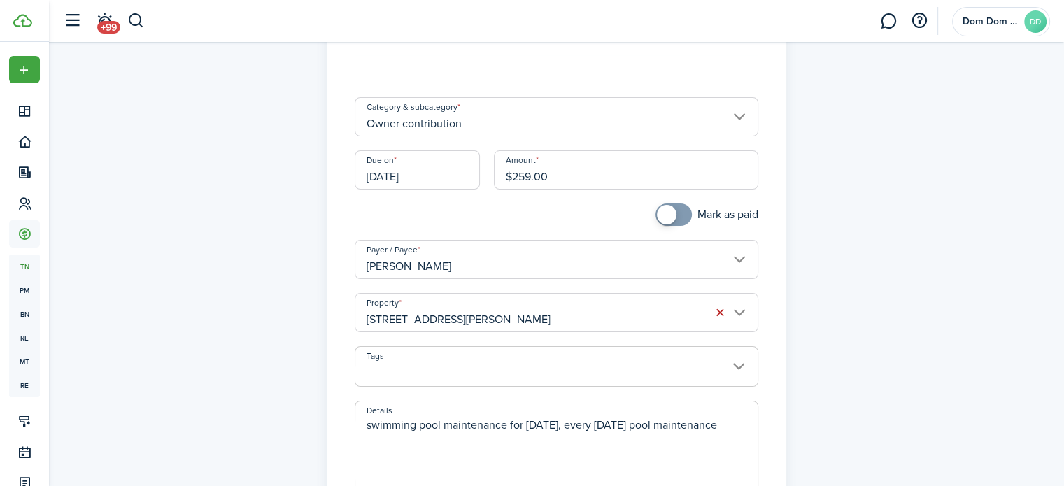
click at [579, 178] on input "$259.00" at bounding box center [626, 169] width 264 height 39
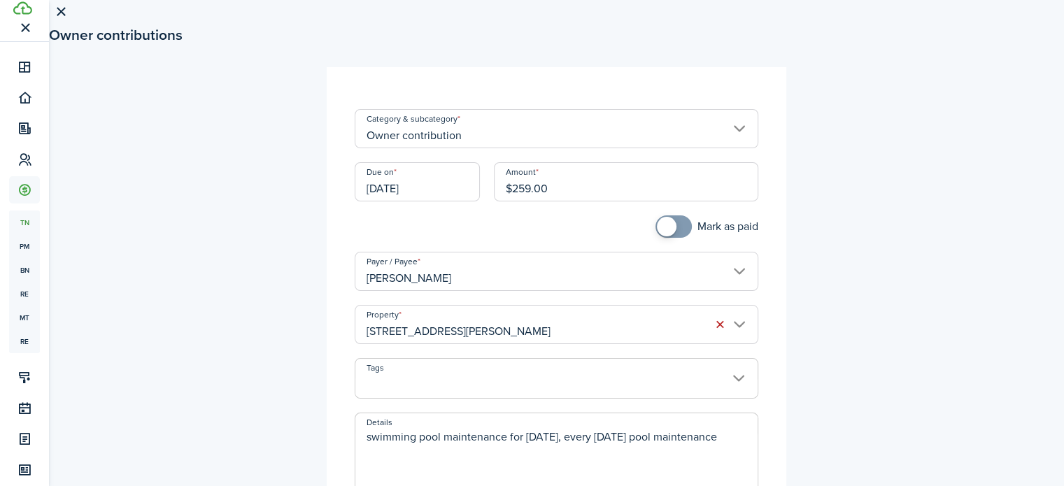
scroll to position [0, 0]
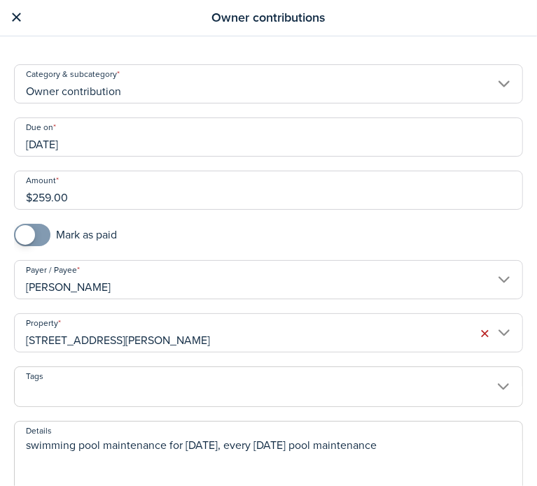
click at [206, 188] on input "$259.00" at bounding box center [268, 190] width 509 height 39
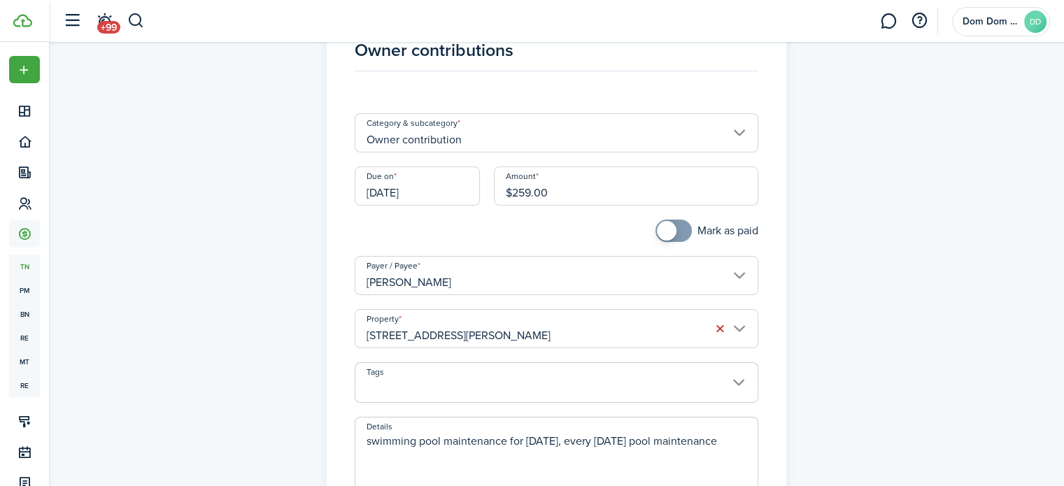
scroll to position [140, 0]
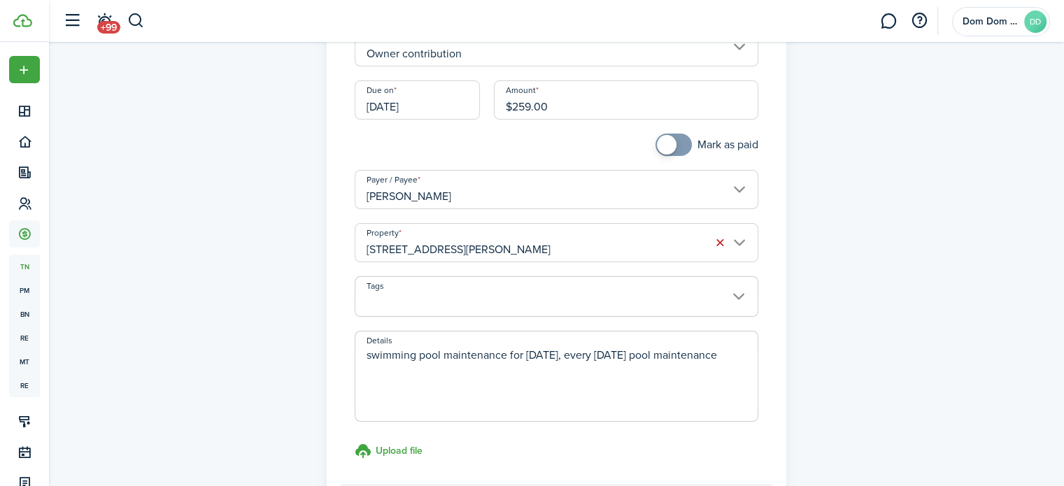
click at [529, 355] on textarea "swimming pool maintenance for [DATE], every [DATE] pool maintenance" at bounding box center [556, 380] width 402 height 67
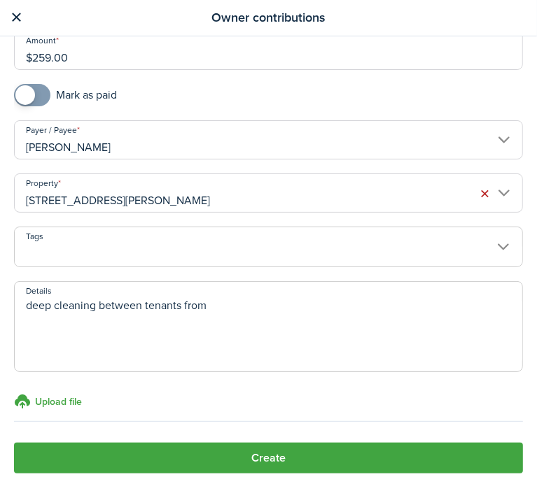
click at [271, 302] on textarea "deep cleaning between tenants from" at bounding box center [268, 330] width 507 height 67
click at [31, 305] on textarea "deep cleaning between tenants from Maid It Sparkle." at bounding box center [268, 330] width 507 height 67
click at [206, 329] on textarea "Deep cleaning between tenants from Maid It Sparkle." at bounding box center [268, 330] width 507 height 67
click at [299, 320] on textarea "Deep cleaning between tenants from Maid It Sparkle." at bounding box center [268, 330] width 507 height 67
click at [447, 309] on textarea "Deep cleaning between tenants from Maid It Sparkle. (market ready, interior ove…" at bounding box center [268, 330] width 507 height 67
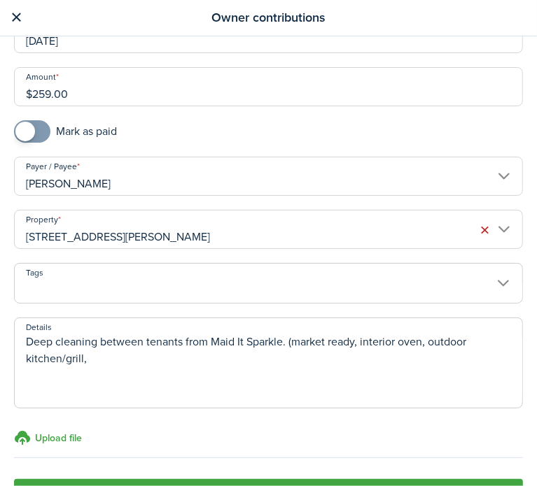
scroll to position [70, 0]
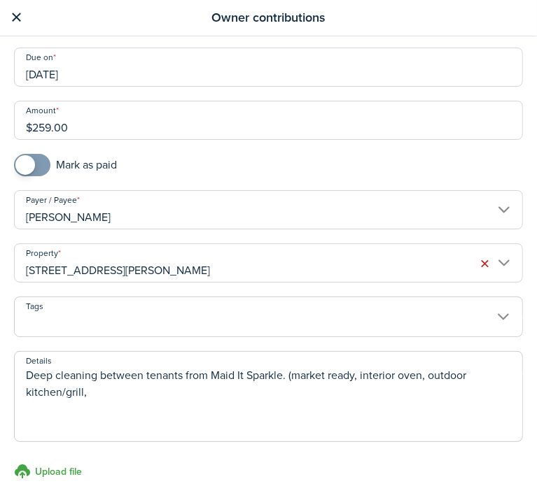
click at [437, 391] on textarea "Deep cleaning between tenants from Maid It Sparkle. (market ready, interior ove…" at bounding box center [268, 400] width 507 height 67
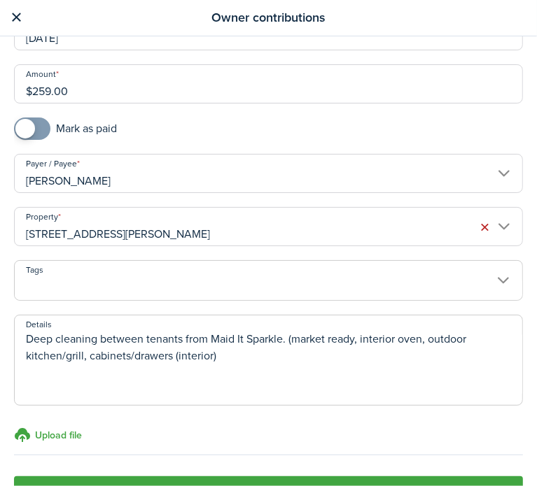
scroll to position [140, 0]
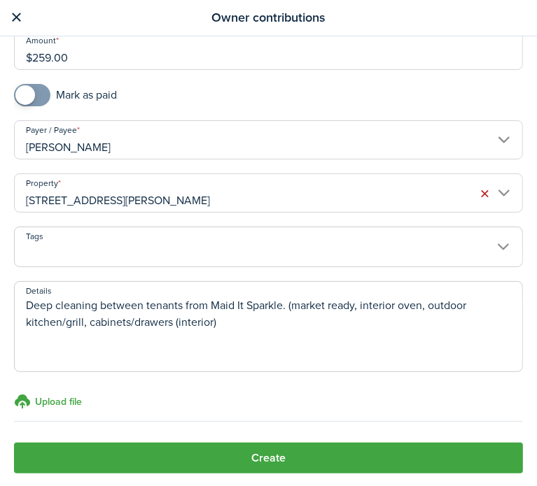
type textarea "Deep cleaning between tenants from Maid It Sparkle. (market ready, interior ove…"
click at [50, 397] on h3 "Upload file" at bounding box center [58, 402] width 47 height 15
click at [14, 393] on input "Upload file store documents and templates Choose file" at bounding box center [14, 393] width 0 height 0
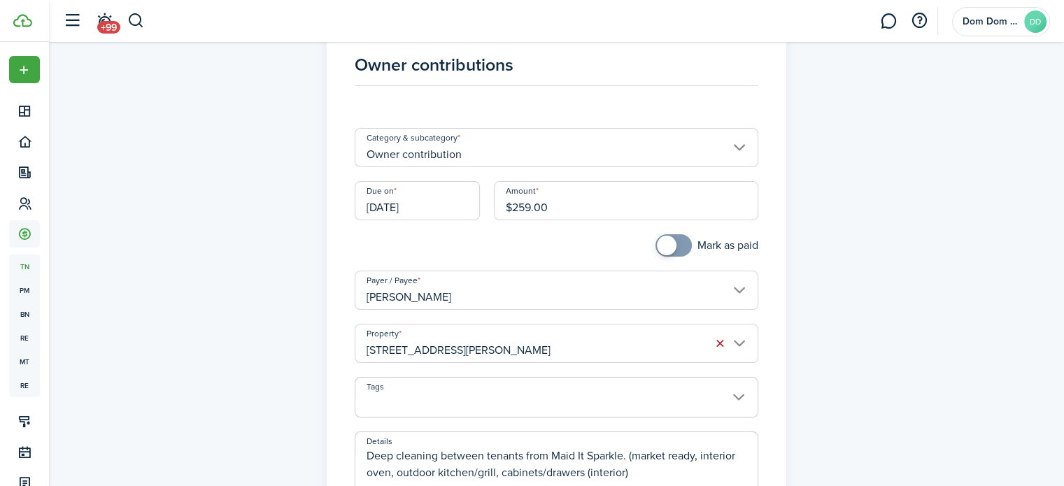
scroll to position [70, 0]
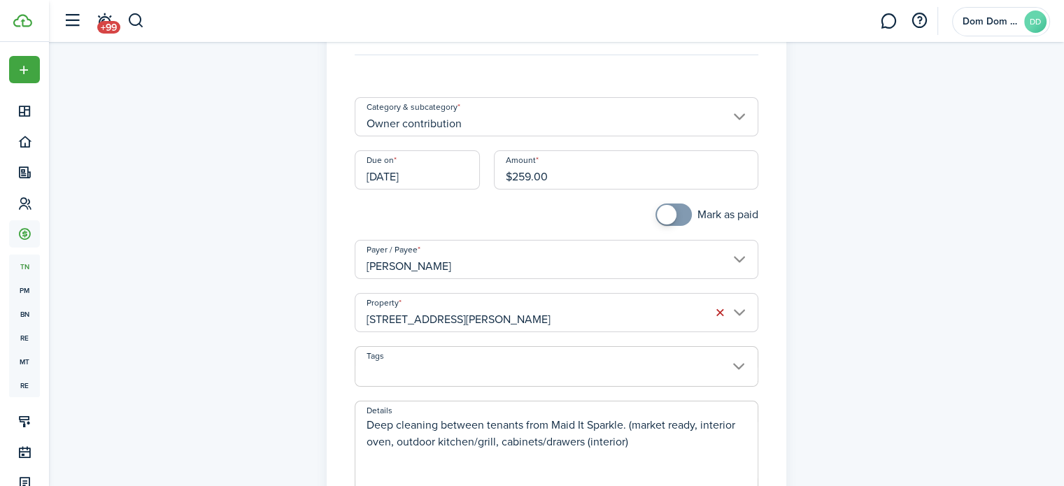
click at [565, 178] on input "$259.00" at bounding box center [626, 169] width 264 height 39
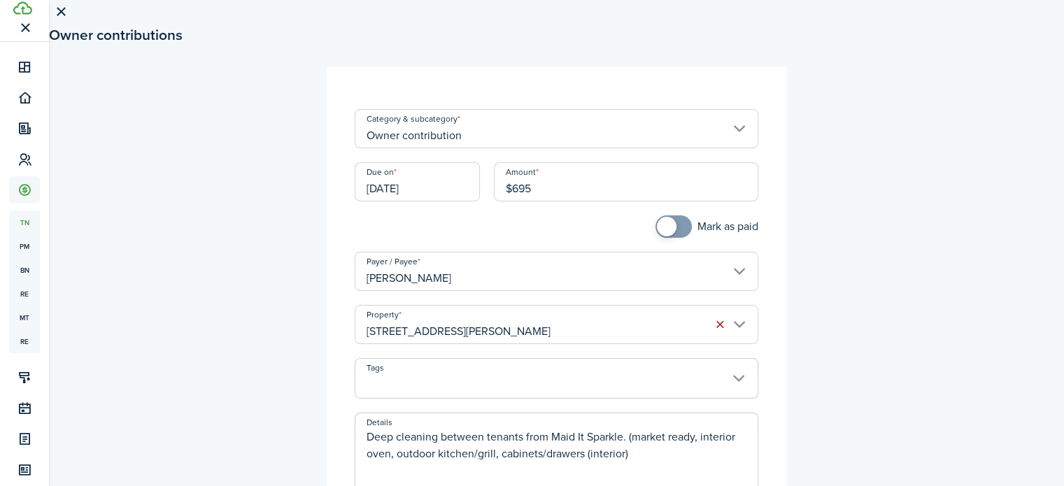
scroll to position [0, 0]
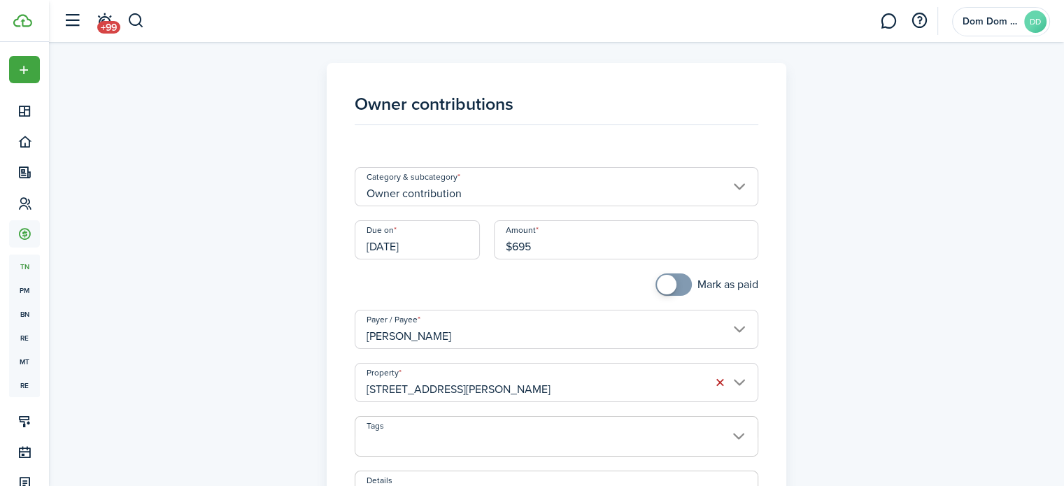
type input "$695.00"
click at [907, 228] on div "Owner contributions Category & subcategory Owner contribution Due on [DATE] Amo…" at bounding box center [556, 408] width 811 height 691
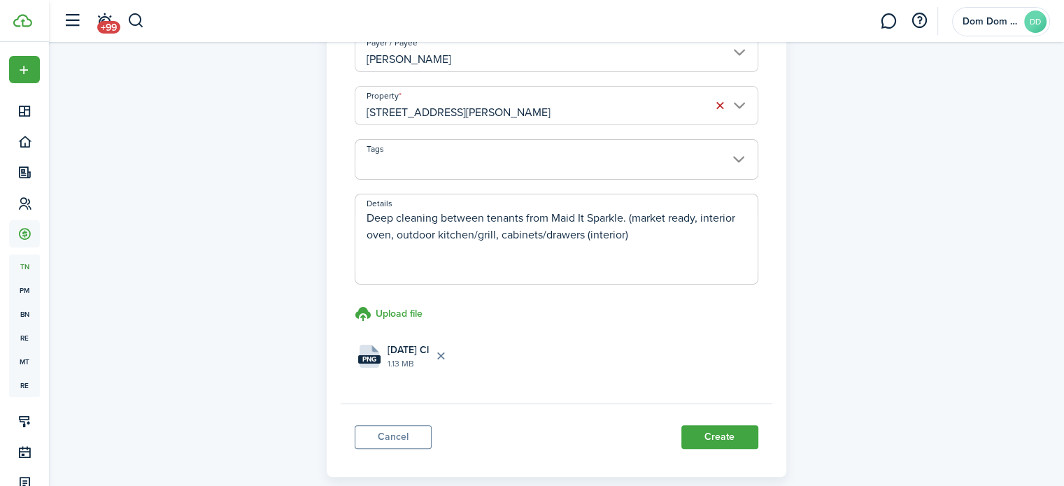
scroll to position [280, 0]
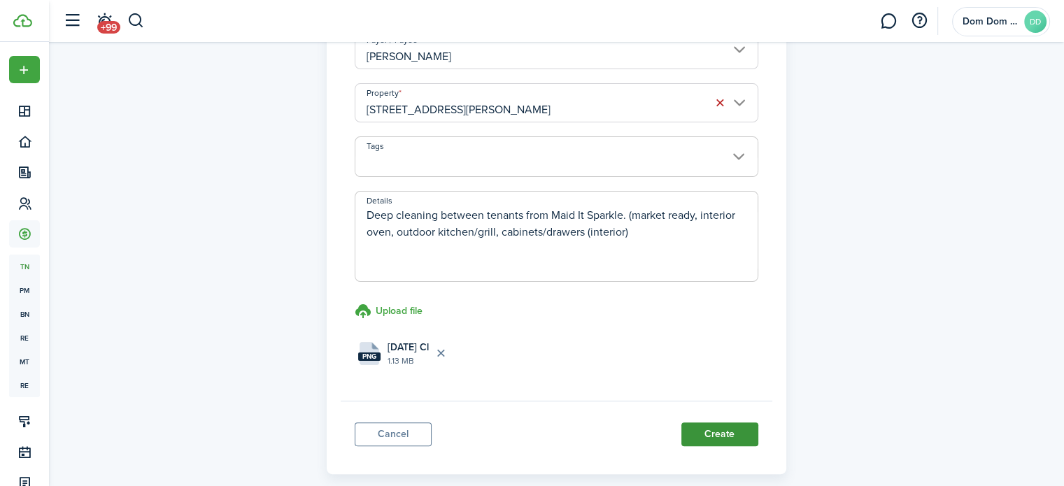
click at [733, 425] on button "Create" at bounding box center [719, 435] width 77 height 24
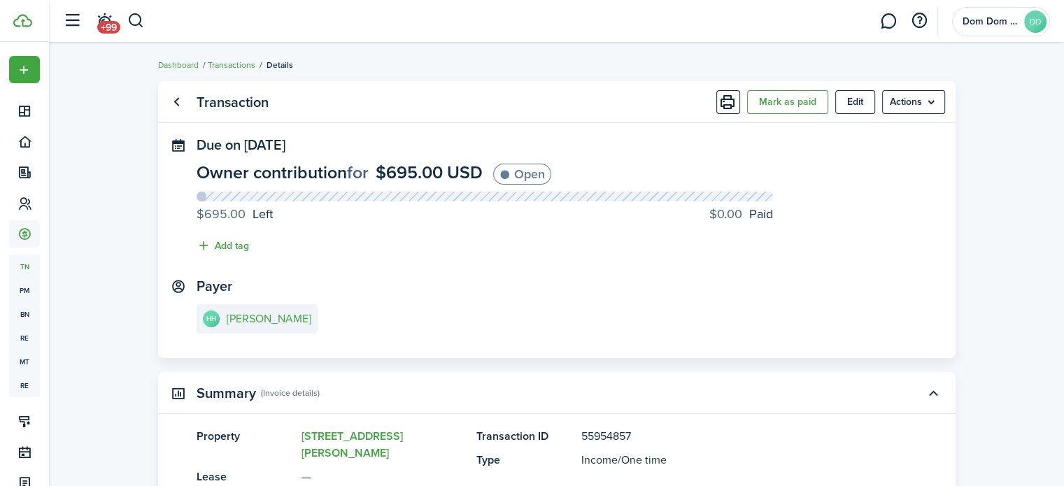
click at [235, 64] on link "Transactions" at bounding box center [232, 65] width 48 height 13
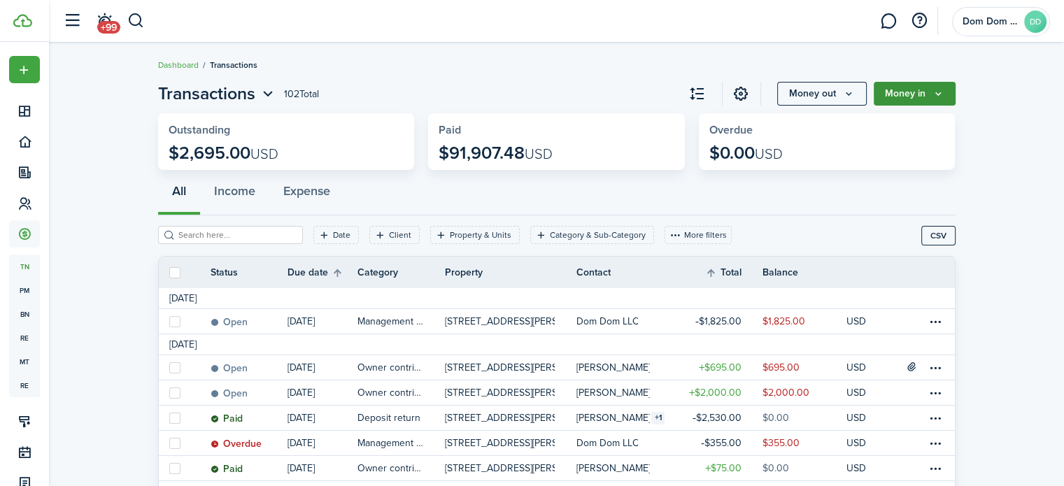
click at [933, 94] on icon "Money in" at bounding box center [938, 93] width 12 height 11
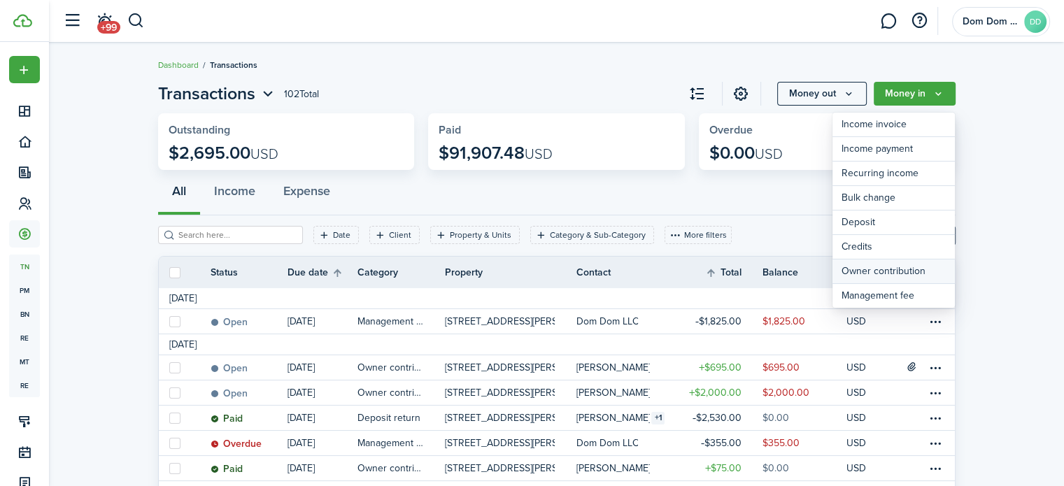
click at [896, 271] on link "Owner contribution" at bounding box center [893, 272] width 122 height 24
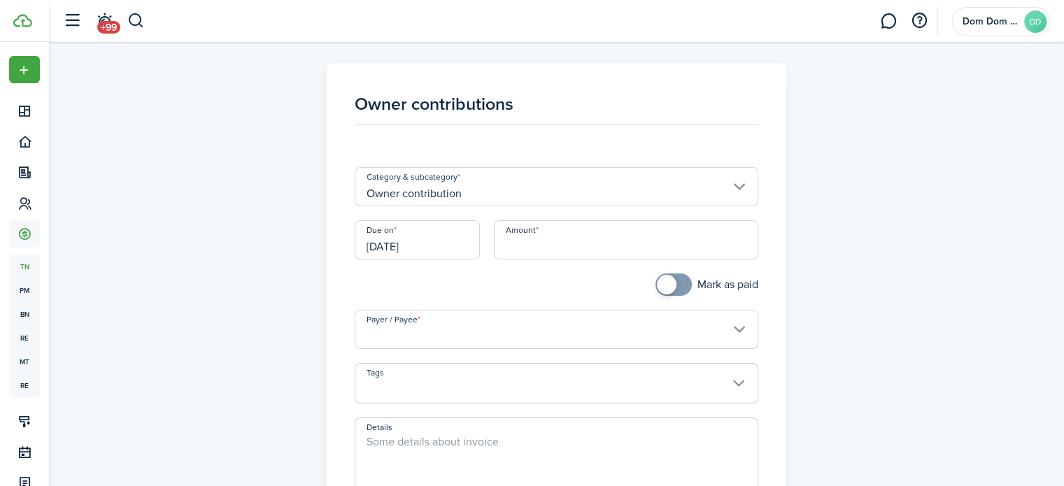
click at [522, 239] on input "Amount" at bounding box center [626, 239] width 264 height 39
type input "$300.00"
click at [509, 283] on div "Mark as paid" at bounding box center [557, 292] width 418 height 36
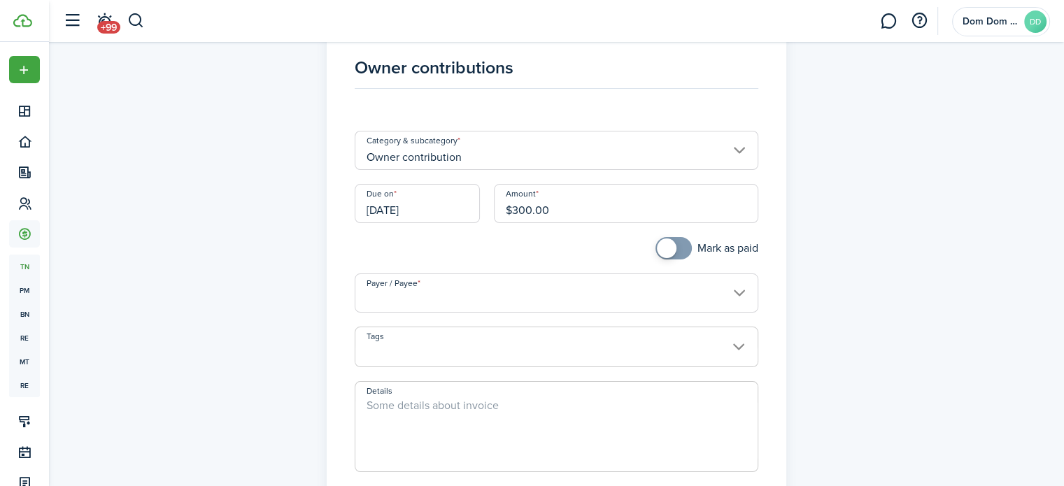
scroll to position [70, 0]
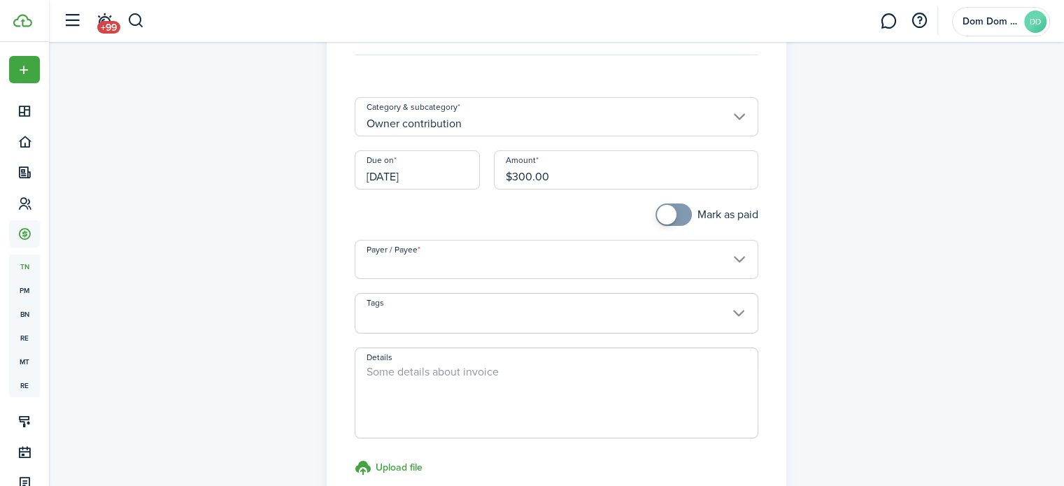
click at [509, 258] on input "Payer / Payee" at bounding box center [557, 259] width 404 height 39
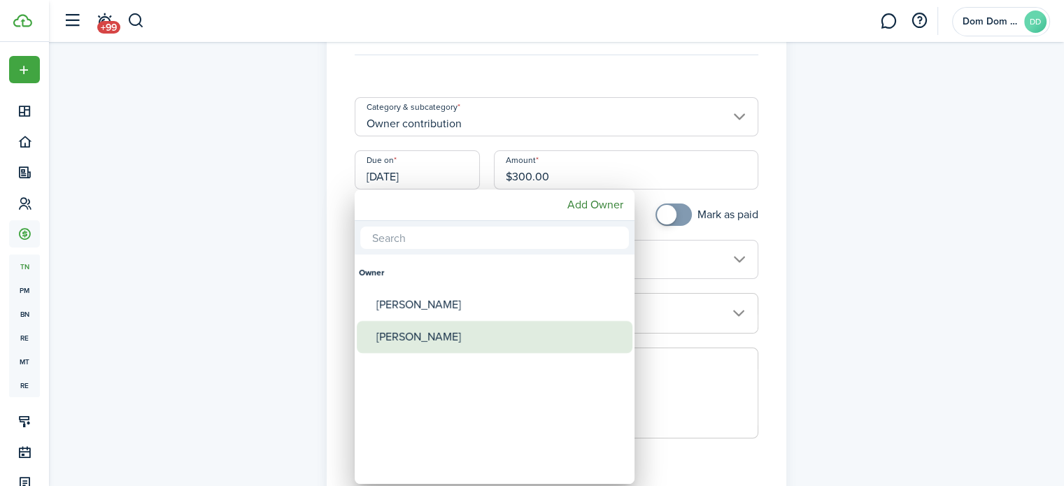
click at [501, 336] on div "[PERSON_NAME]" at bounding box center [500, 337] width 248 height 32
type input "[PERSON_NAME]"
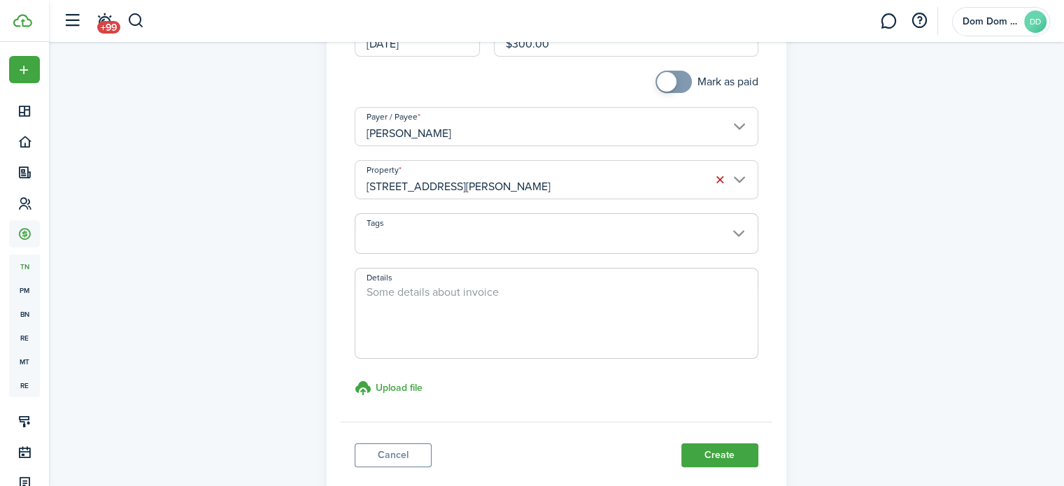
scroll to position [210, 0]
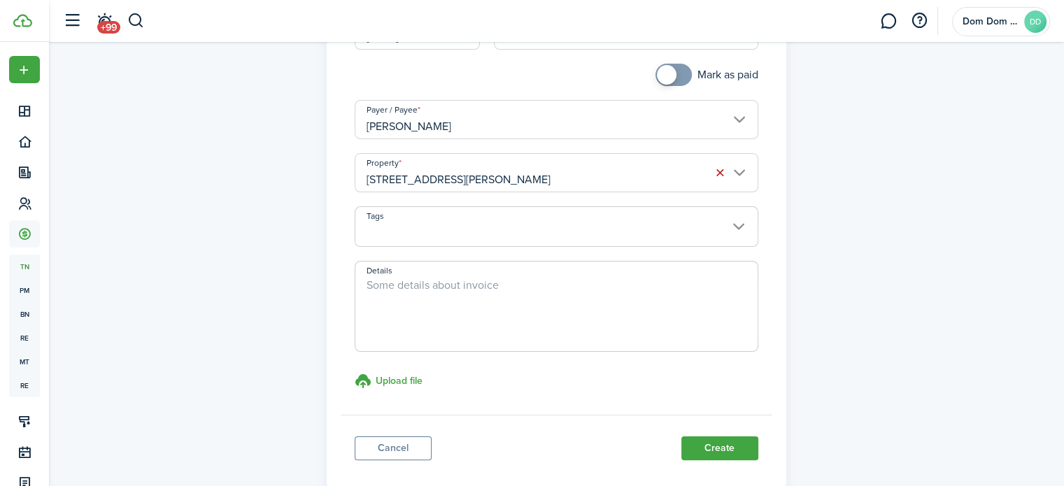
click at [485, 313] on textarea "Details" at bounding box center [556, 310] width 402 height 67
type textarea "Coordinate with painter, cleaner, manual pool filling, landscape"
click at [711, 447] on button "Create" at bounding box center [719, 449] width 77 height 24
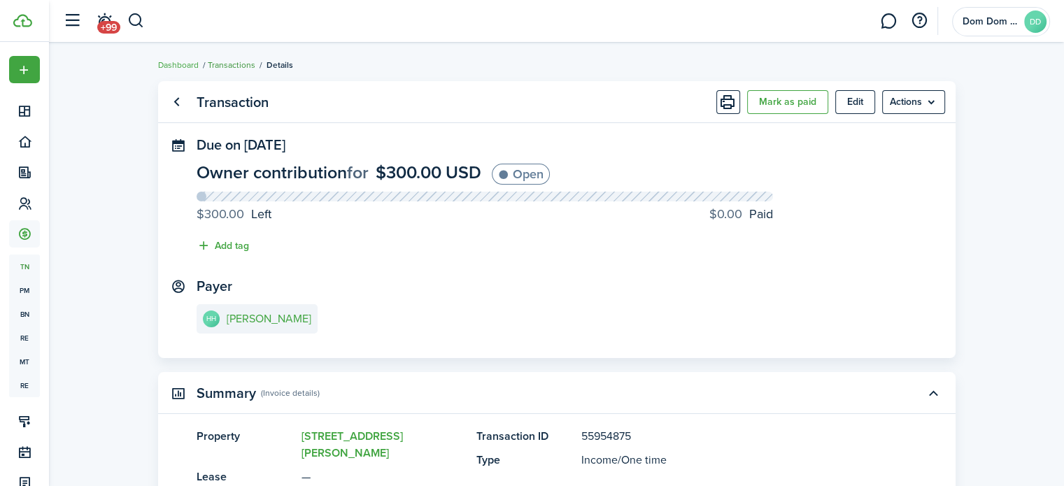
click at [218, 66] on link "Transactions" at bounding box center [232, 65] width 48 height 13
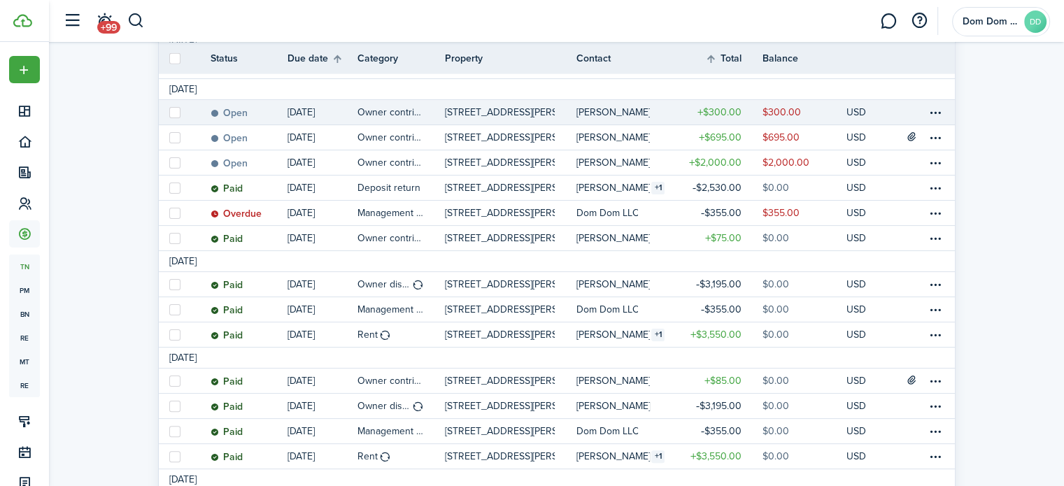
scroll to position [280, 0]
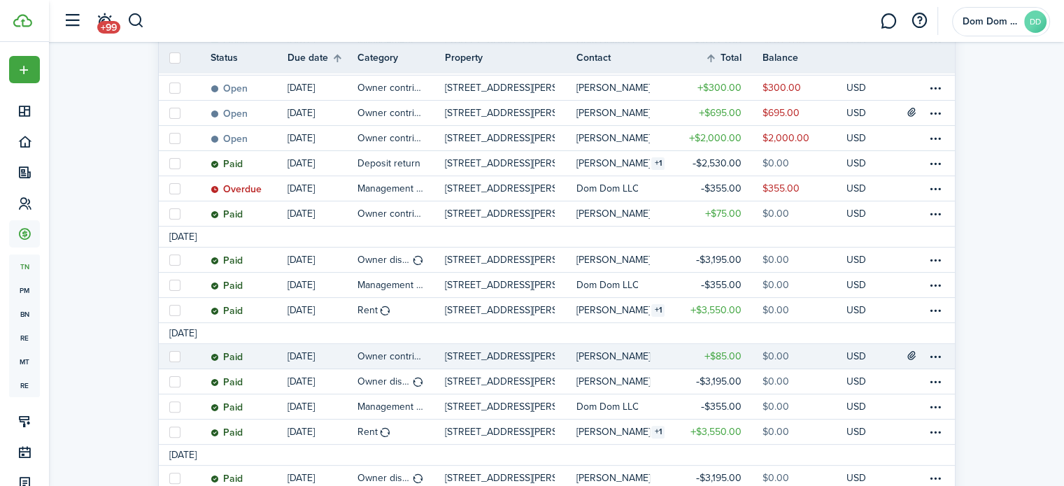
click at [597, 357] on table-profile-info-text "[PERSON_NAME]" at bounding box center [613, 356] width 74 height 11
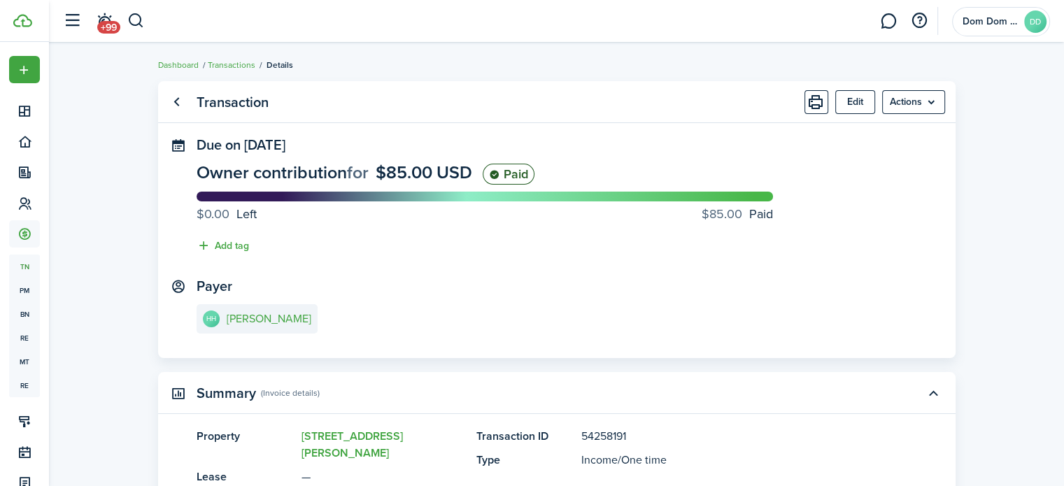
click at [257, 107] on panel-main-title "Transaction" at bounding box center [233, 102] width 72 height 16
click at [227, 69] on link "Transactions" at bounding box center [232, 65] width 48 height 13
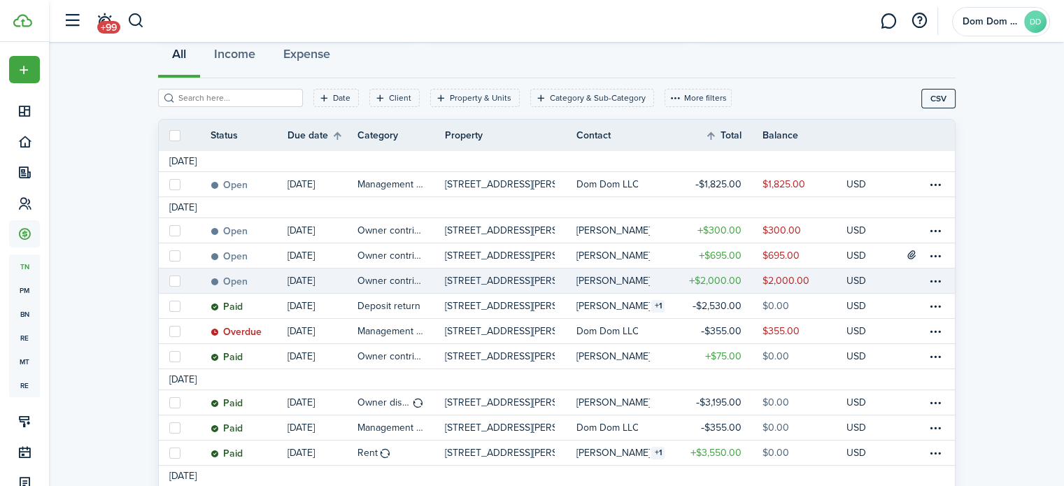
scroll to position [210, 0]
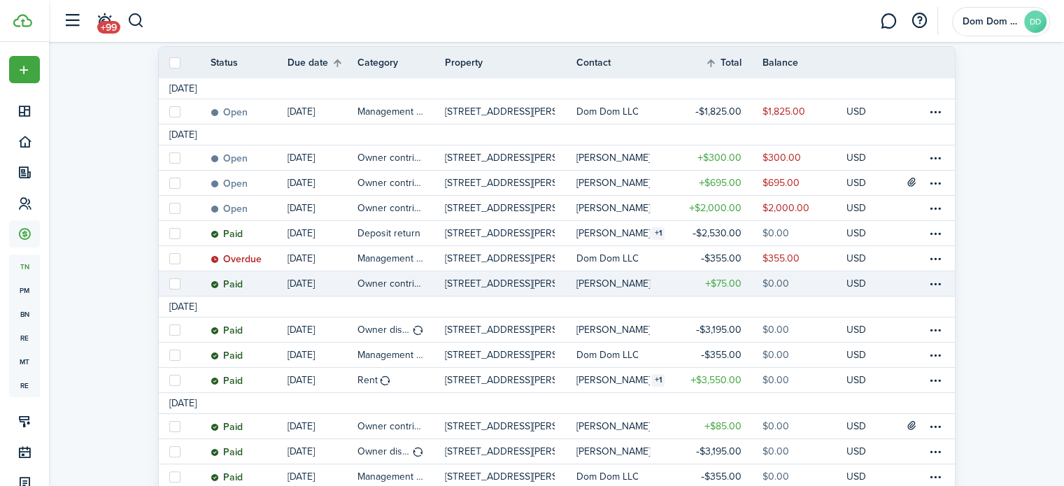
click at [515, 289] on p "[STREET_ADDRESS][PERSON_NAME]" at bounding box center [500, 283] width 111 height 15
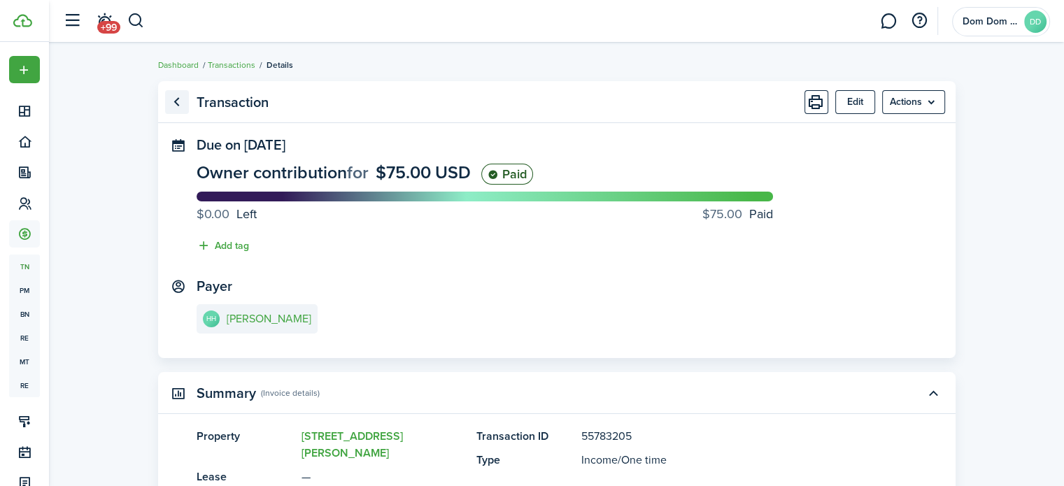
click at [178, 101] on link "Go back" at bounding box center [177, 102] width 24 height 24
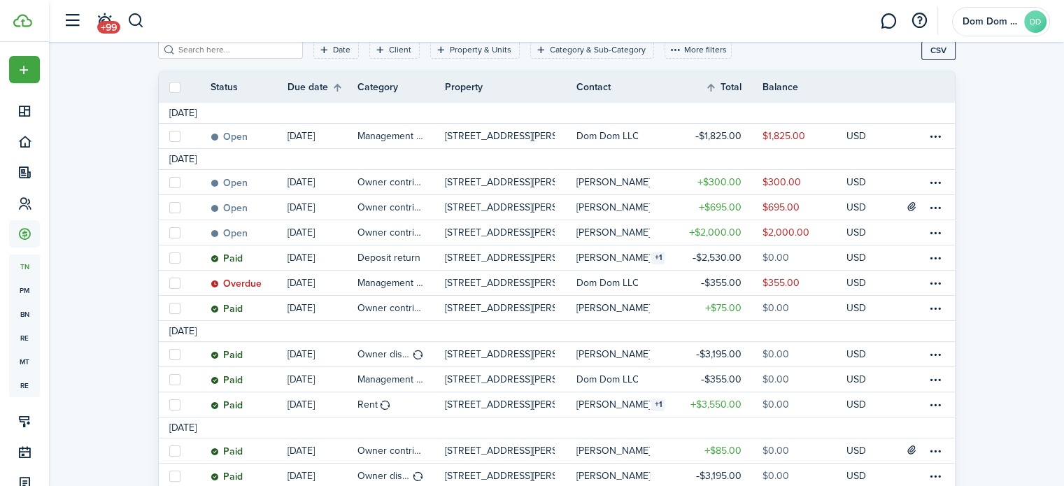
scroll to position [210, 0]
